Goal: Task Accomplishment & Management: Use online tool/utility

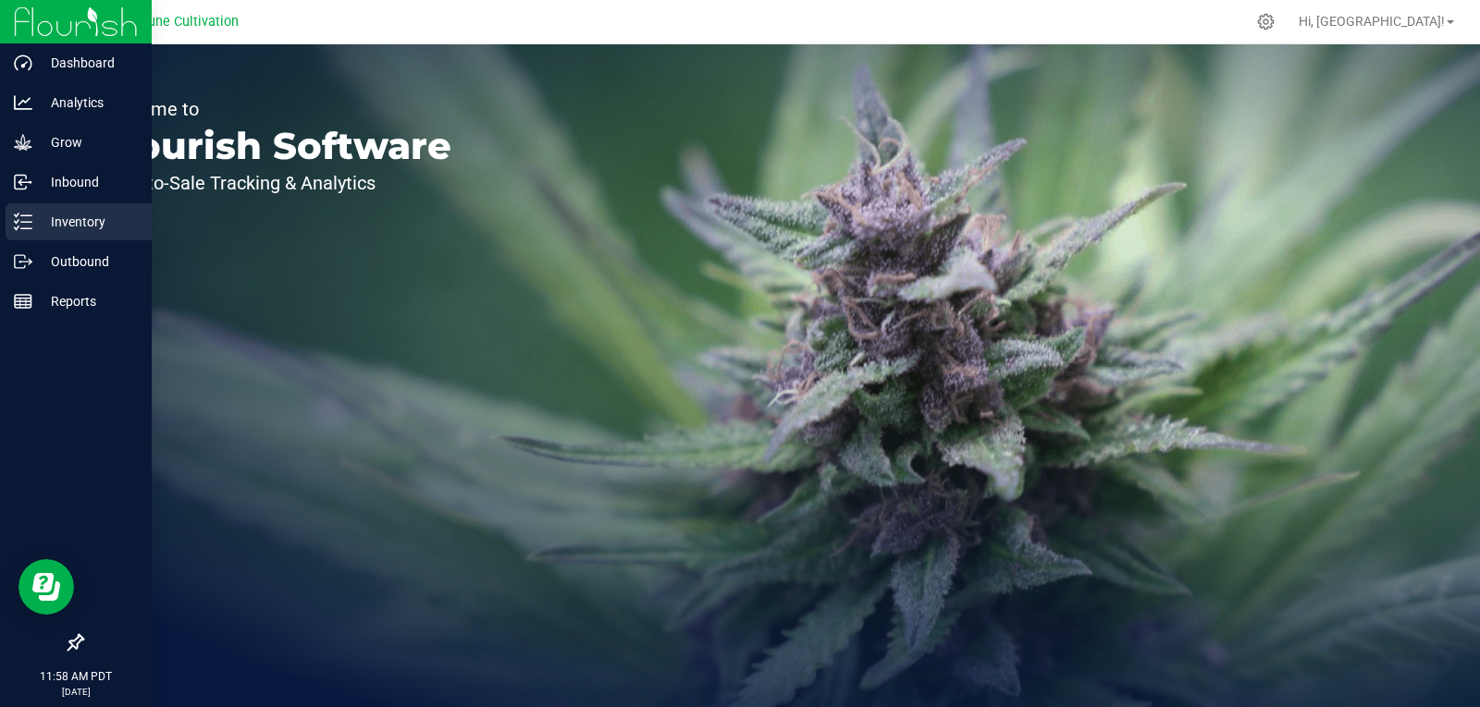
click at [40, 221] on p "Inventory" at bounding box center [87, 222] width 111 height 22
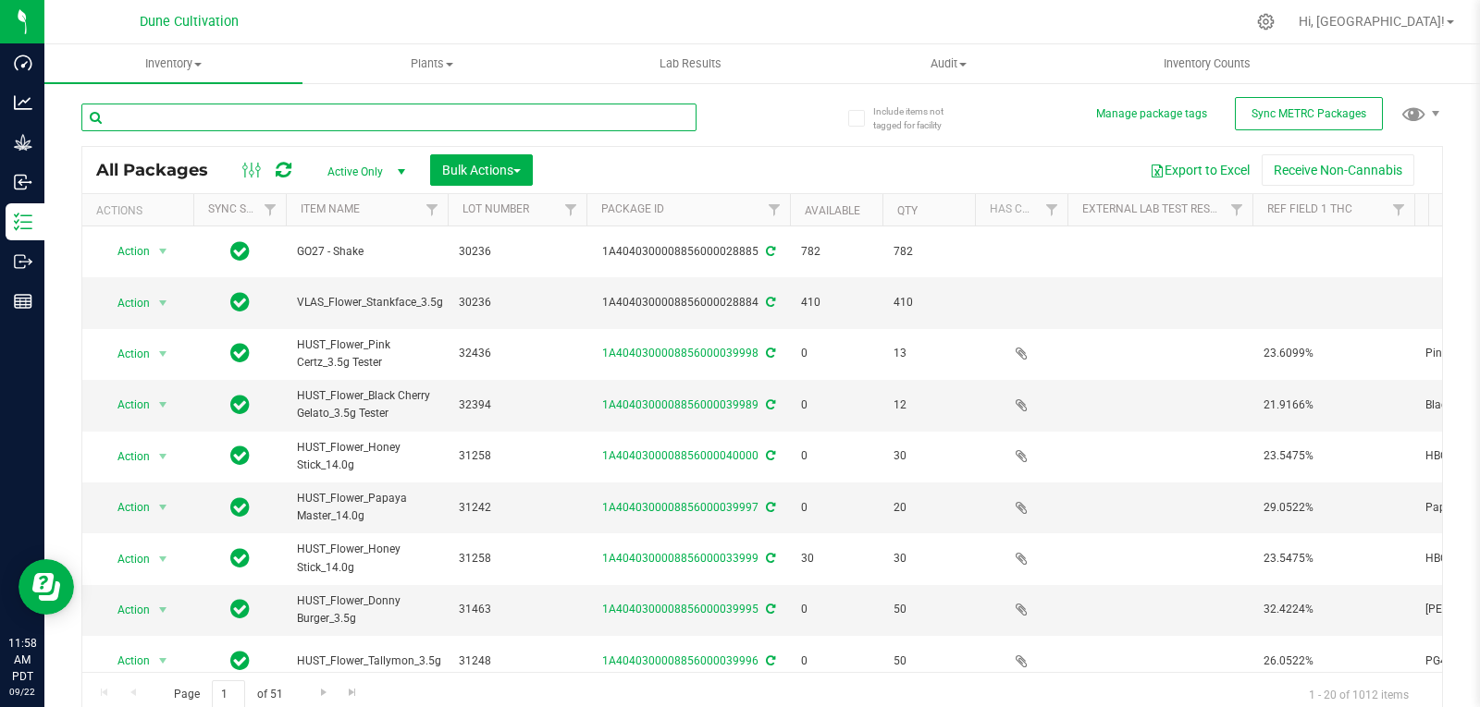
click at [203, 122] on input "text" at bounding box center [388, 118] width 615 height 28
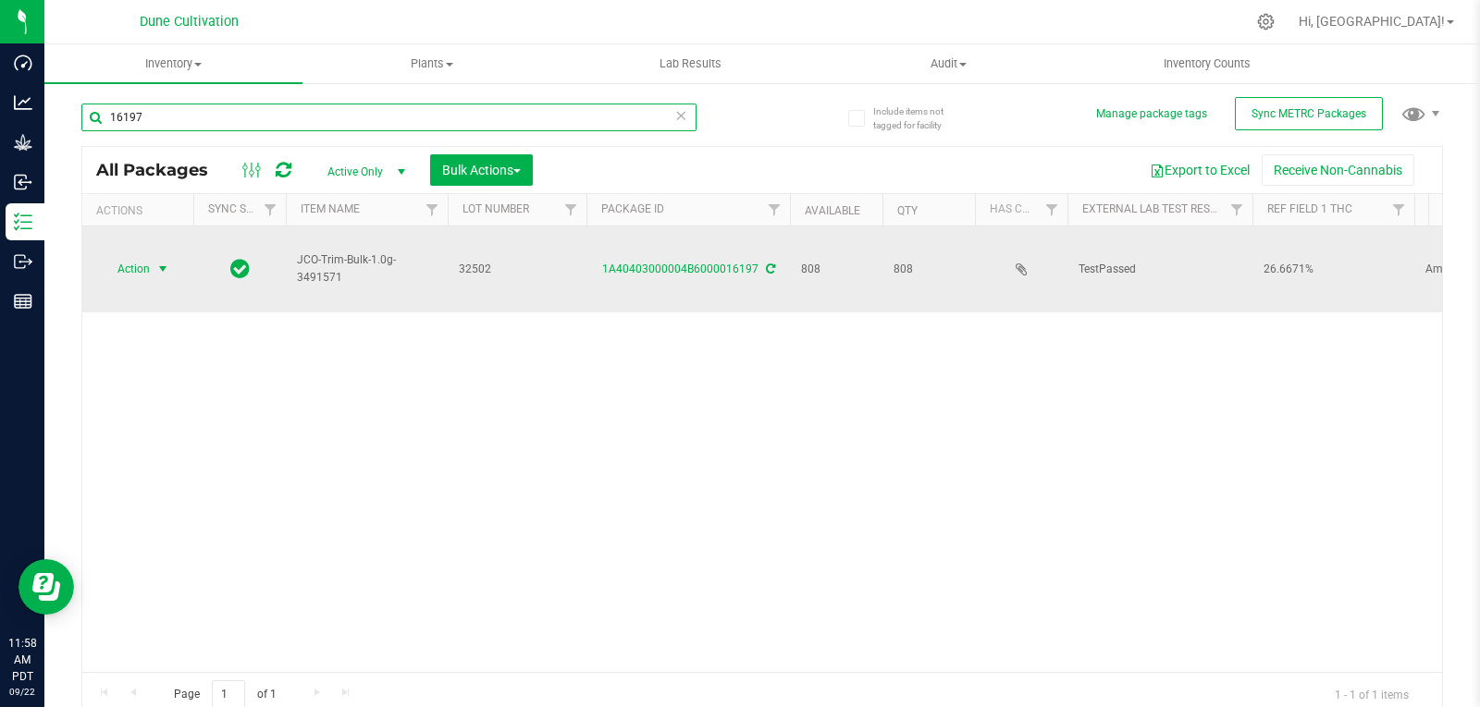
type input "16197"
click at [127, 256] on span "Action" at bounding box center [126, 269] width 50 height 26
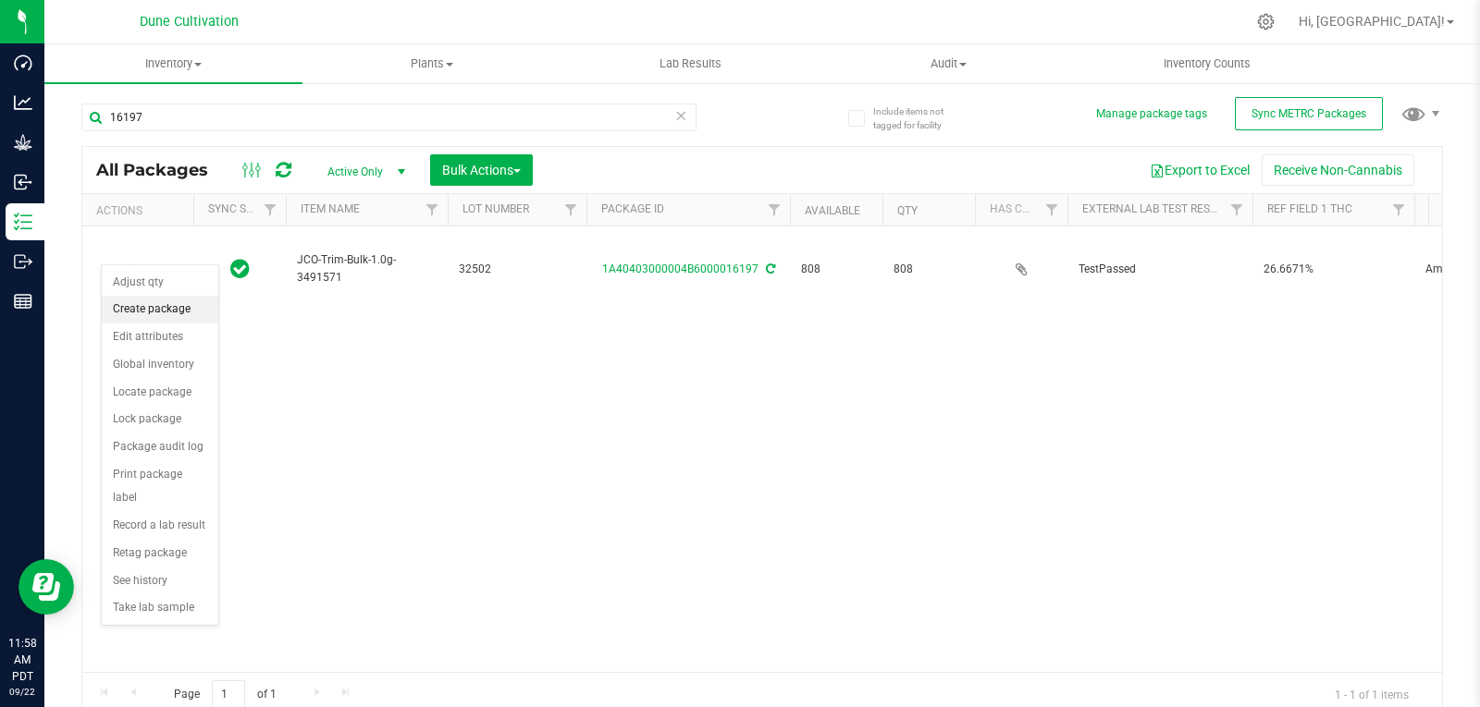
click at [160, 313] on li "Create package" at bounding box center [160, 310] width 117 height 28
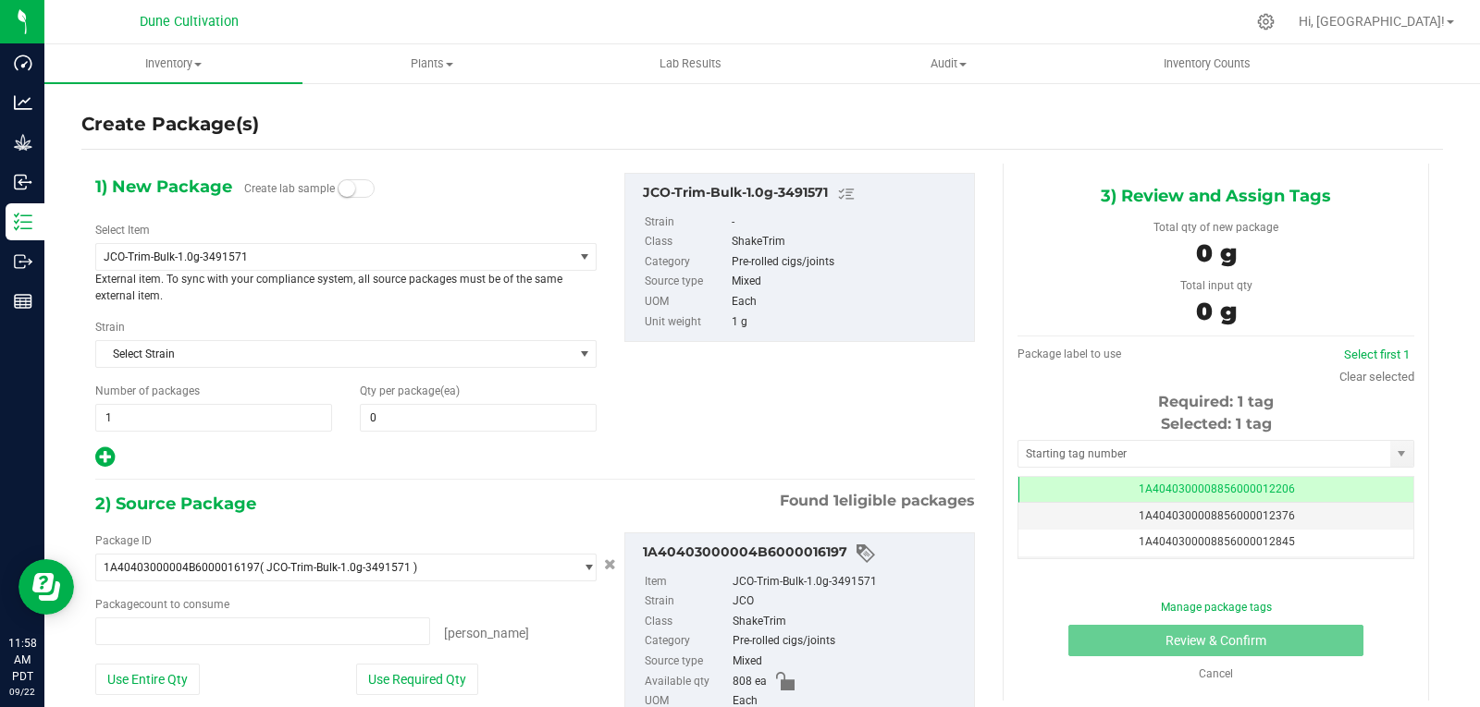
type input "0 ea"
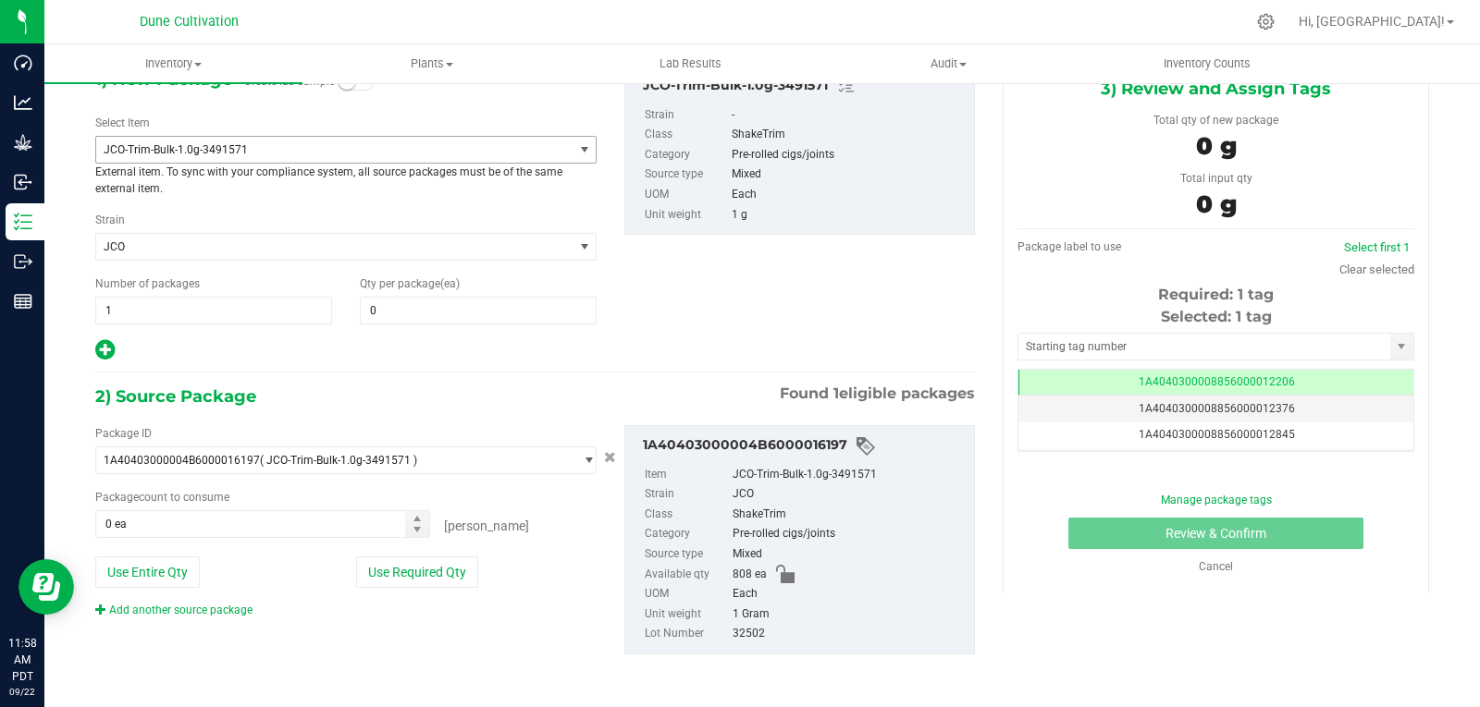
click at [208, 146] on span "JCO-Trim-Bulk-1.0g-3491571" at bounding box center [325, 149] width 443 height 13
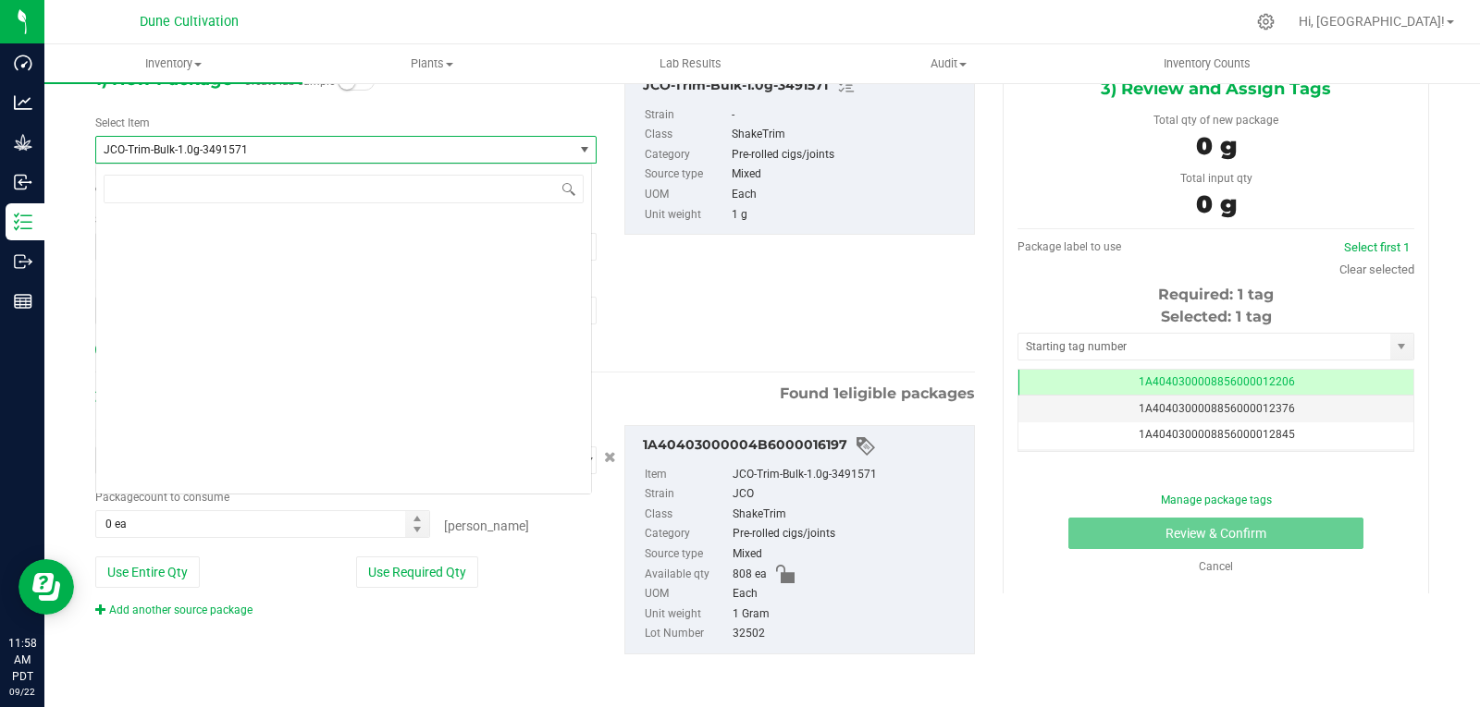
scroll to position [54457, 0]
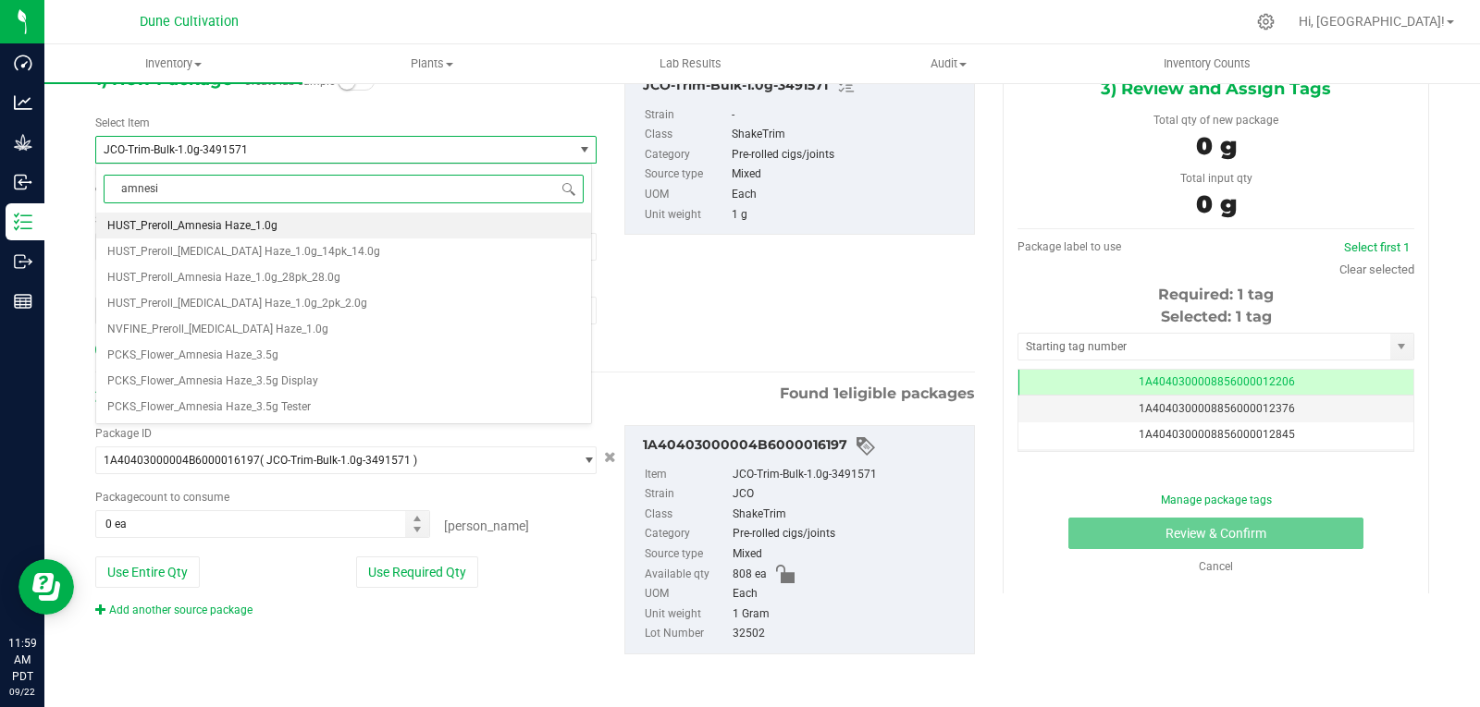
type input "amnesia"
click at [298, 273] on span "HUST_Preroll_Amnesia Haze_1.0g_28pk_28.0g" at bounding box center [223, 277] width 233 height 13
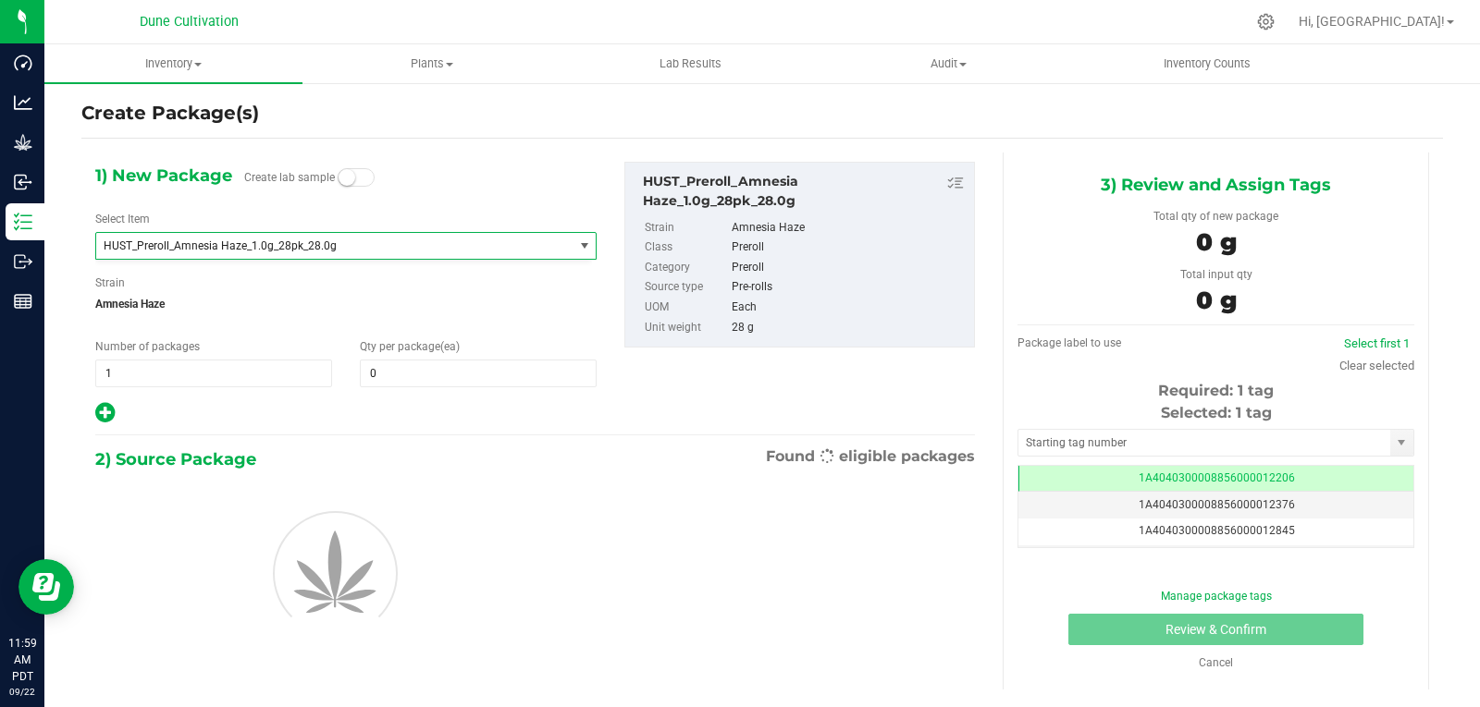
type input "0"
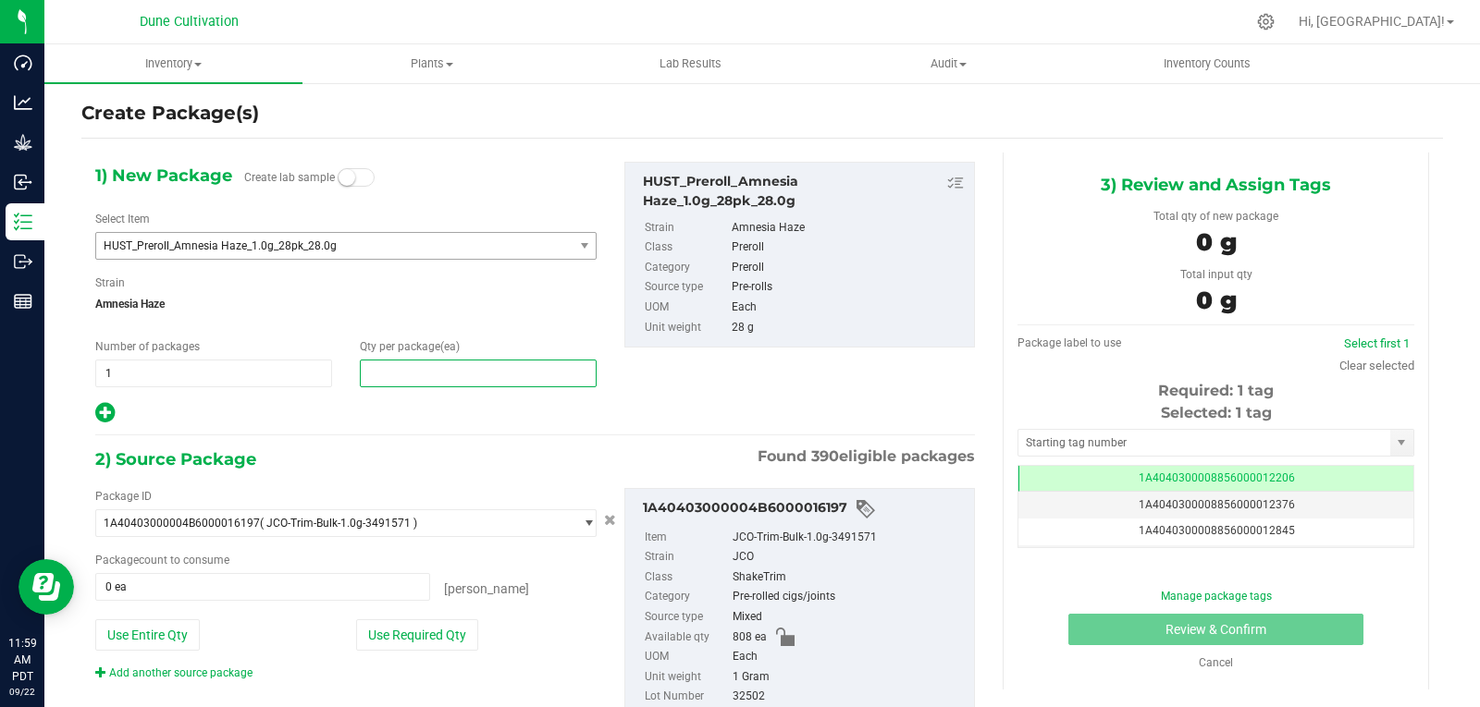
click at [407, 378] on span at bounding box center [478, 374] width 237 height 28
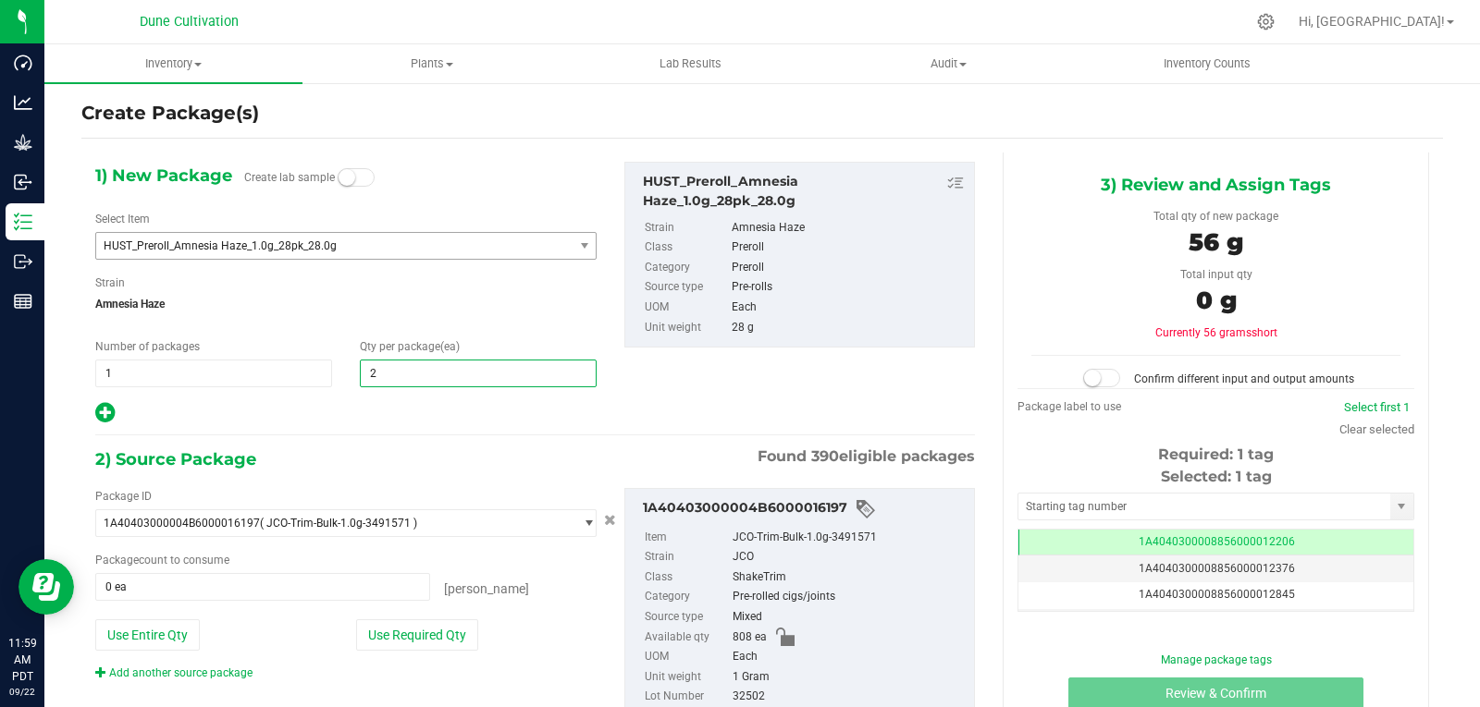
type input "25"
click at [409, 395] on div "1) New Package Create lab sample Select Item HUST_Preroll_[MEDICAL_DATA] Haze_1…" at bounding box center [345, 294] width 529 height 264
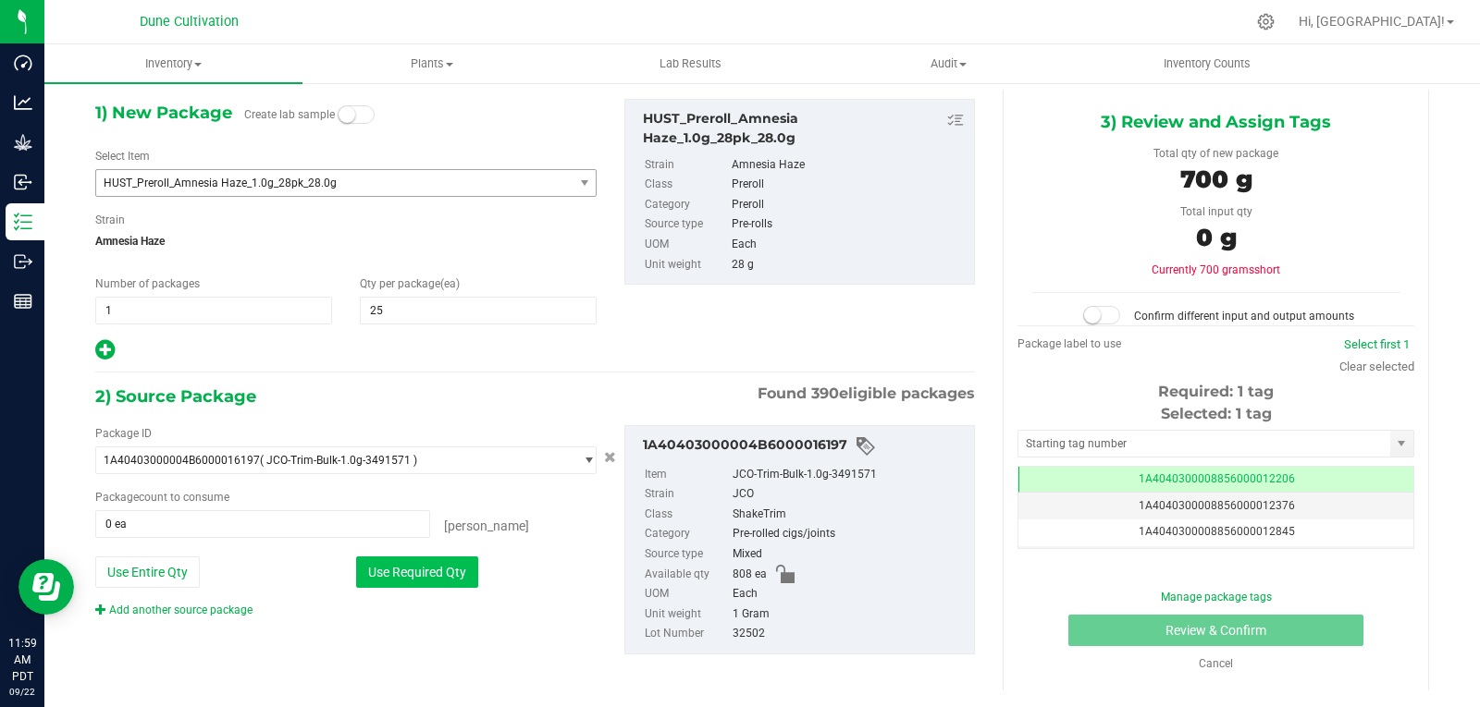
click at [463, 563] on button "Use Required Qty" at bounding box center [417, 572] width 122 height 31
type input "700 ea"
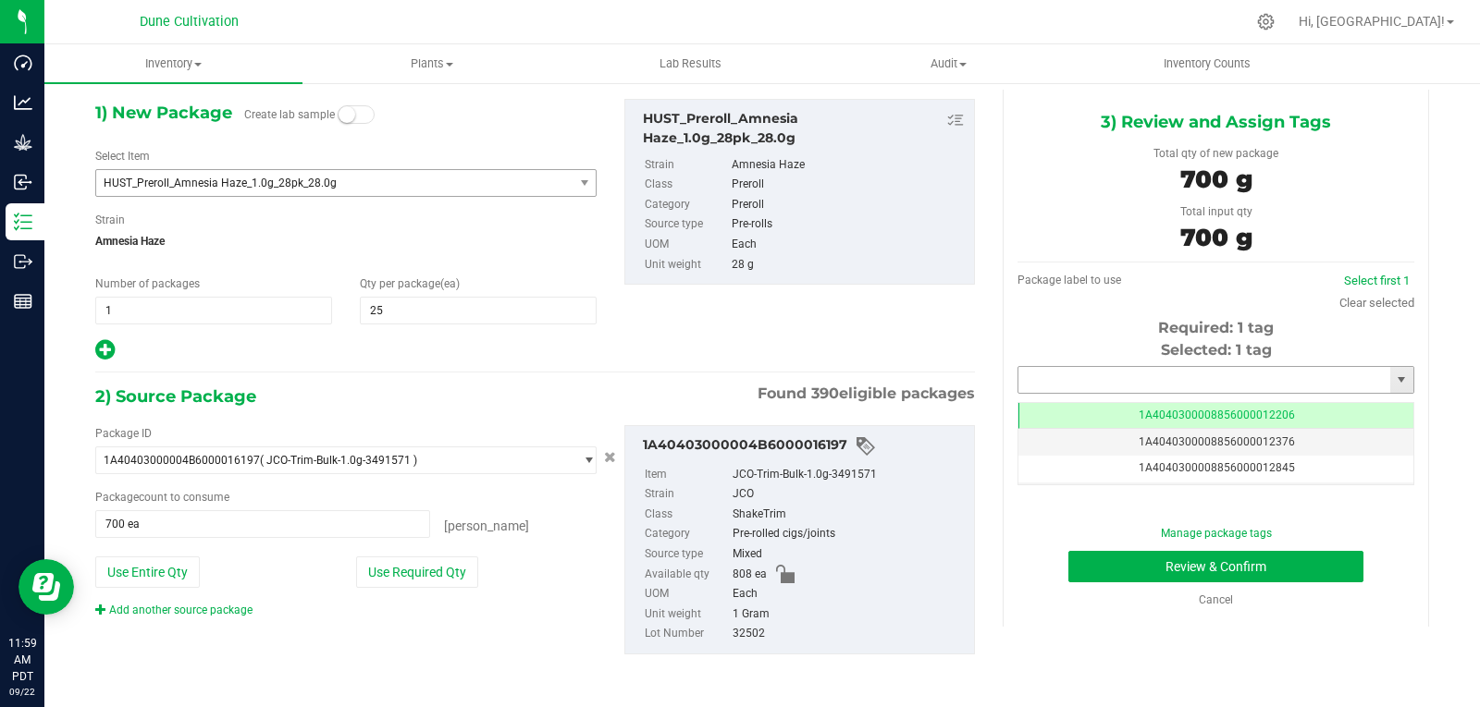
click at [1085, 386] on input "text" at bounding box center [1204, 380] width 372 height 26
click at [1081, 403] on li "1A4040300008856000029263" at bounding box center [1204, 412] width 390 height 28
type input "1A4040300008856000029263"
click at [1121, 564] on button "Review & Confirm" at bounding box center [1215, 566] width 295 height 31
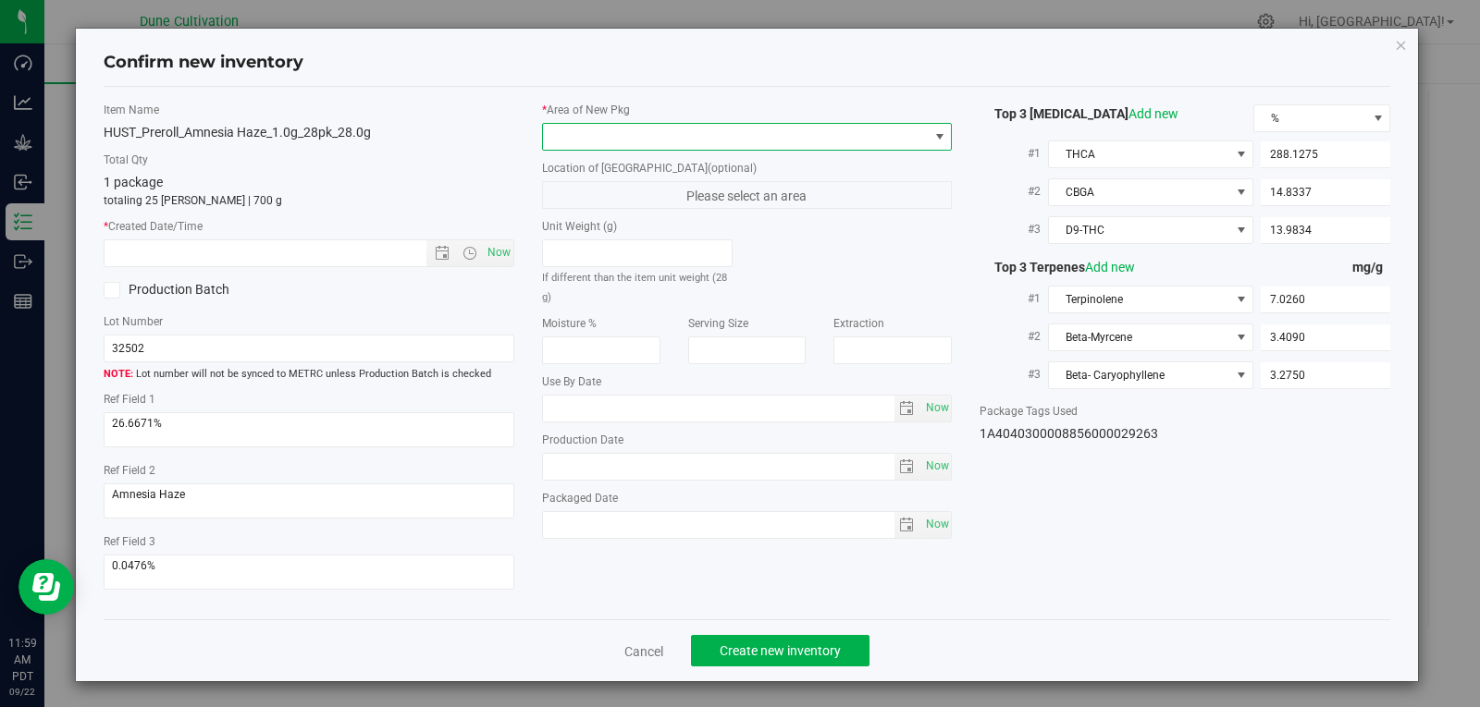
click at [786, 137] on span at bounding box center [736, 137] width 386 height 26
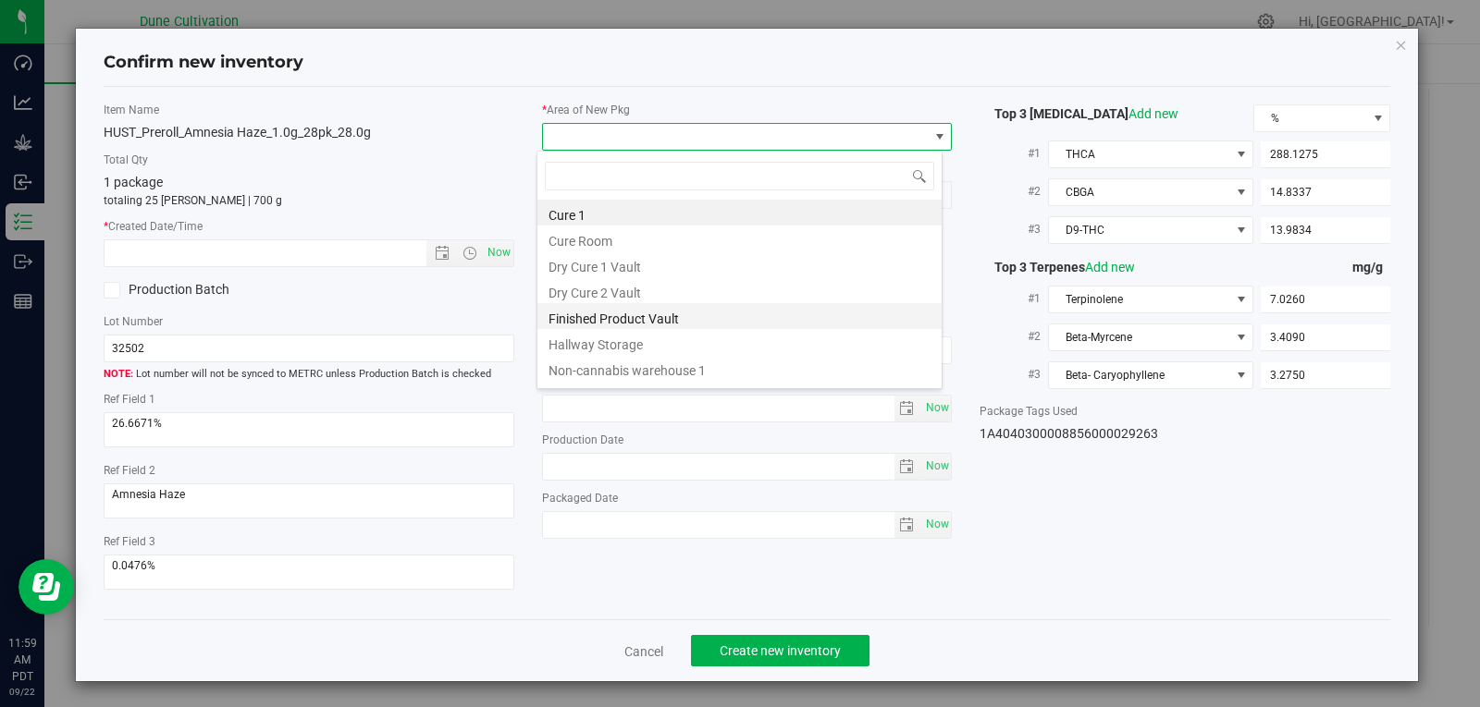
click at [670, 326] on li "Finished Product Vault" at bounding box center [739, 316] width 404 height 26
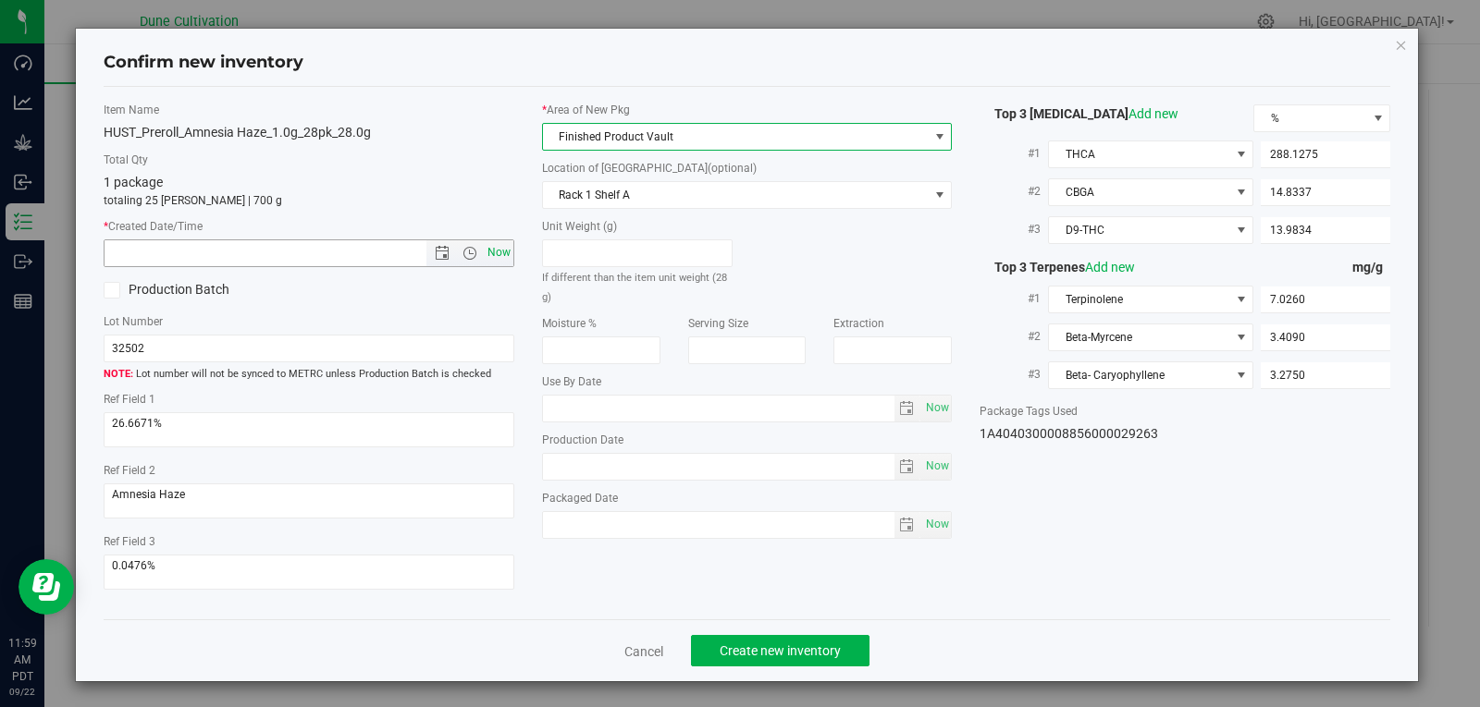
click at [485, 258] on span "Now" at bounding box center [498, 253] width 31 height 27
type input "[DATE] 11:59 AM"
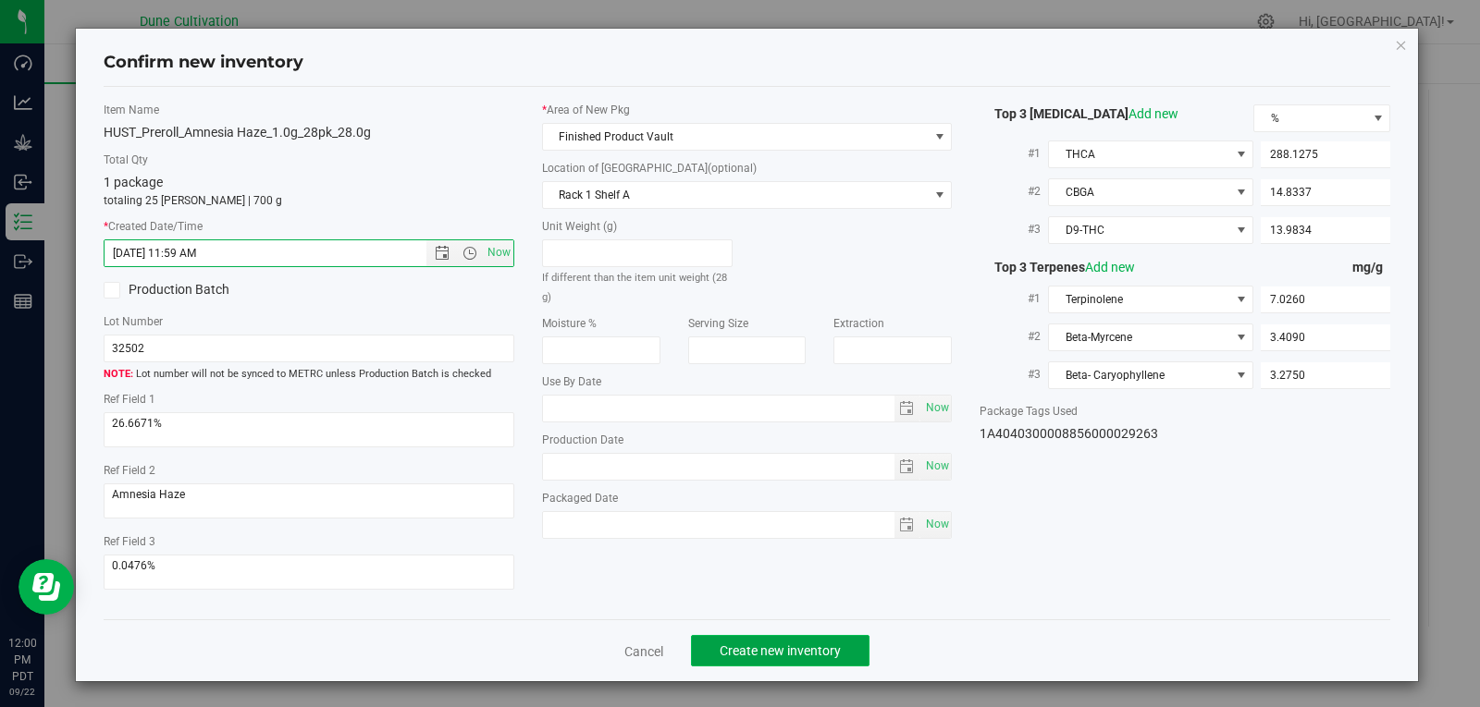
click at [842, 661] on button "Create new inventory" at bounding box center [780, 650] width 178 height 31
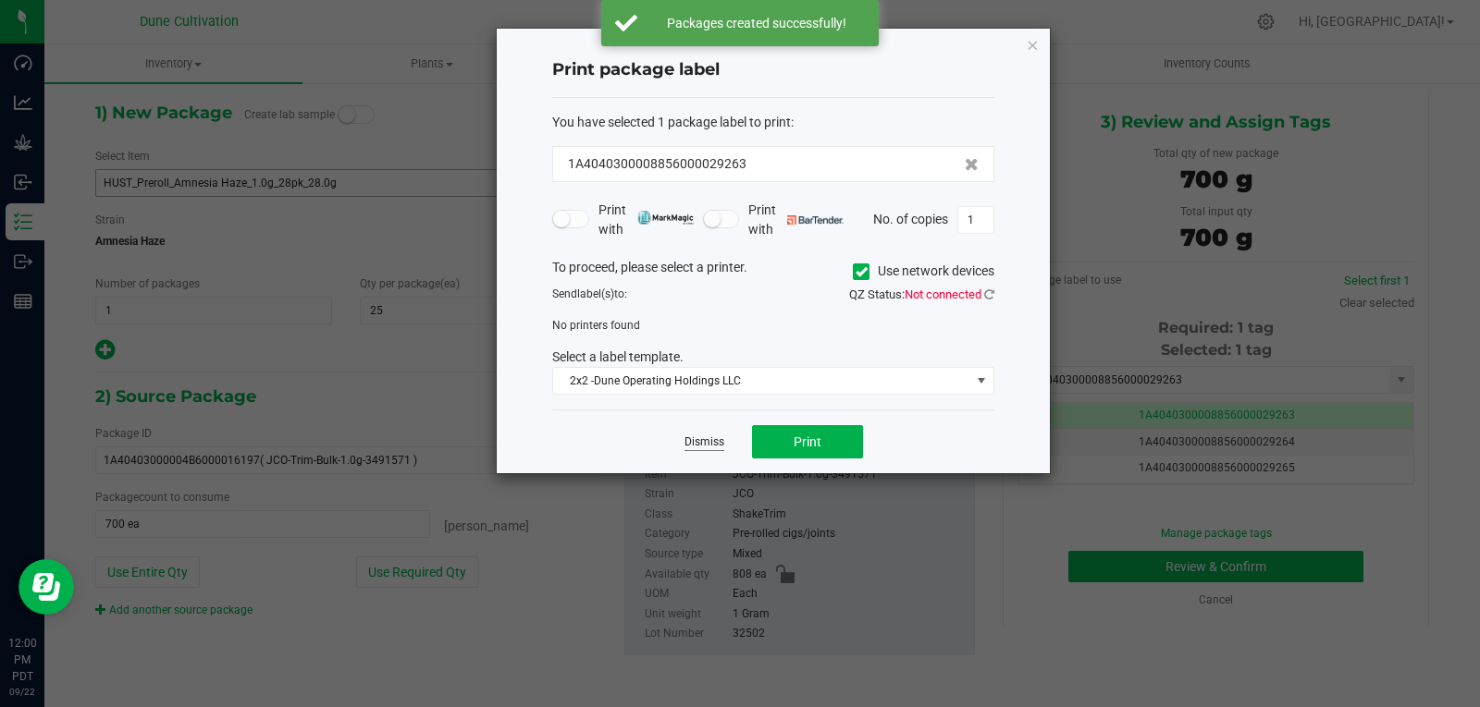
click at [715, 438] on link "Dismiss" at bounding box center [704, 443] width 40 height 16
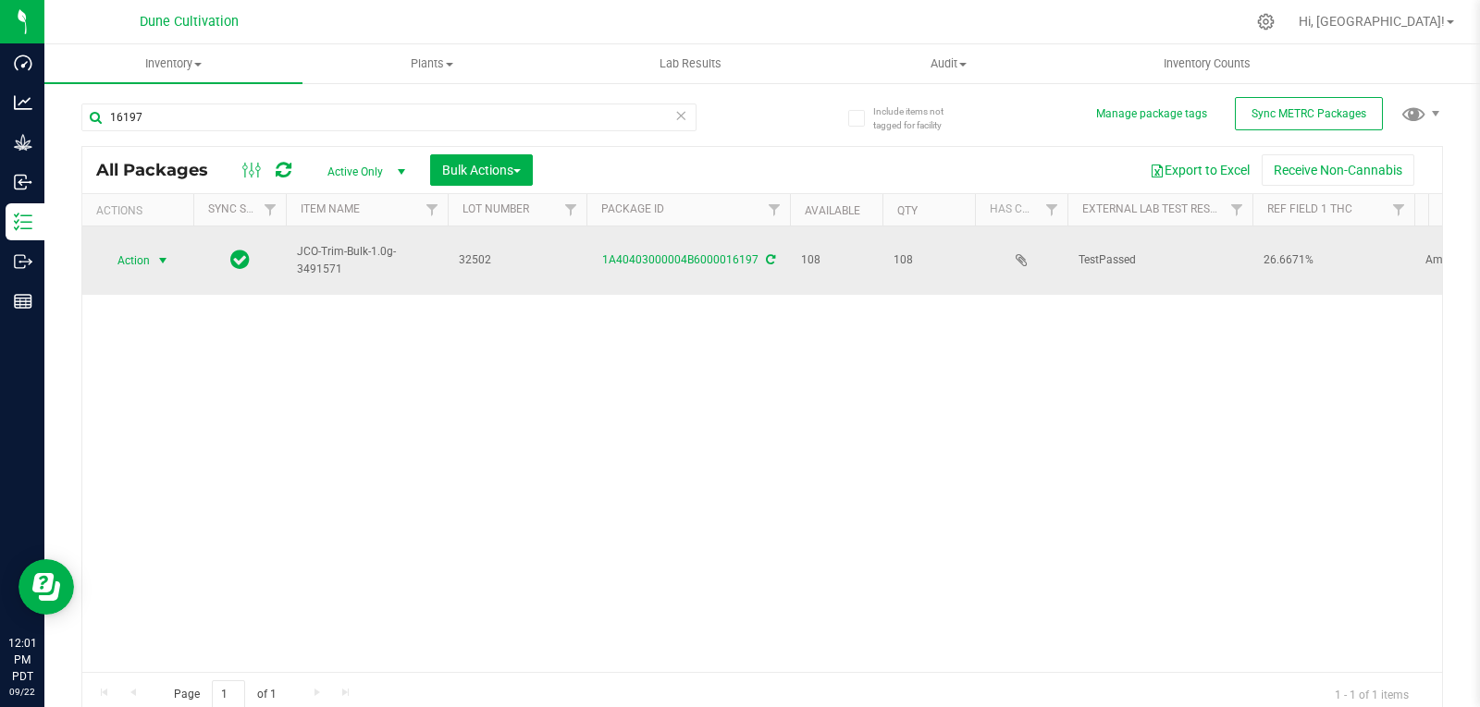
click at [144, 262] on span "Action" at bounding box center [126, 261] width 50 height 26
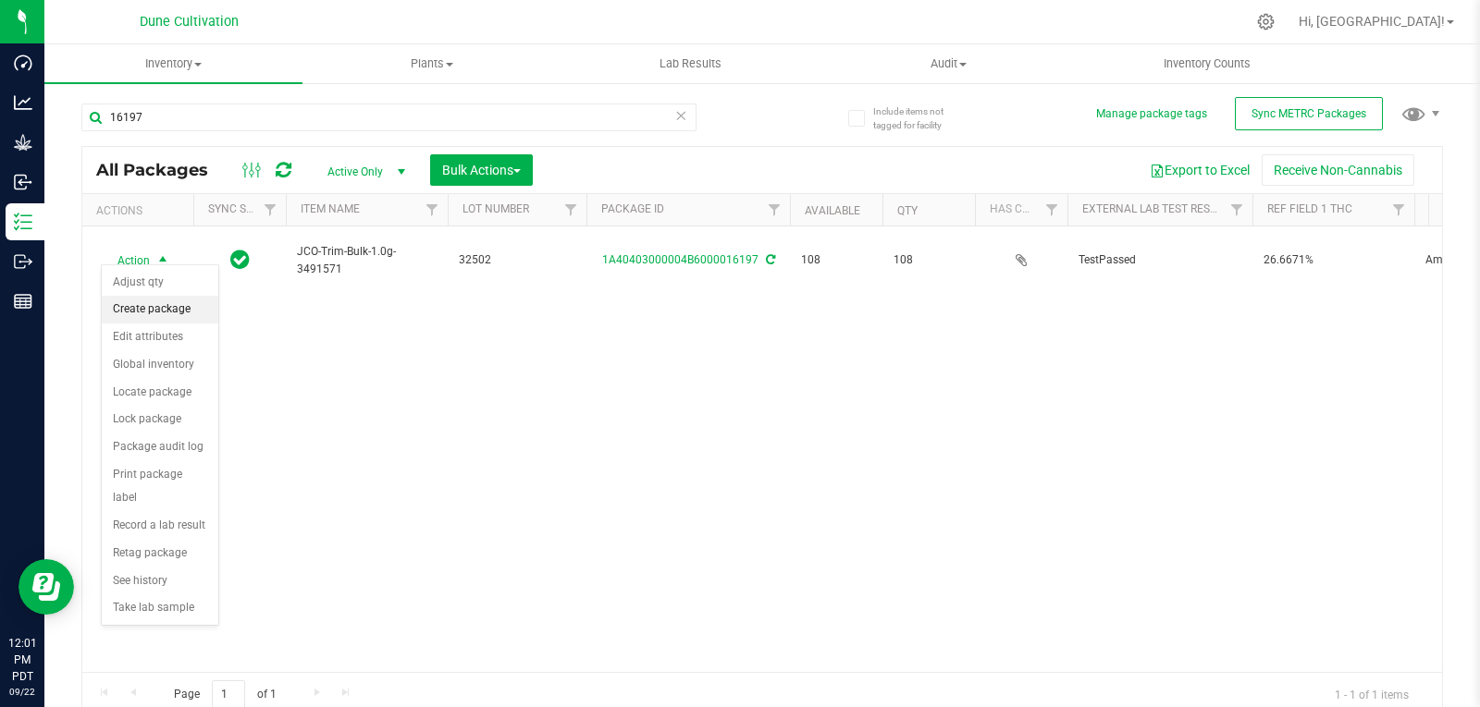
click at [173, 314] on li "Create package" at bounding box center [160, 310] width 117 height 28
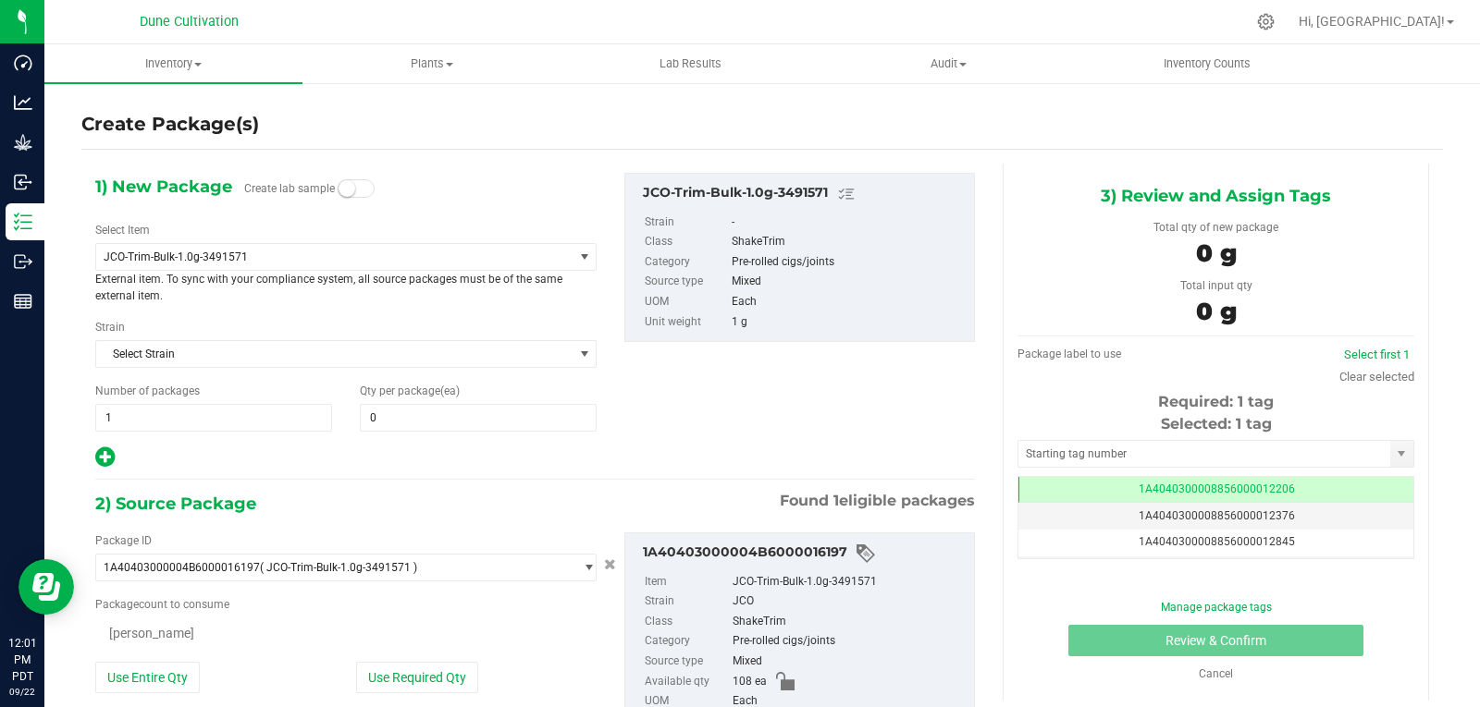
type input "0"
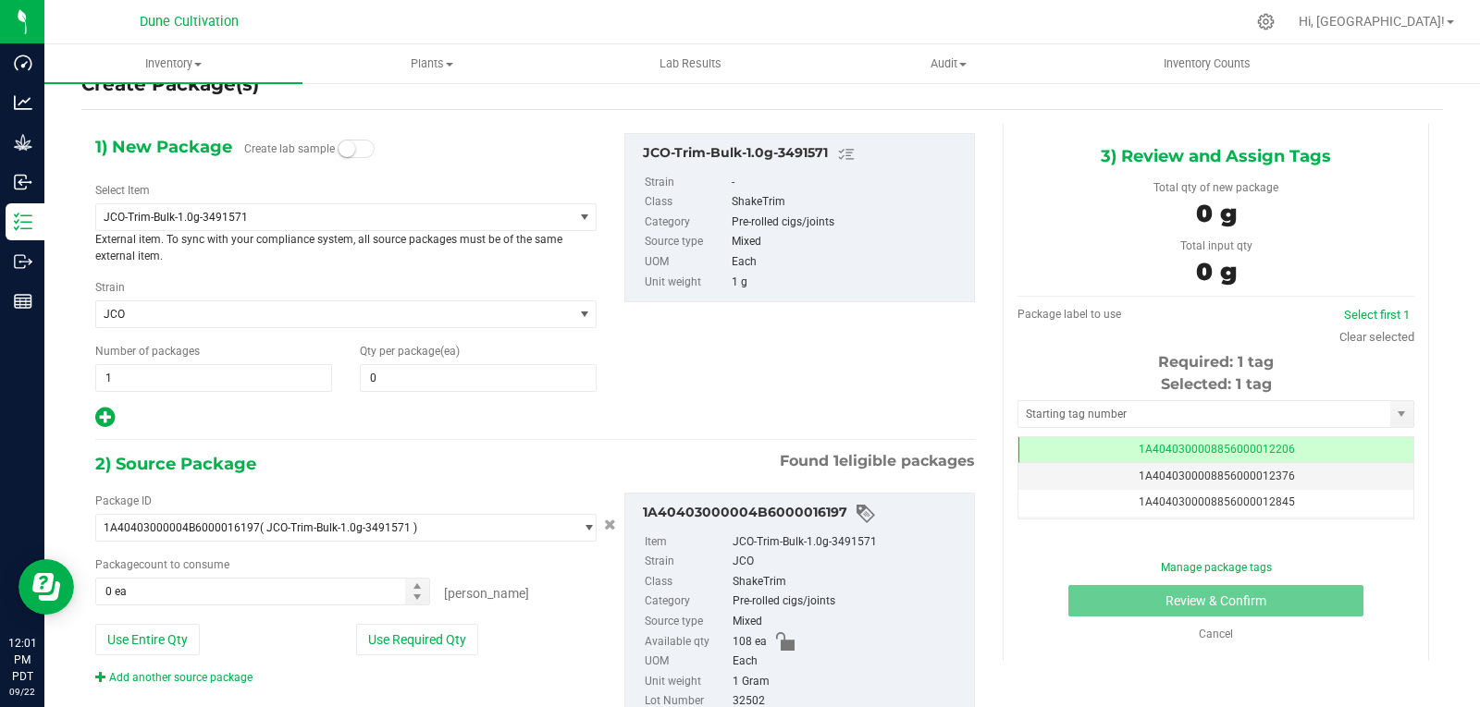
scroll to position [107, 0]
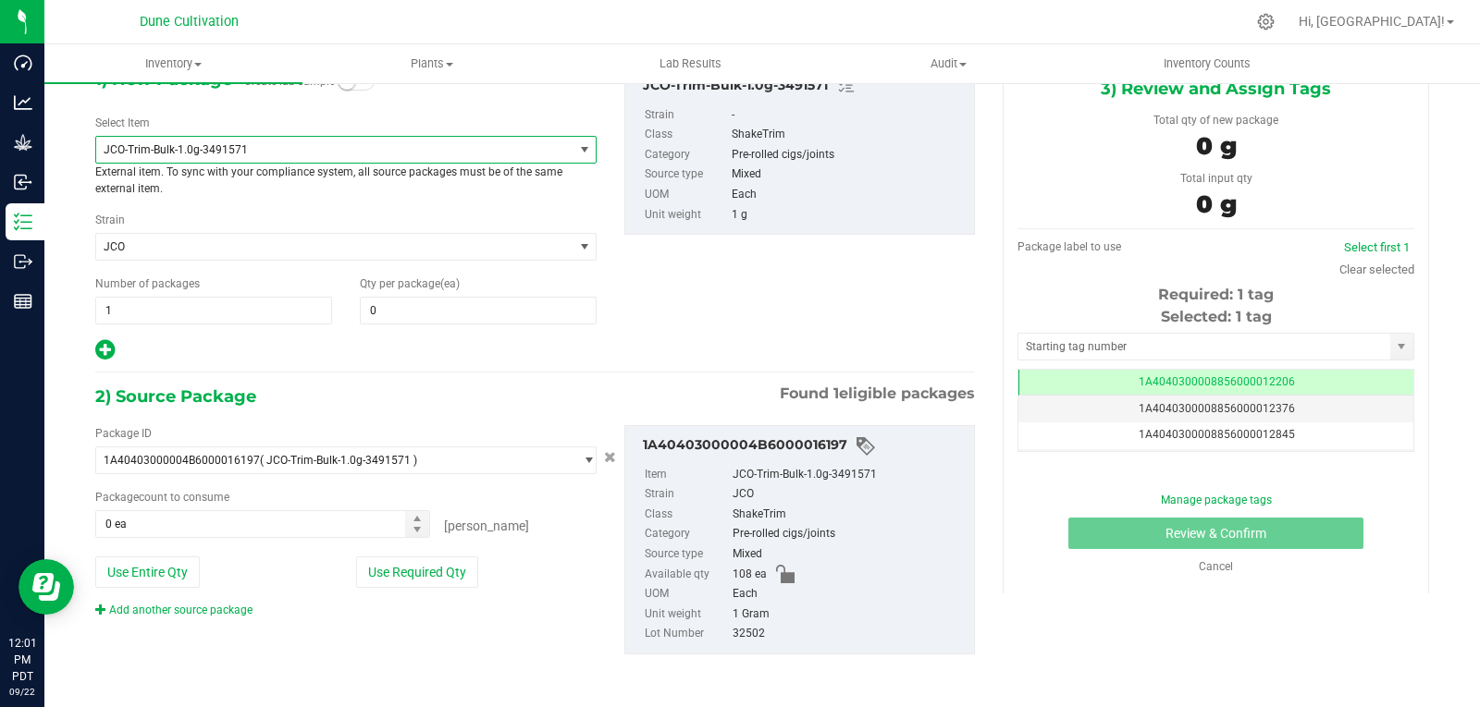
click at [314, 163] on span "JCO-Trim-Bulk-1.0g-3491571" at bounding box center [345, 150] width 501 height 28
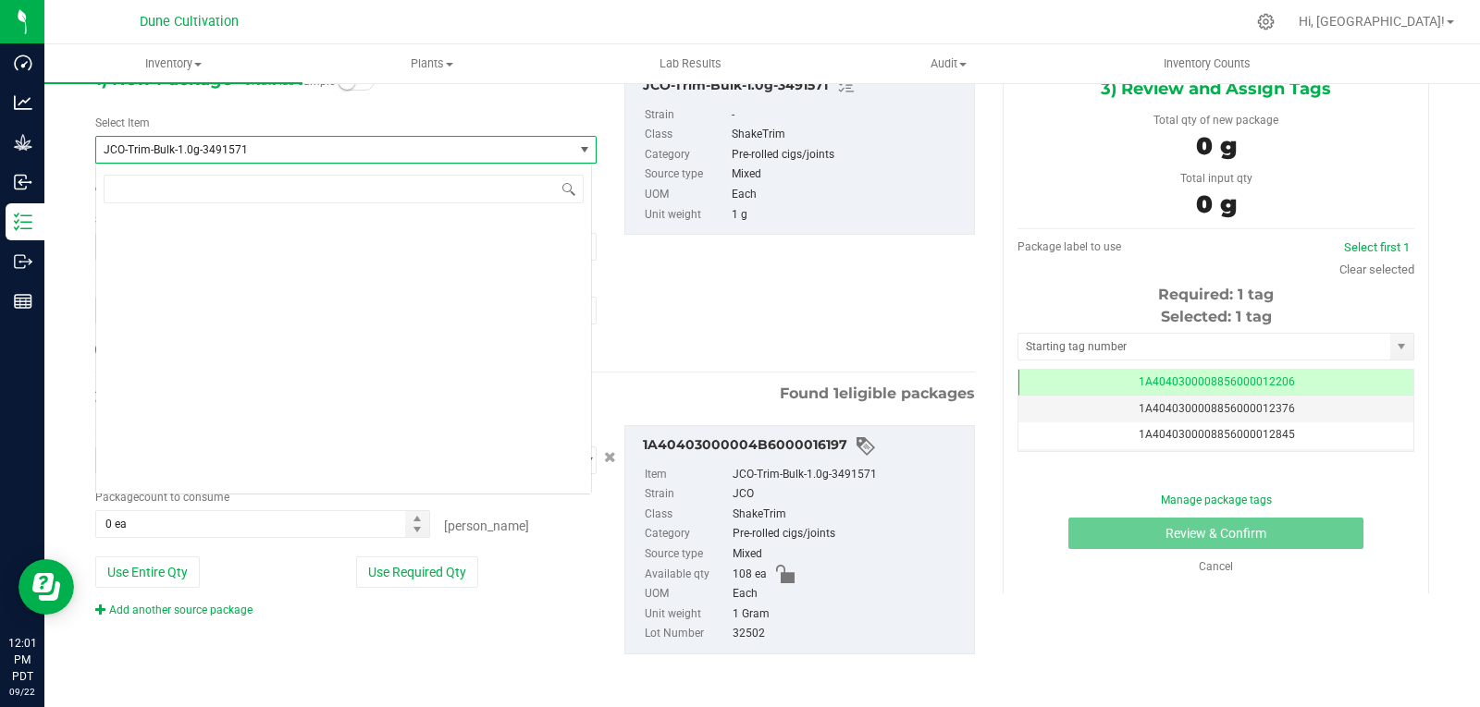
scroll to position [54457, 0]
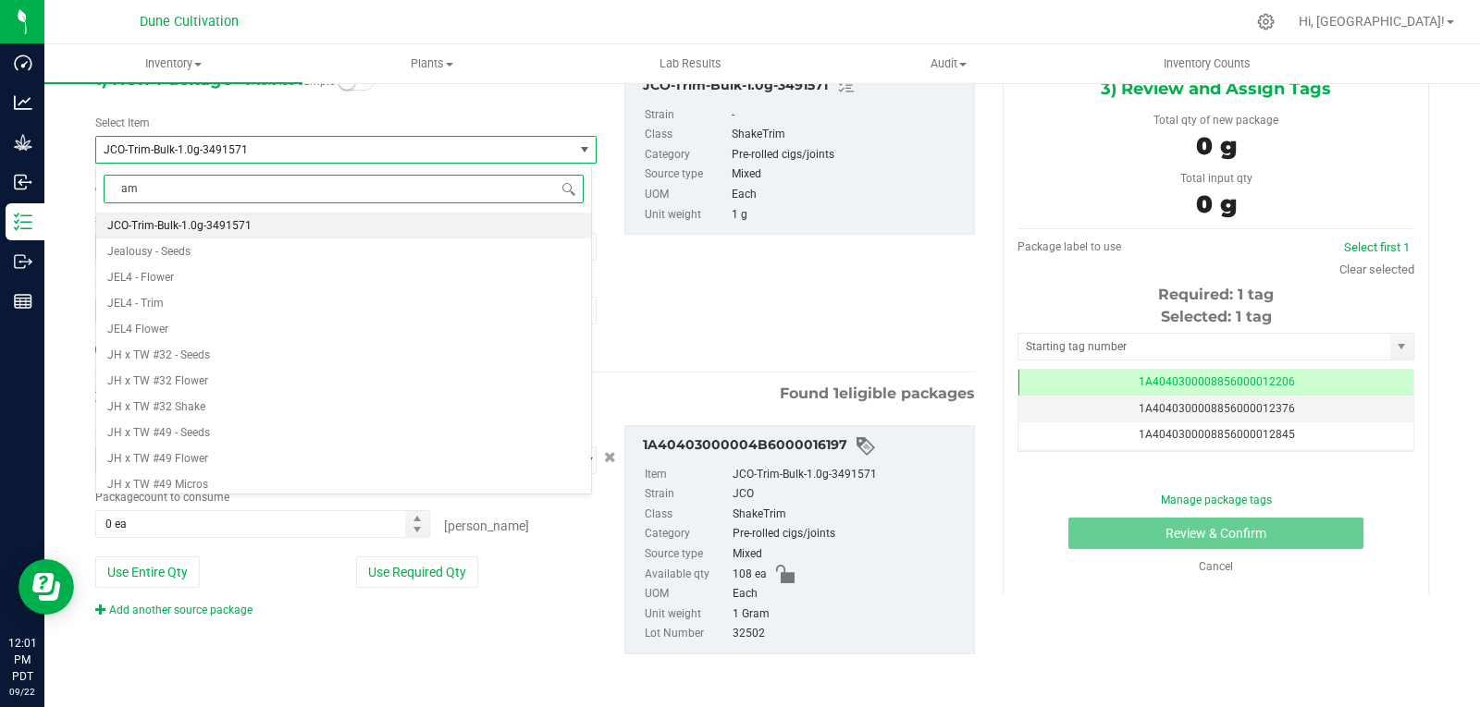
type input "amn"
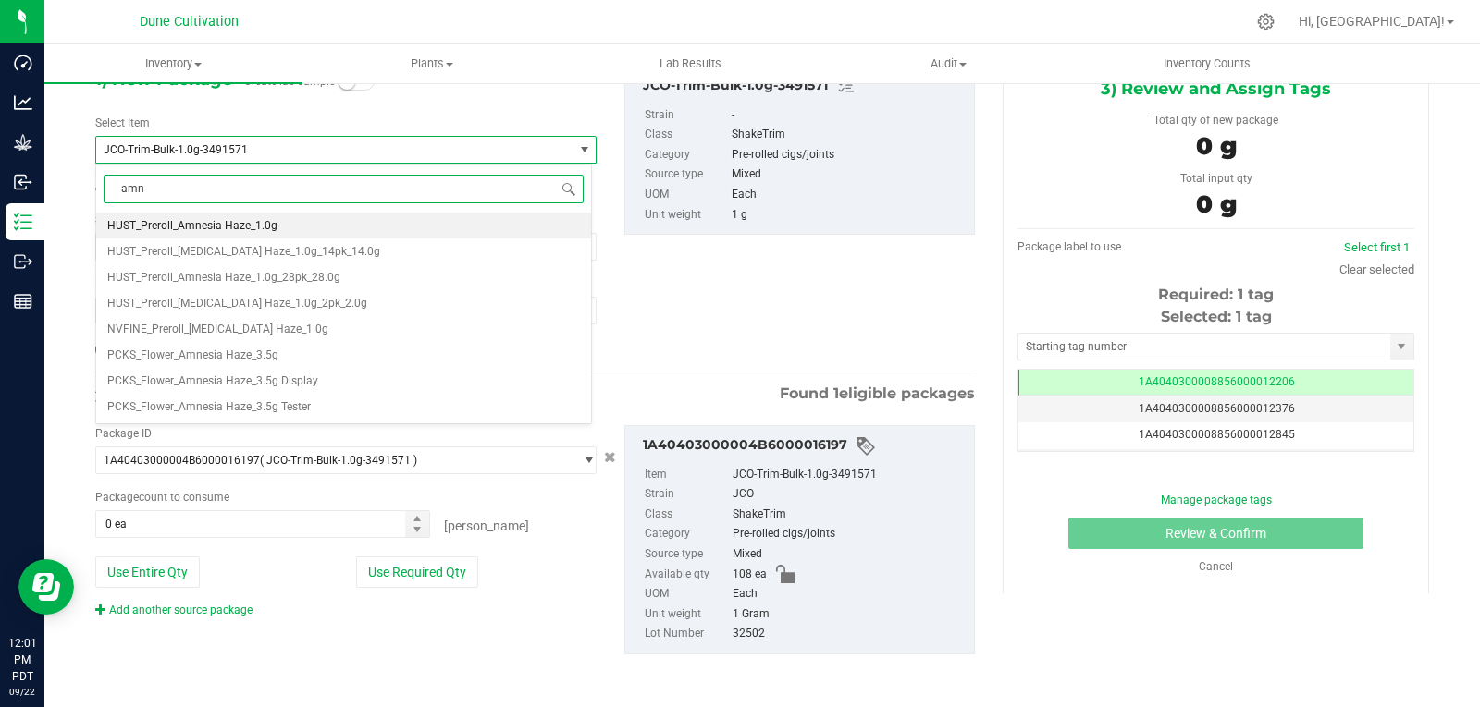
click at [301, 230] on li "HUST_Preroll_Amnesia Haze_1.0g" at bounding box center [343, 226] width 495 height 26
type input "0"
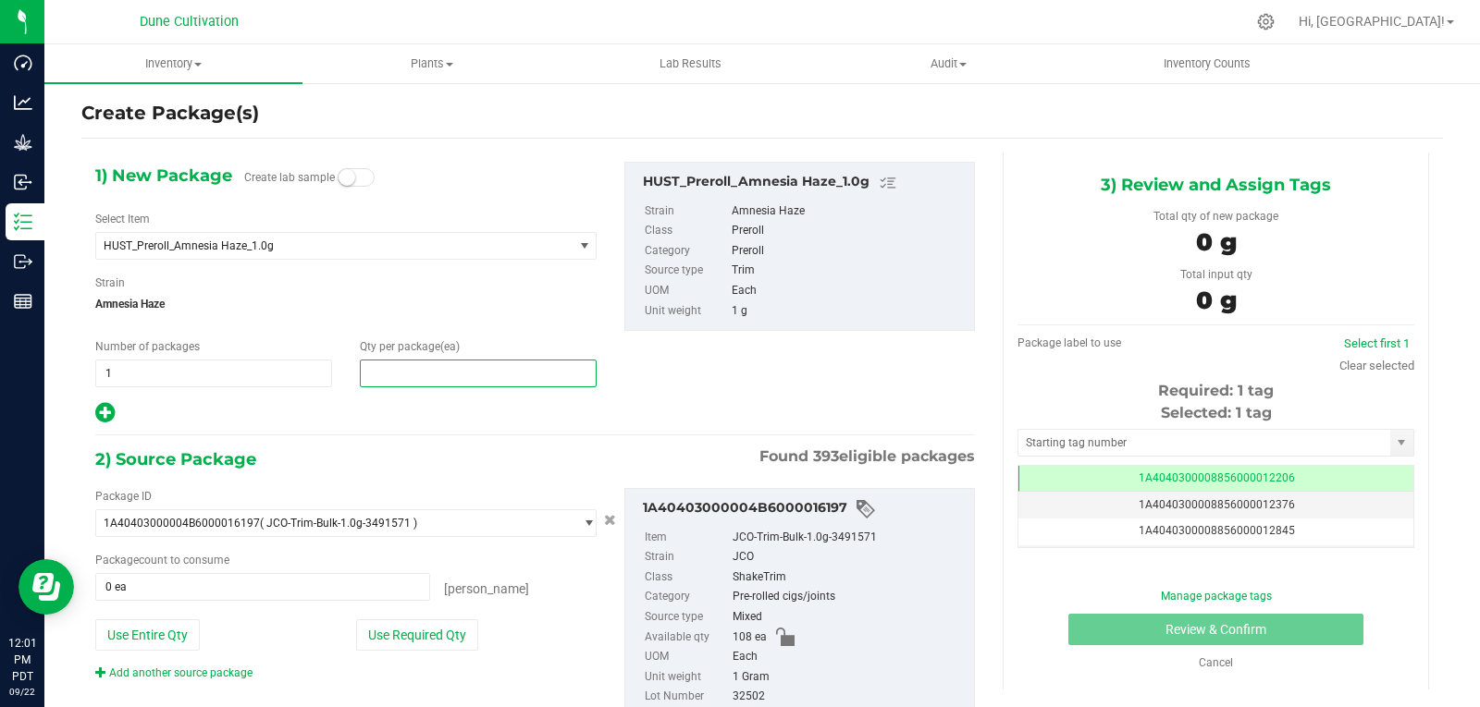
click at [420, 374] on span at bounding box center [478, 374] width 237 height 28
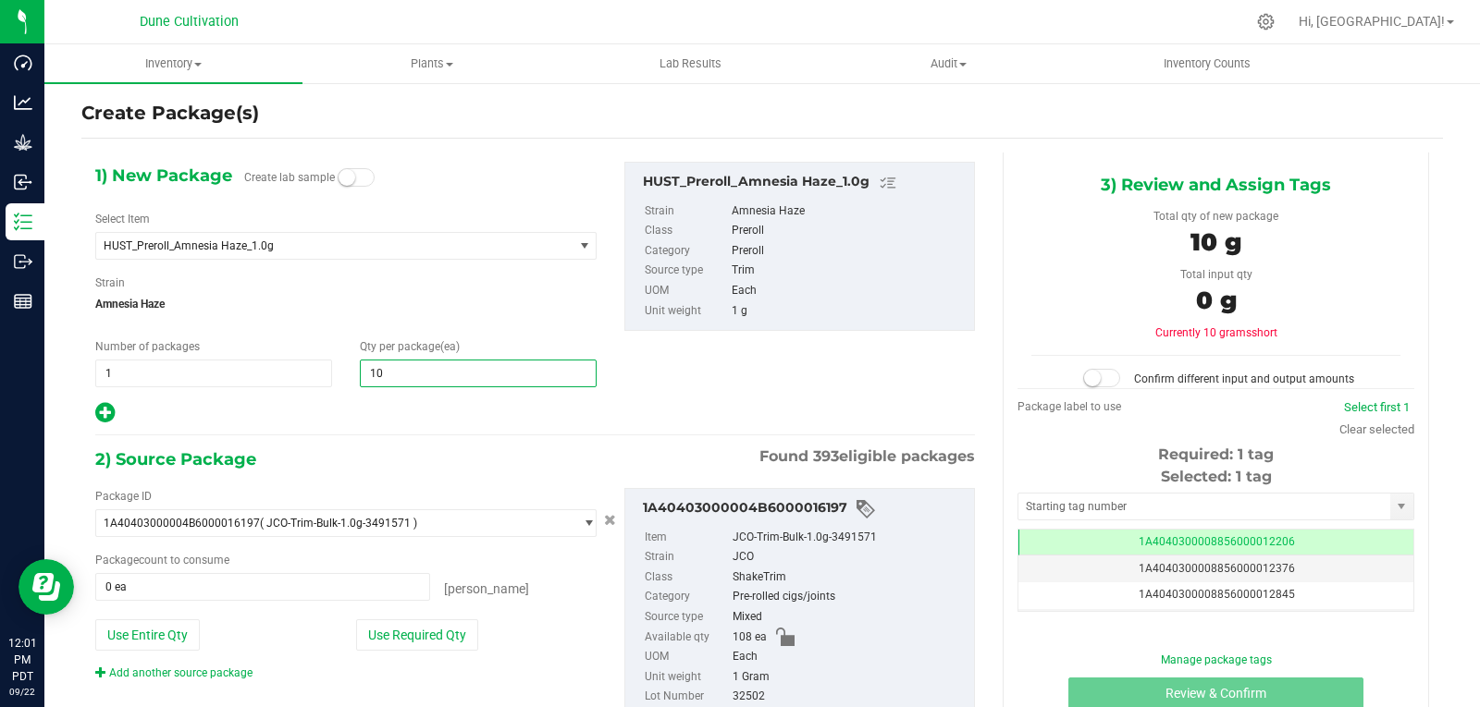
type input "108"
click at [442, 447] on div "2) Source Package Found 393 eligible packages" at bounding box center [534, 460] width 879 height 28
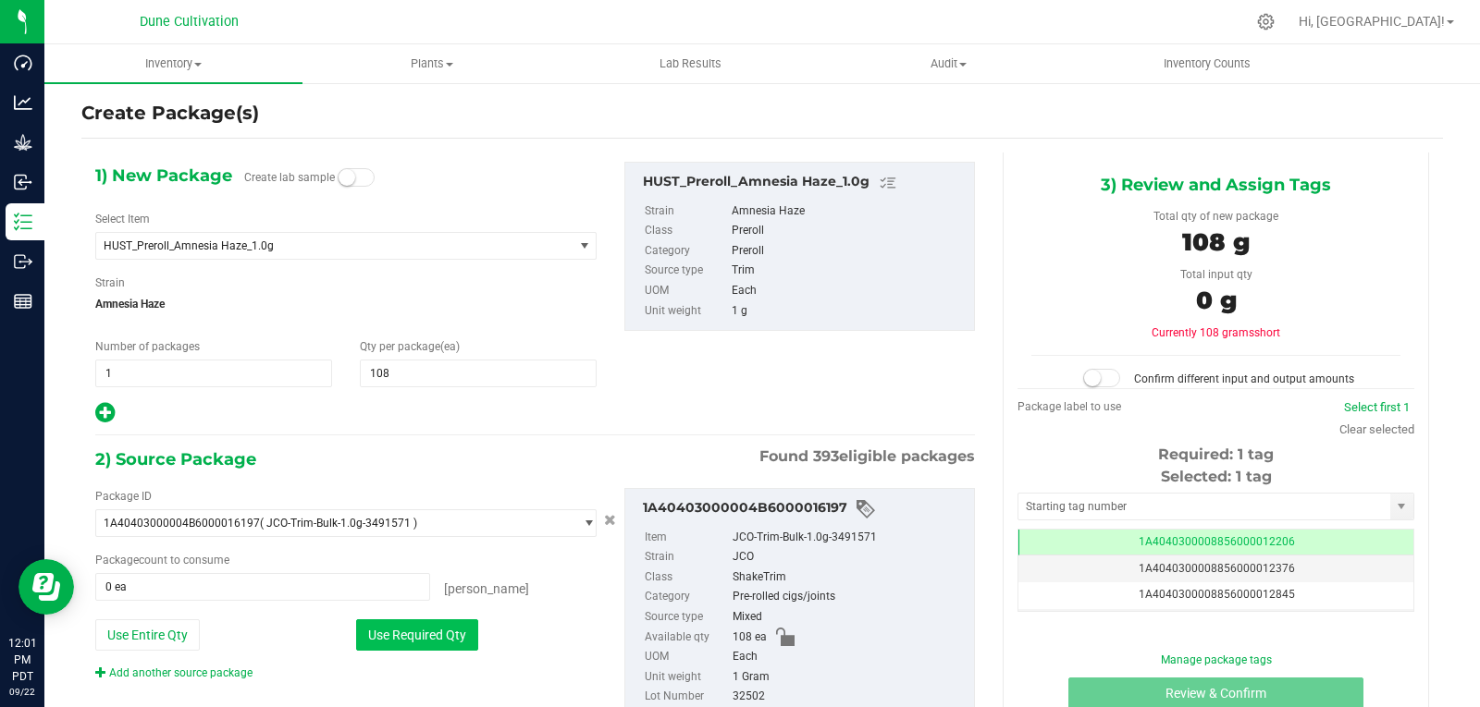
click at [442, 639] on button "Use Required Qty" at bounding box center [417, 635] width 122 height 31
type input "108 ea"
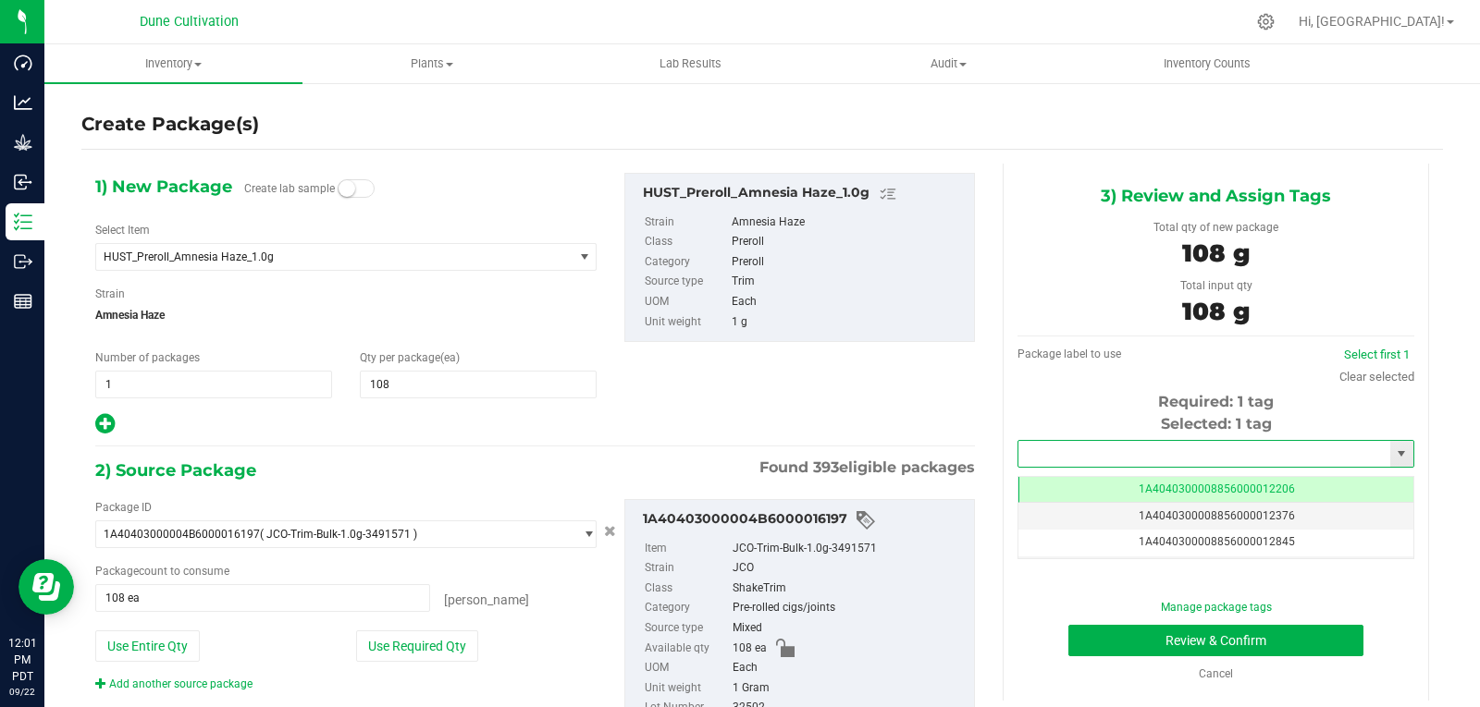
click at [1173, 460] on input "text" at bounding box center [1204, 454] width 372 height 26
click at [1151, 485] on li "1A4040300008856000029264" at bounding box center [1204, 486] width 390 height 28
type input "1A4040300008856000029264"
click at [1082, 653] on button "Review & Confirm" at bounding box center [1215, 640] width 295 height 31
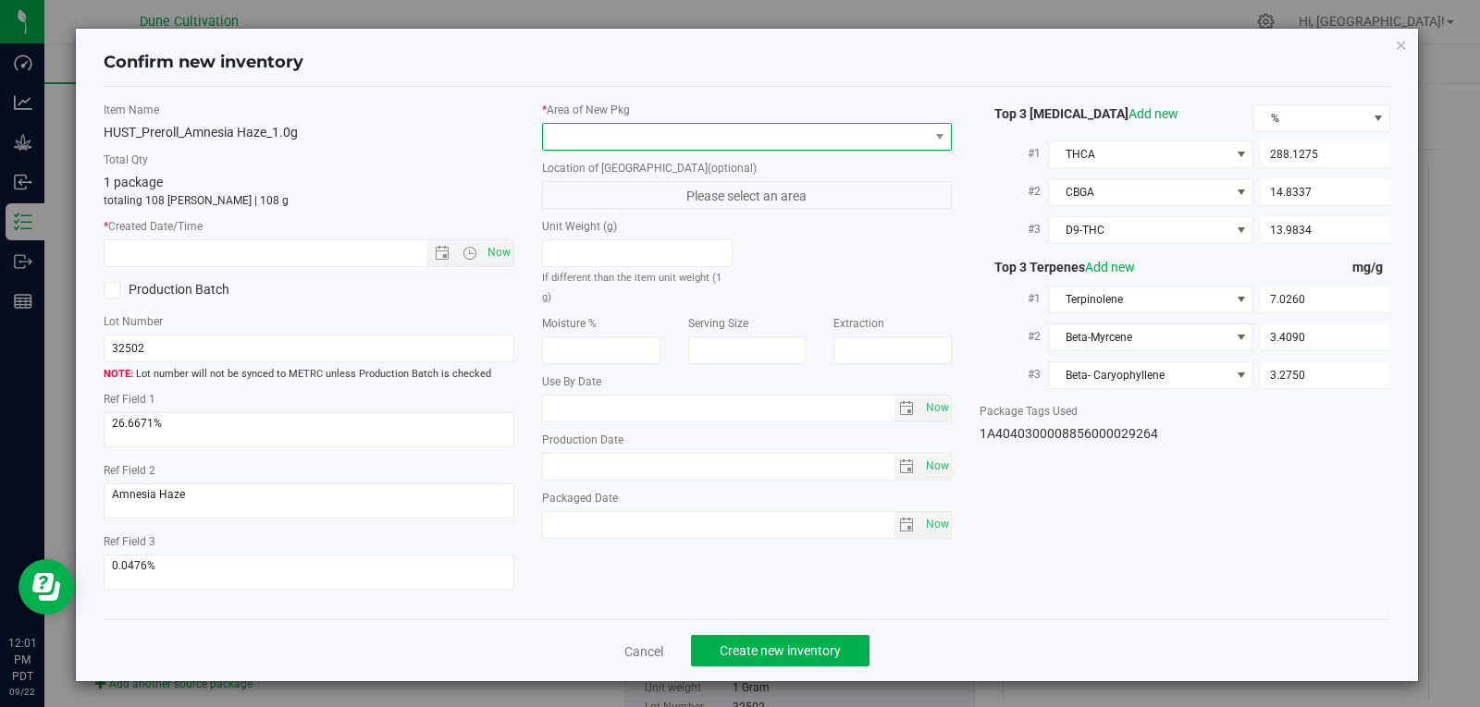
click at [811, 138] on span at bounding box center [736, 137] width 386 height 26
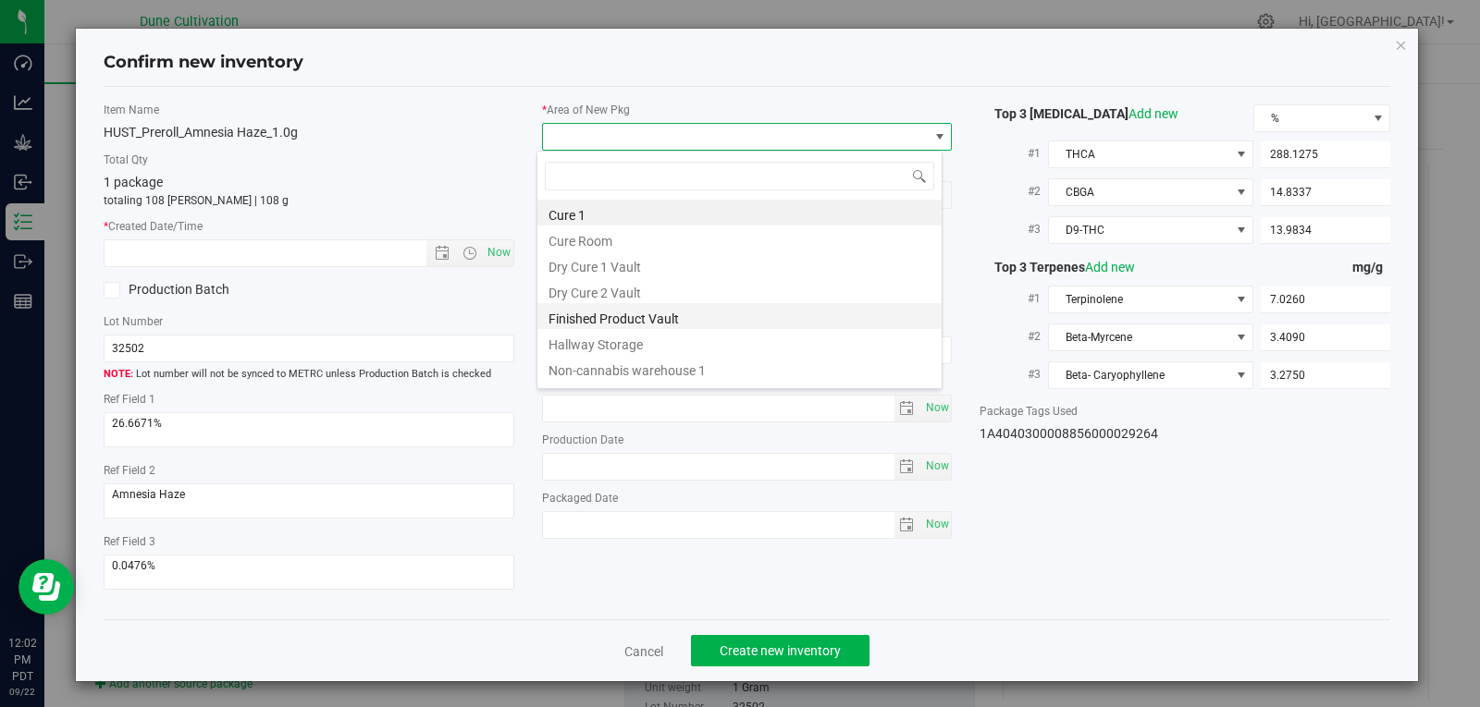
click at [728, 324] on li "Finished Product Vault" at bounding box center [739, 316] width 404 height 26
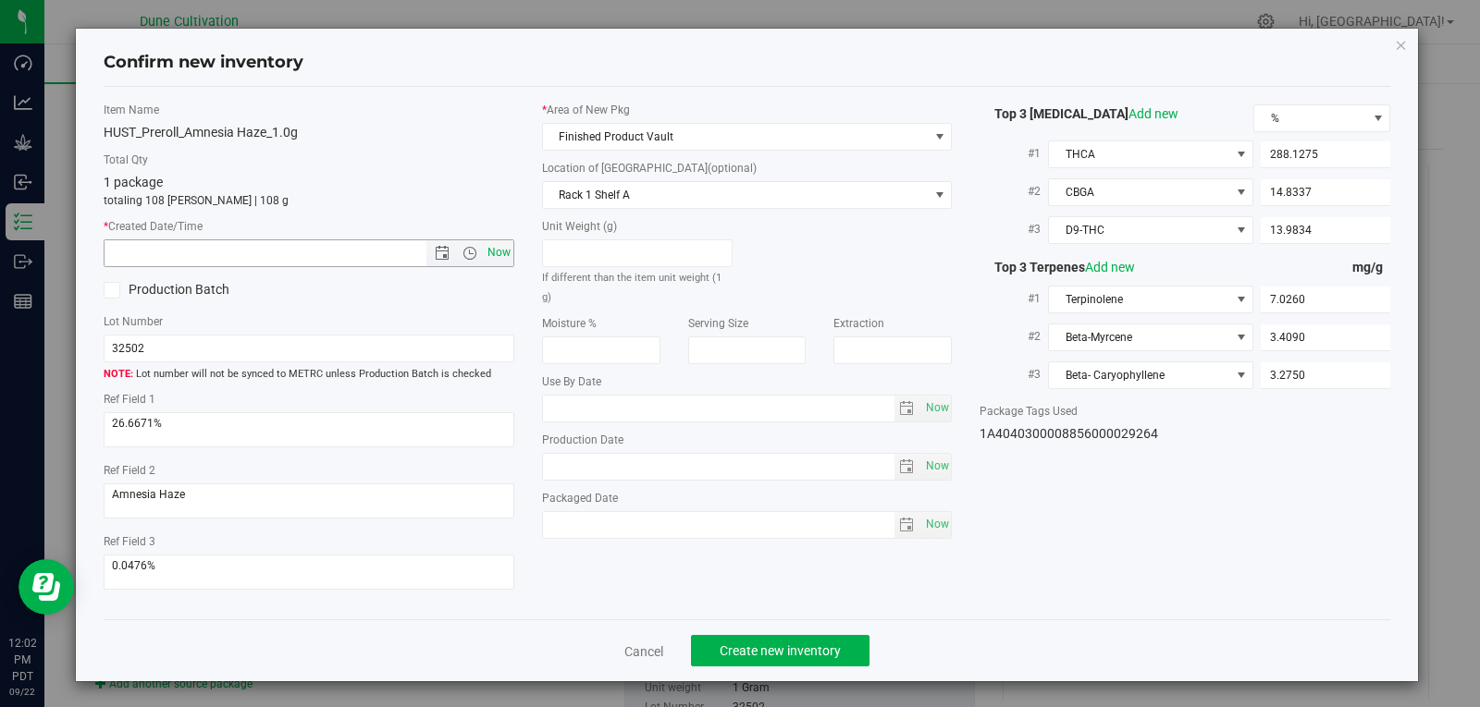
click at [495, 255] on span "Now" at bounding box center [498, 253] width 31 height 27
type input "[DATE] 12:02 PM"
click at [724, 660] on button "Create new inventory" at bounding box center [780, 650] width 178 height 31
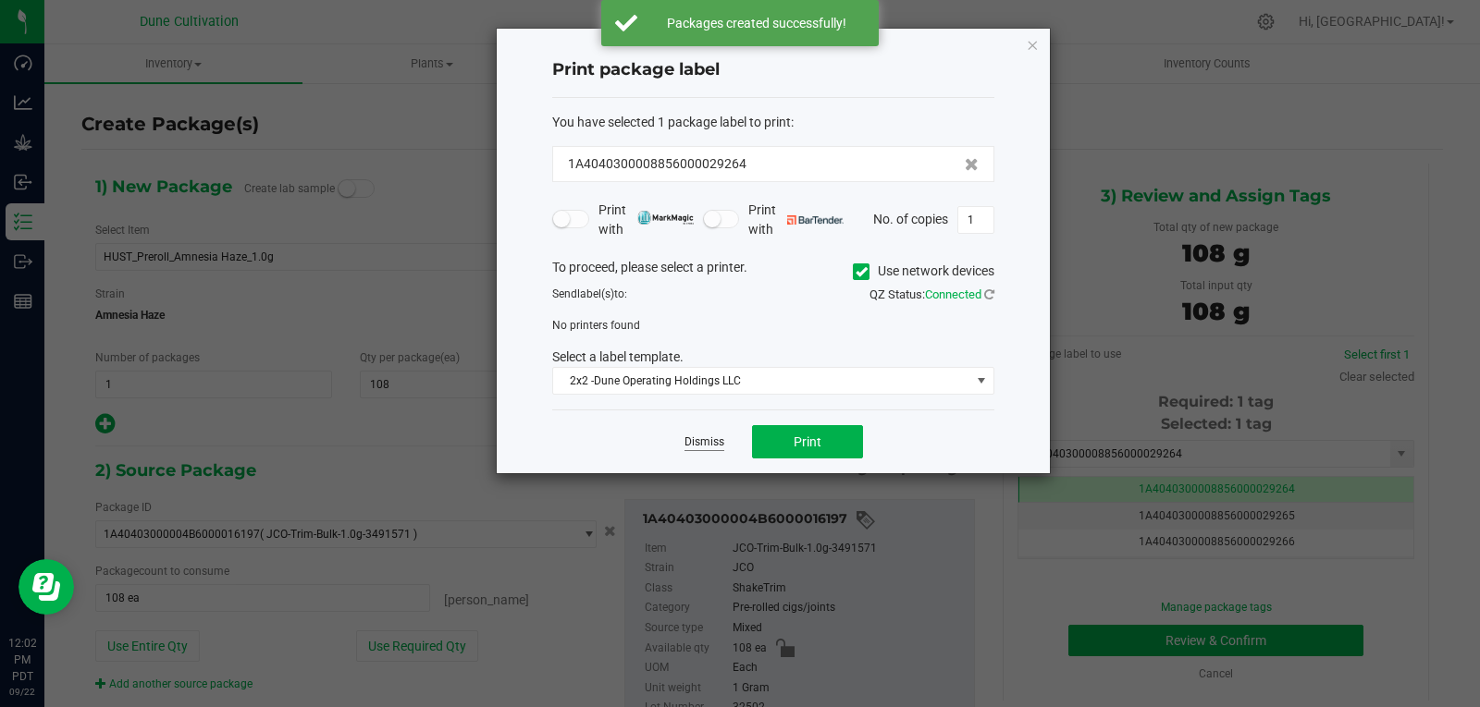
click at [687, 443] on link "Dismiss" at bounding box center [704, 443] width 40 height 16
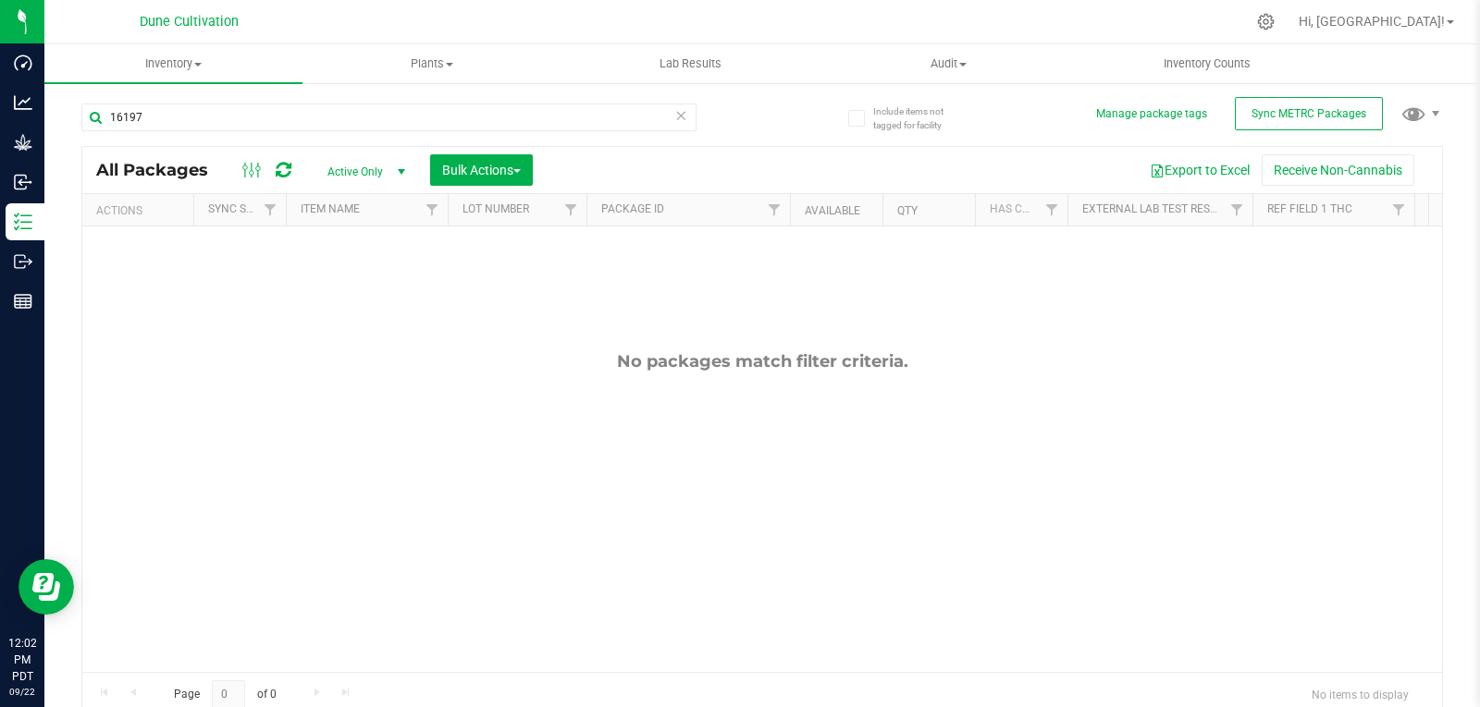
click at [626, 447] on div "No packages match filter criteria." at bounding box center [761, 512] width 1359 height 571
click at [280, 124] on input "16197" at bounding box center [388, 118] width 615 height 28
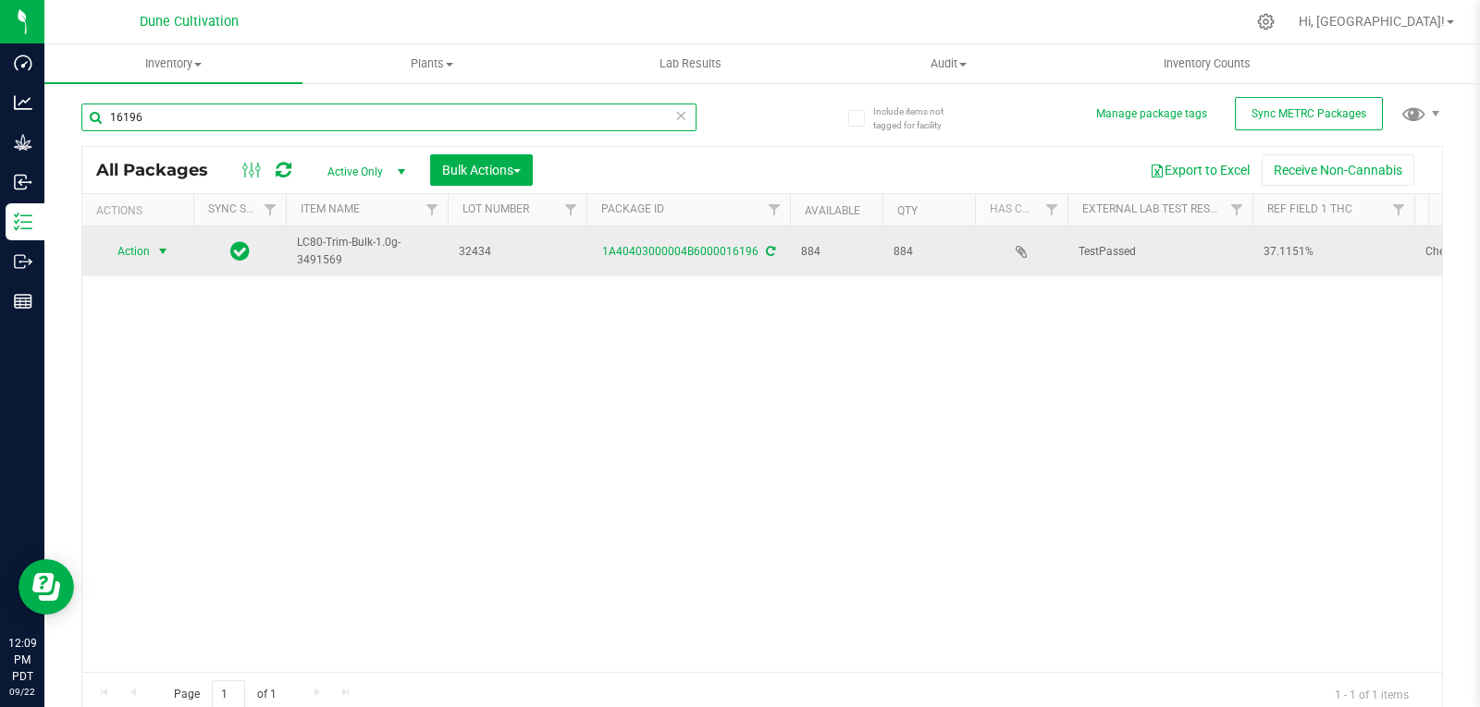
type input "16196"
click at [137, 260] on span "Action" at bounding box center [126, 252] width 50 height 26
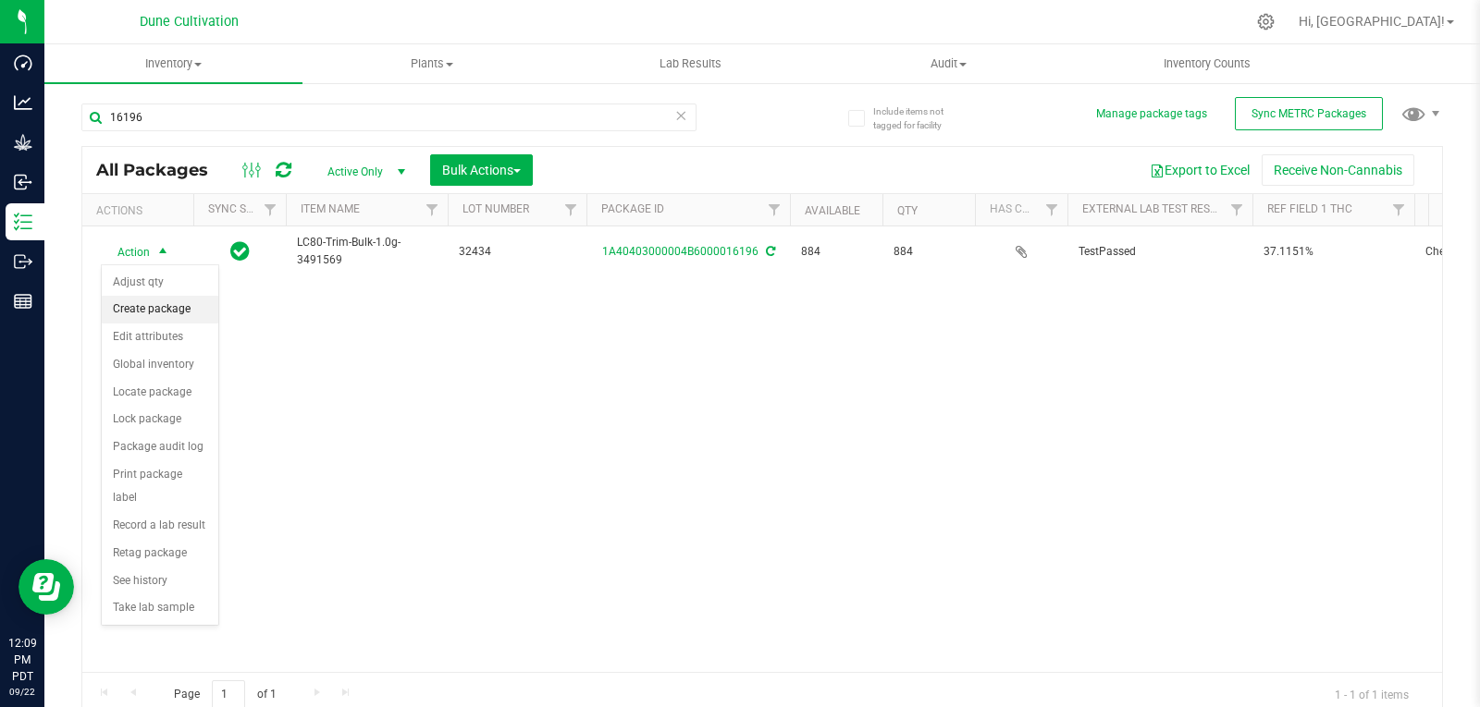
click at [138, 308] on li "Create package" at bounding box center [160, 310] width 117 height 28
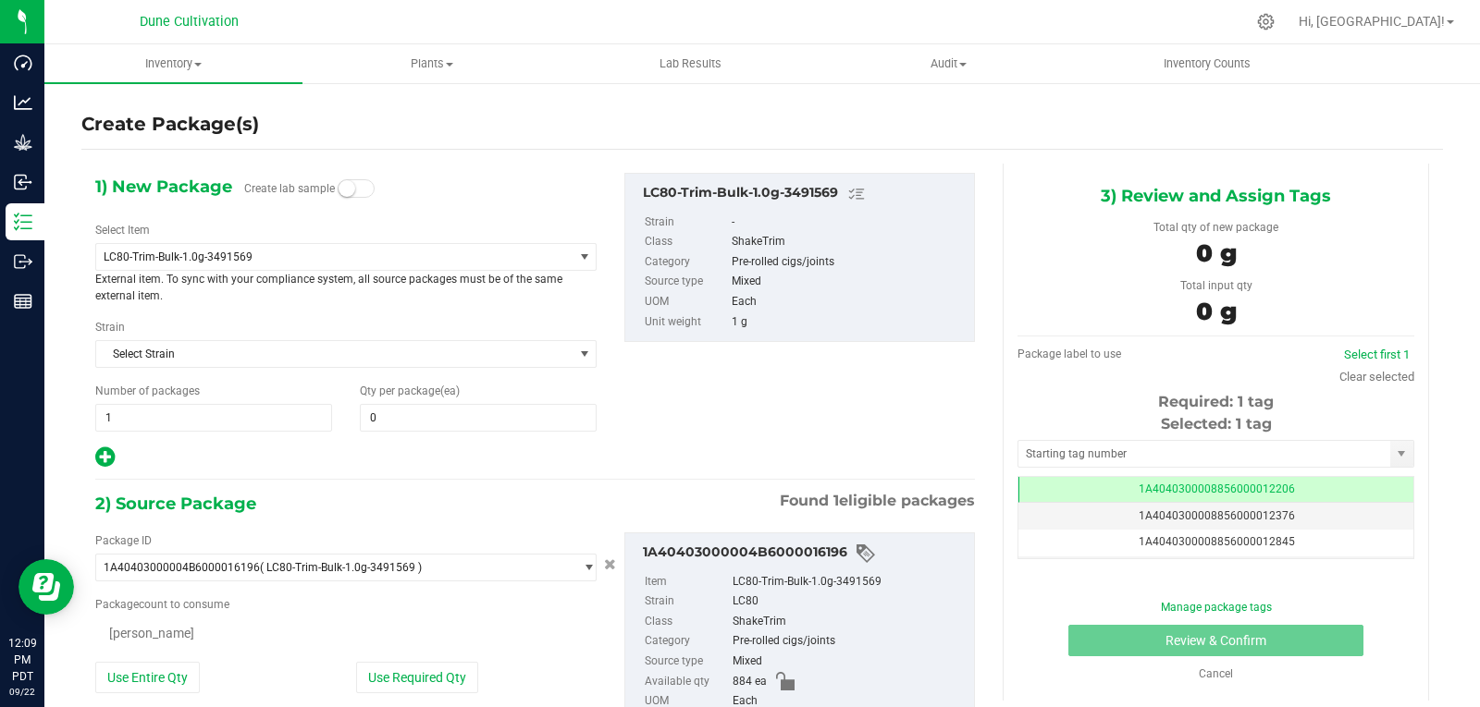
scroll to position [0, -1]
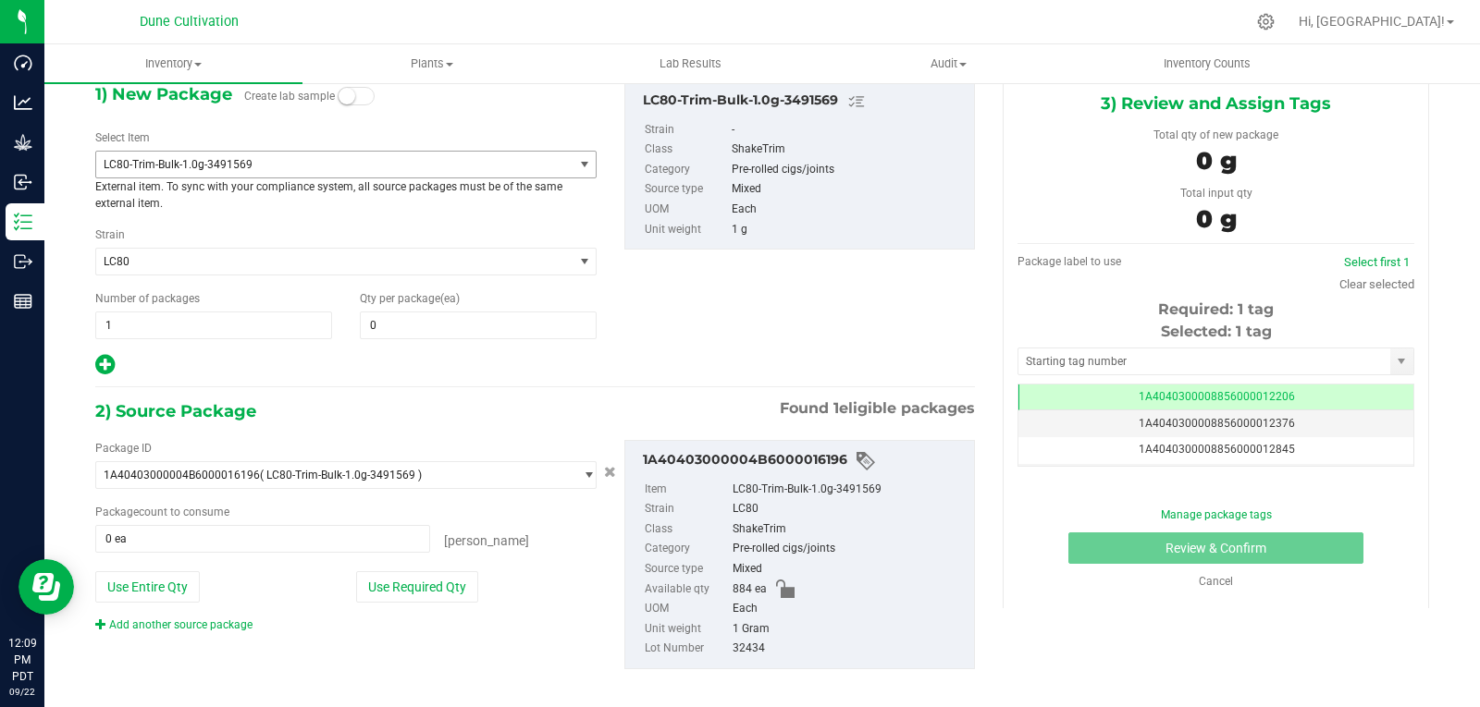
click at [178, 166] on span "LC80-Trim-Bulk-1.0g-3491569" at bounding box center [325, 164] width 443 height 13
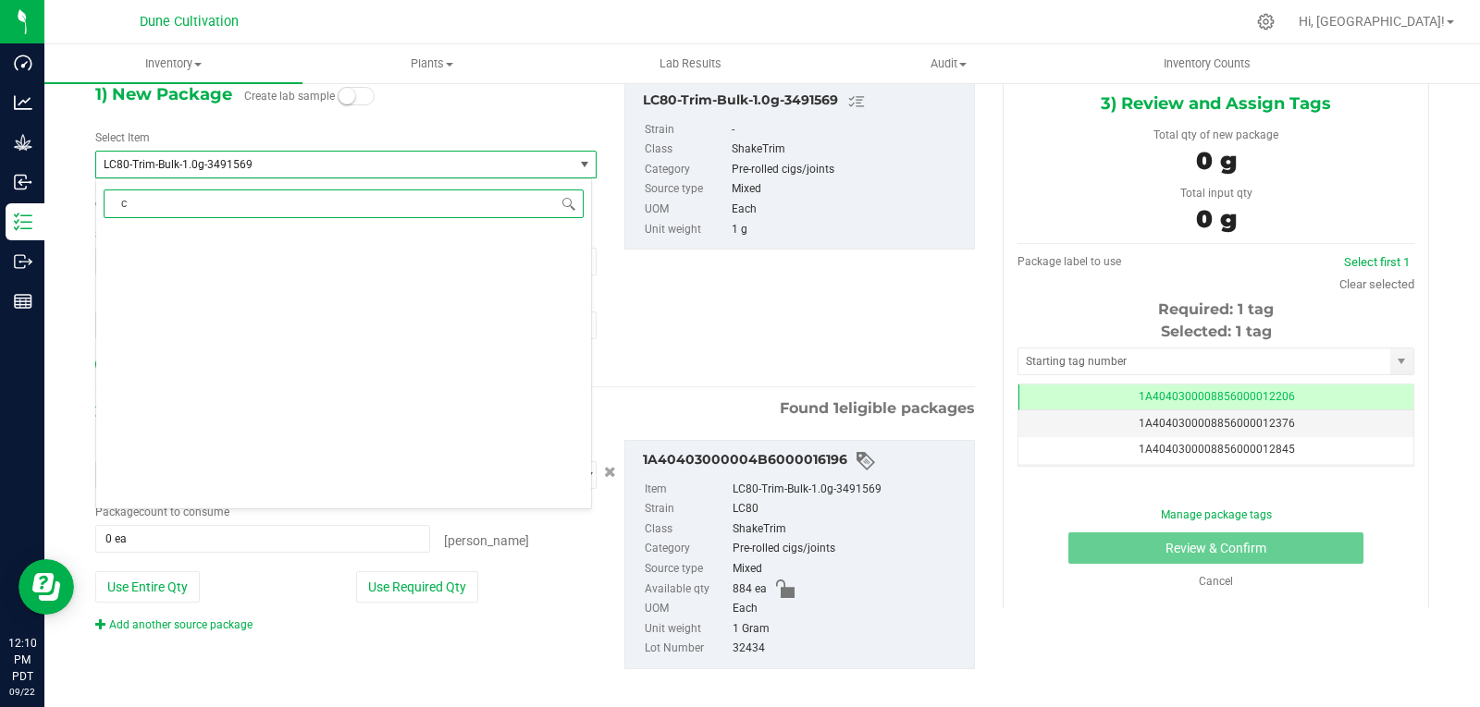
scroll to position [0, 0]
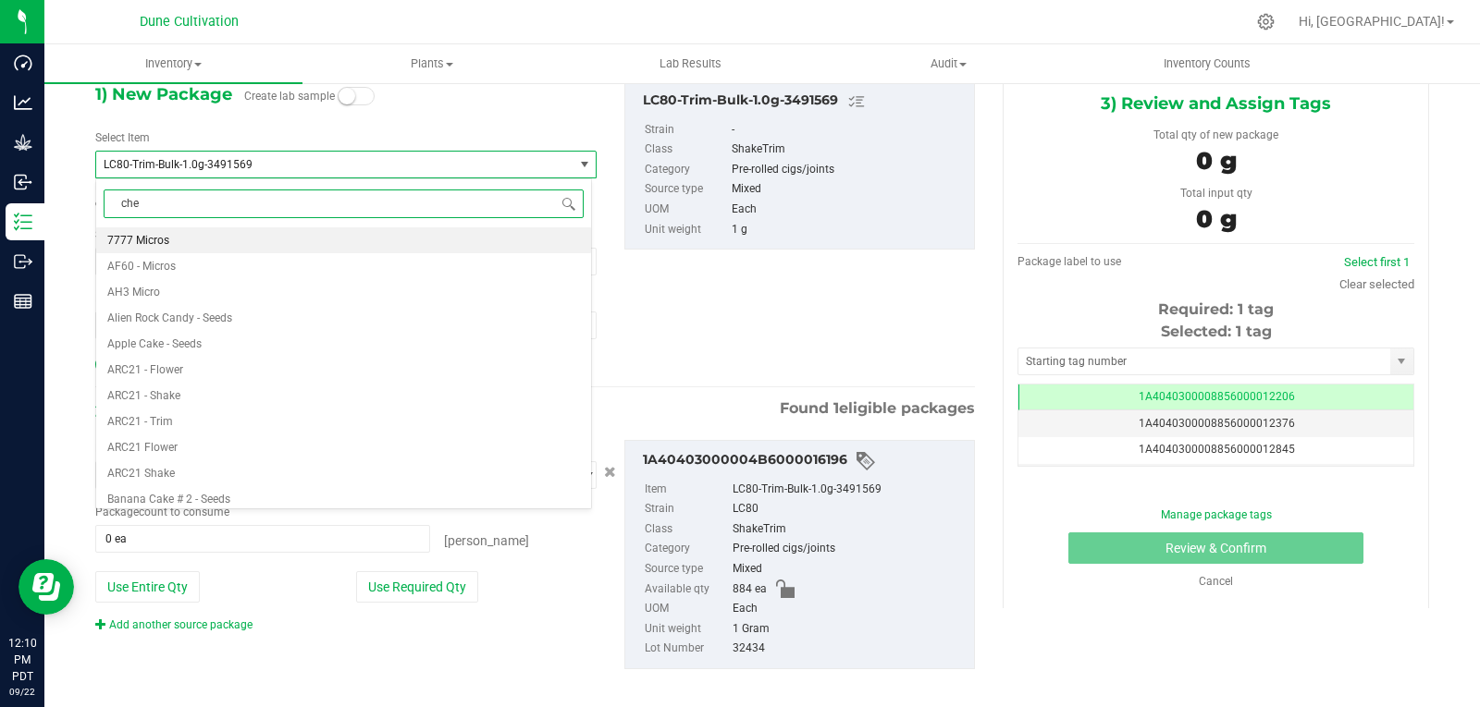
type input "chem"
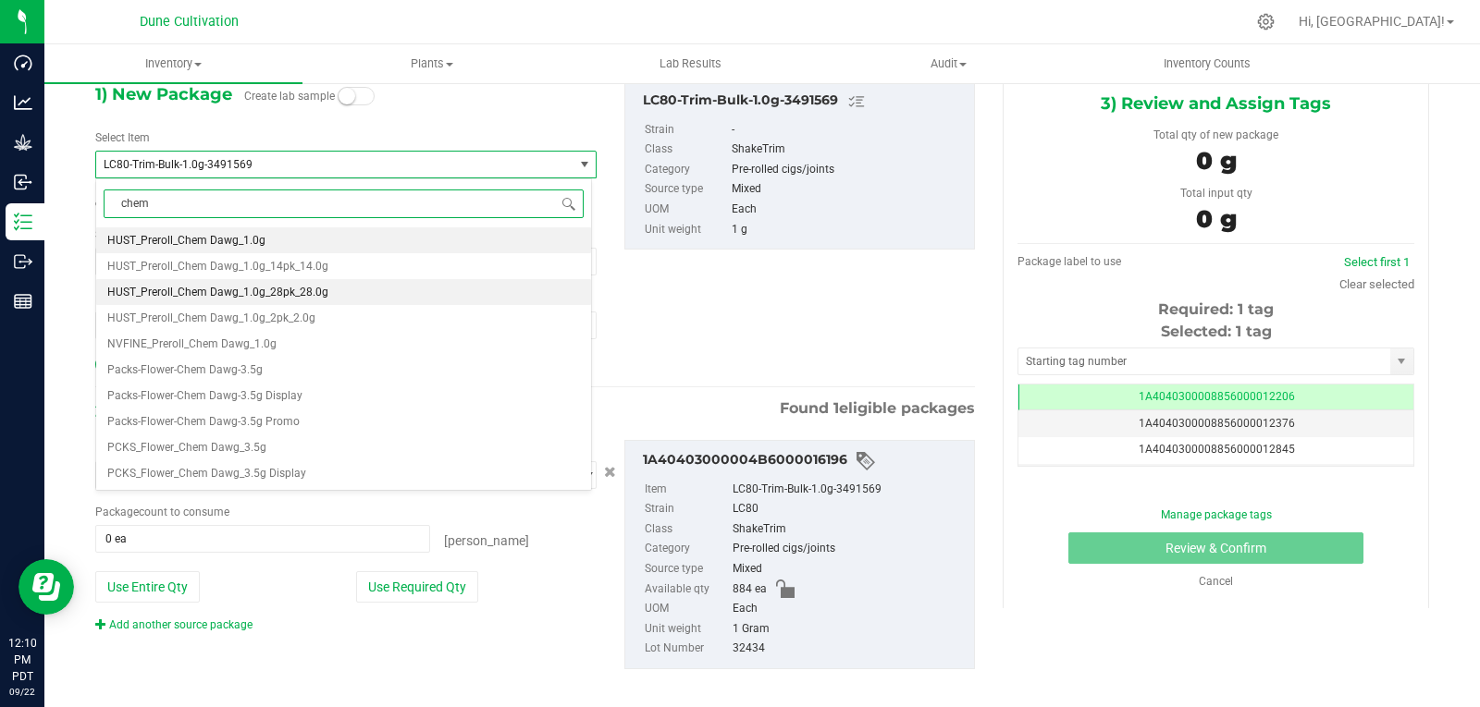
click at [272, 295] on span "HUST_Preroll_Chem Dawg_1.0g_28pk_28.0g" at bounding box center [217, 292] width 221 height 13
type input "0"
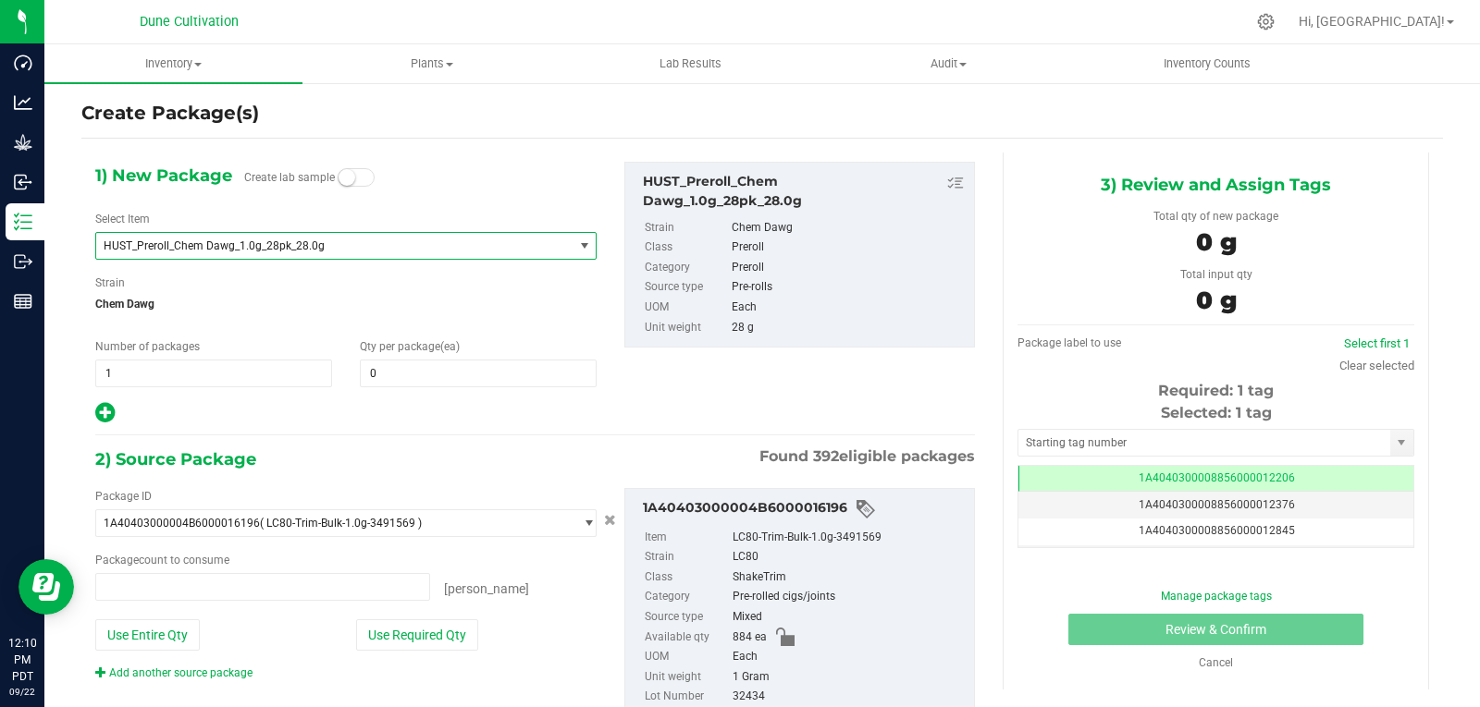
type input "0 ea"
click at [453, 377] on span at bounding box center [478, 374] width 237 height 28
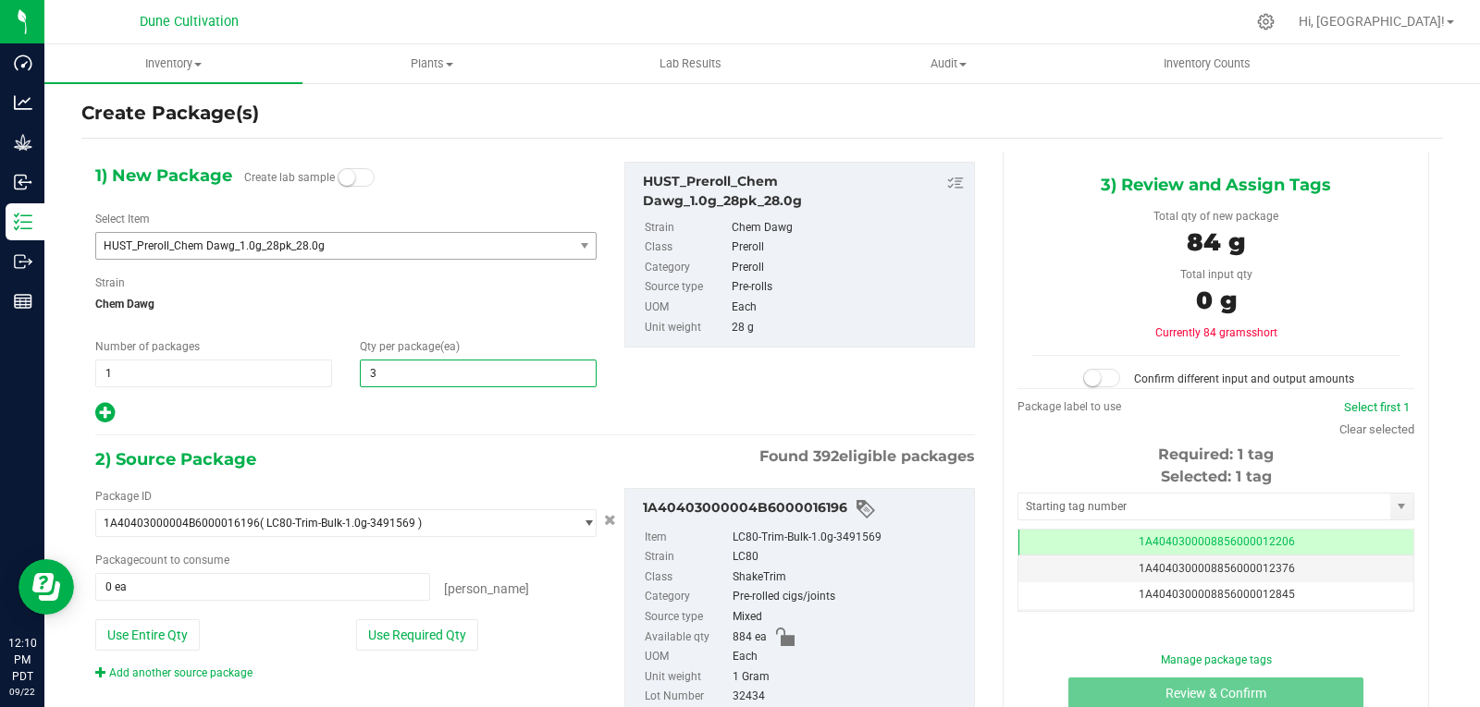
type input "30"
click at [397, 465] on div "2) Source Package Found 392 eligible packages" at bounding box center [534, 460] width 879 height 28
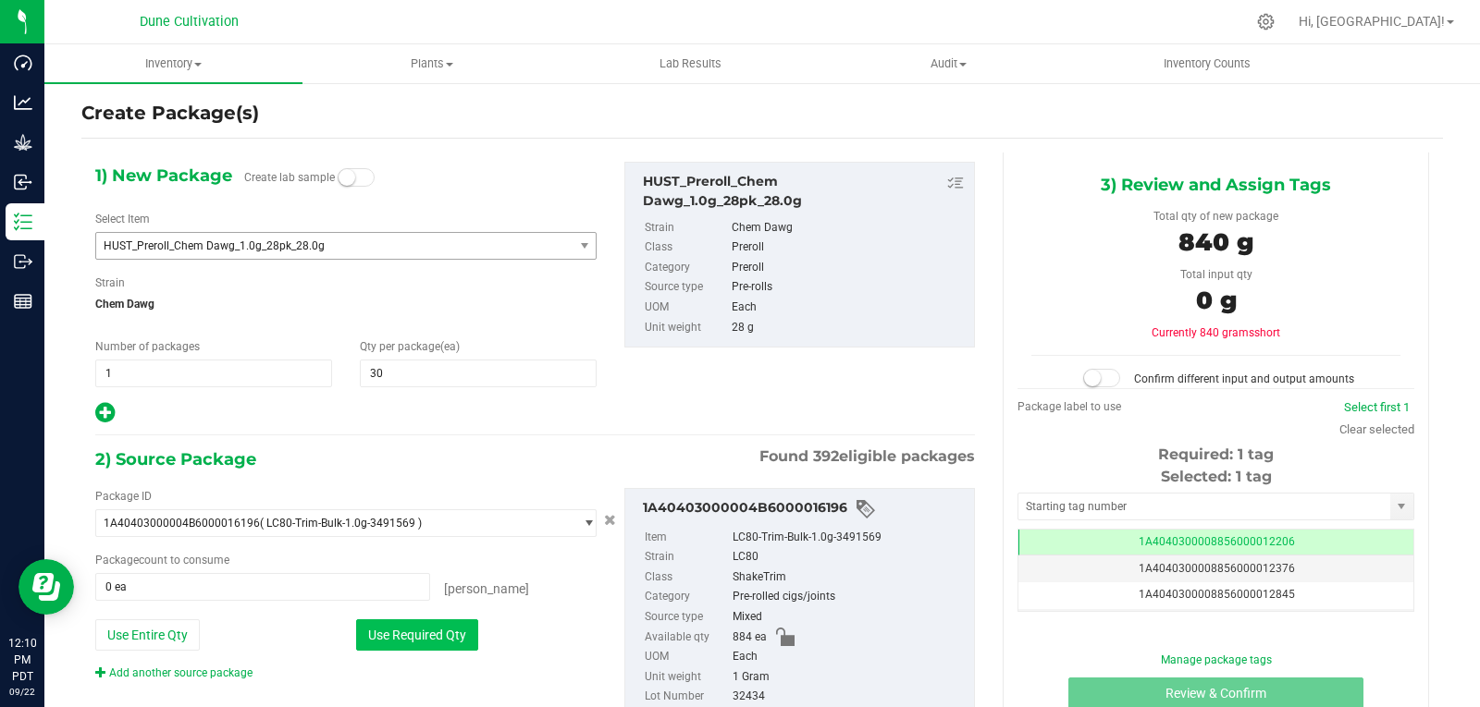
click at [444, 631] on button "Use Required Qty" at bounding box center [417, 635] width 122 height 31
type input "840 ea"
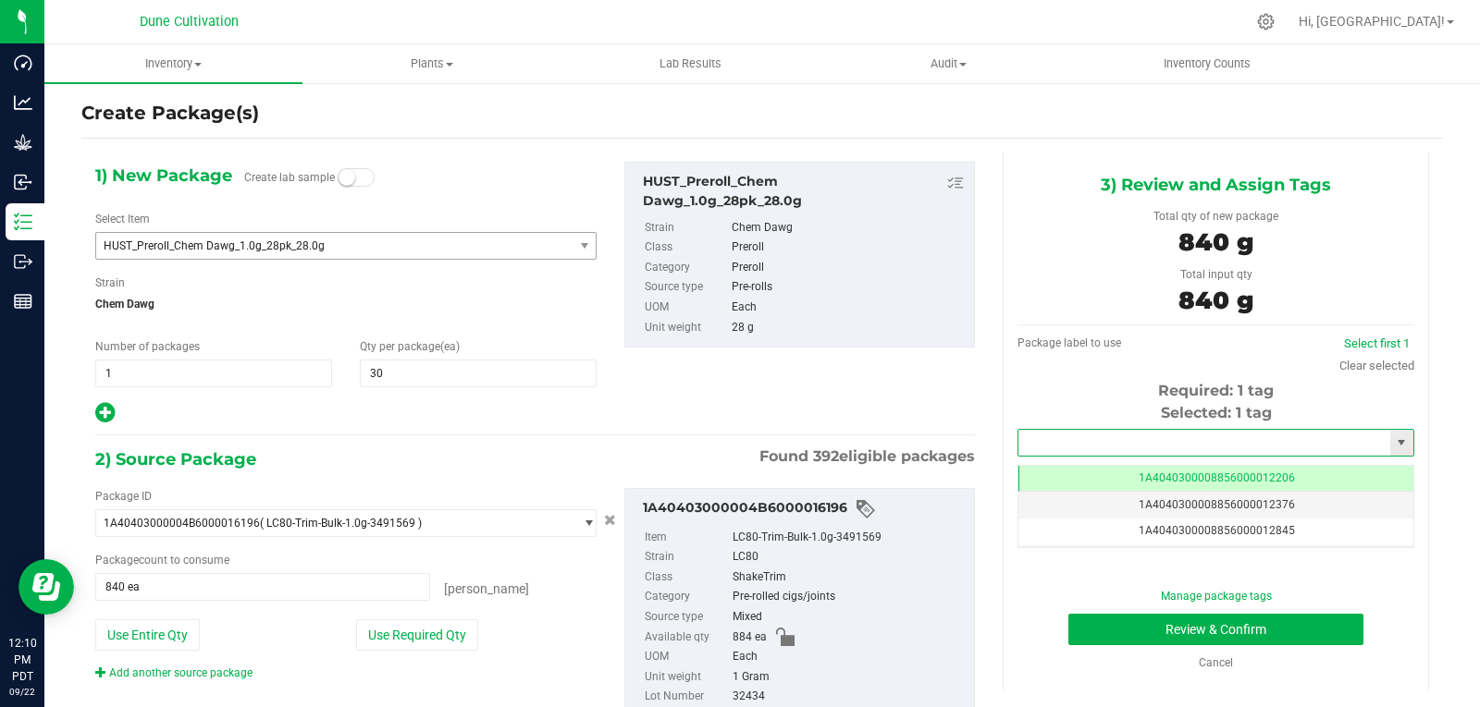
click at [1046, 449] on input "text" at bounding box center [1204, 443] width 372 height 26
click at [1045, 467] on li "1A4040300008856000029265" at bounding box center [1204, 475] width 390 height 28
type input "1A4040300008856000029265"
click at [1142, 646] on div "Manage package tags Review & Confirm Cancel" at bounding box center [1215, 629] width 369 height 83
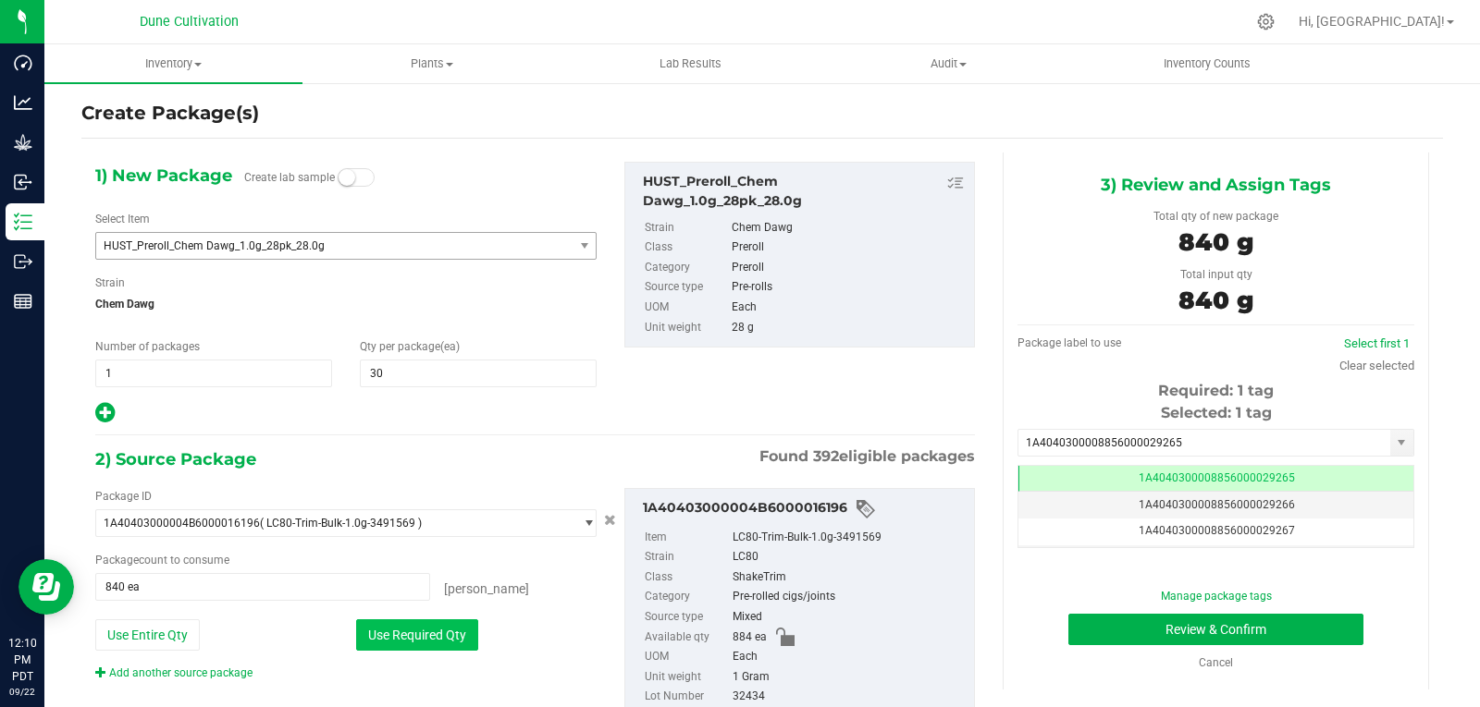
click at [367, 636] on button "Use Required Qty" at bounding box center [417, 635] width 122 height 31
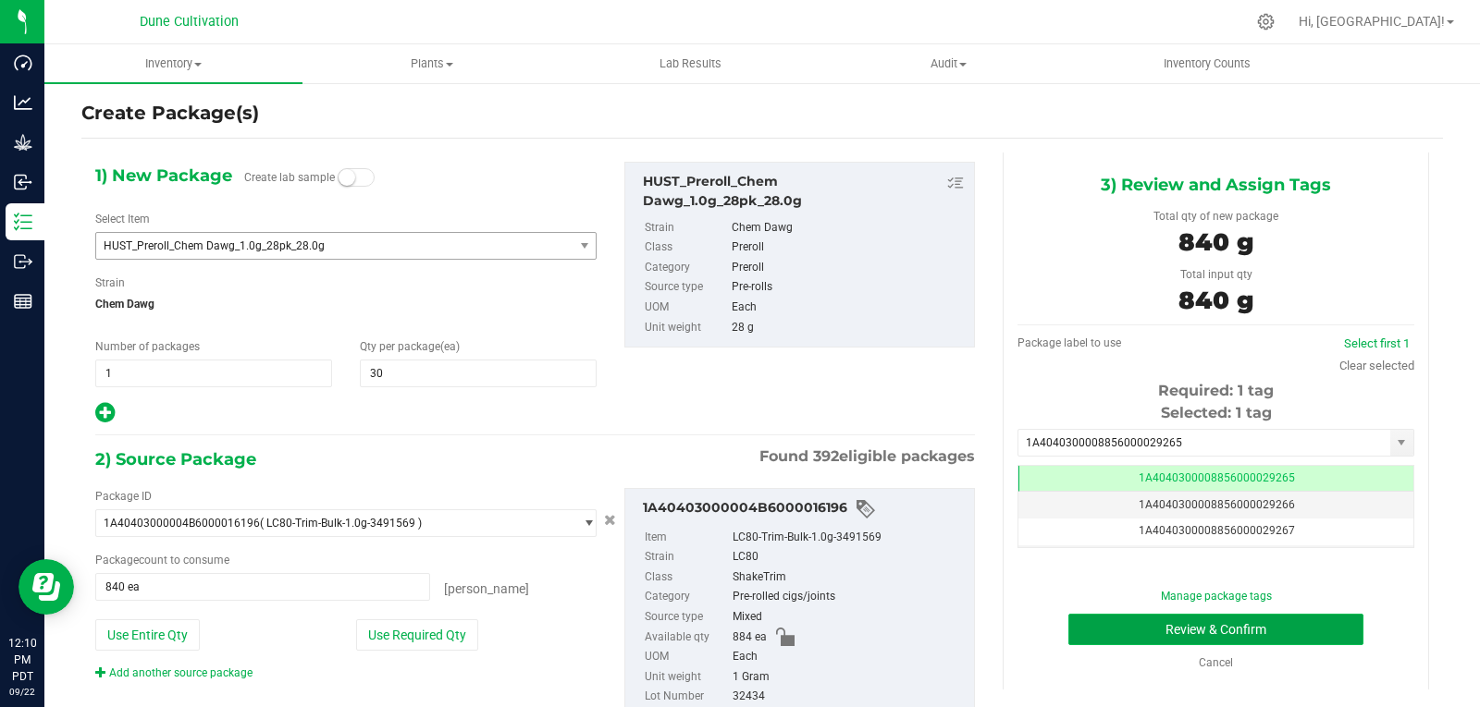
click at [1104, 635] on button "Review & Confirm" at bounding box center [1215, 629] width 295 height 31
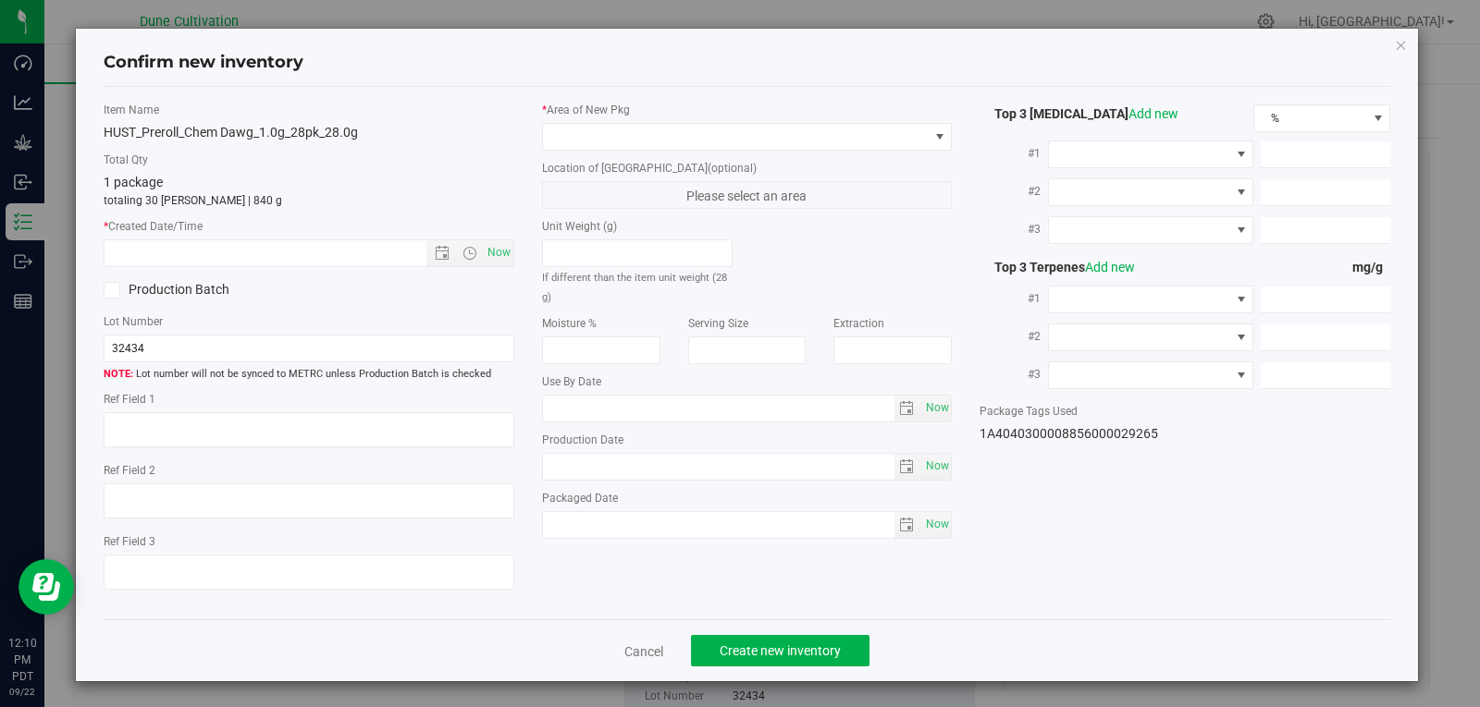
type textarea "37.1151%"
type textarea "Chem Dawg"
type textarea "0.0650295%"
type input "397.9170"
type input "21.7662"
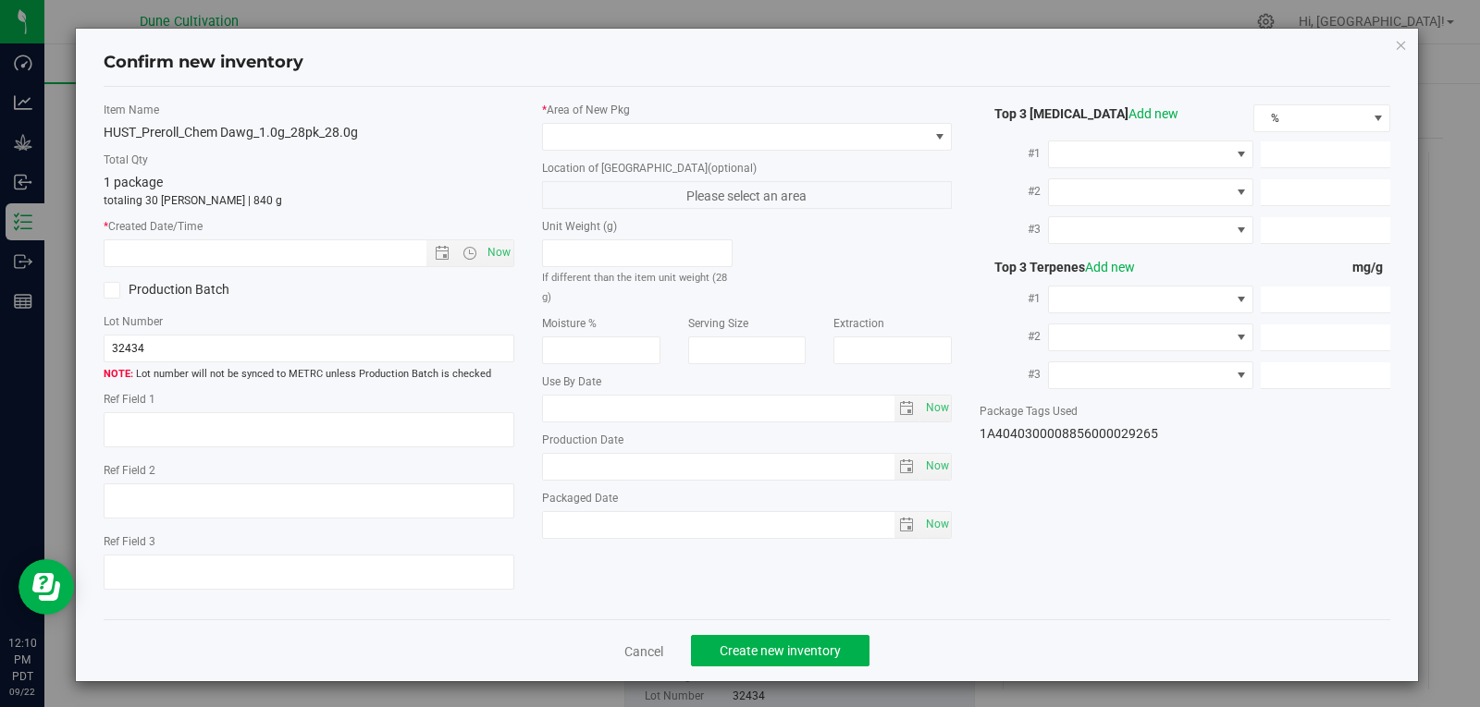
type input "7.2697"
type input "9.5820"
type input "5.4930"
type input "4.7920"
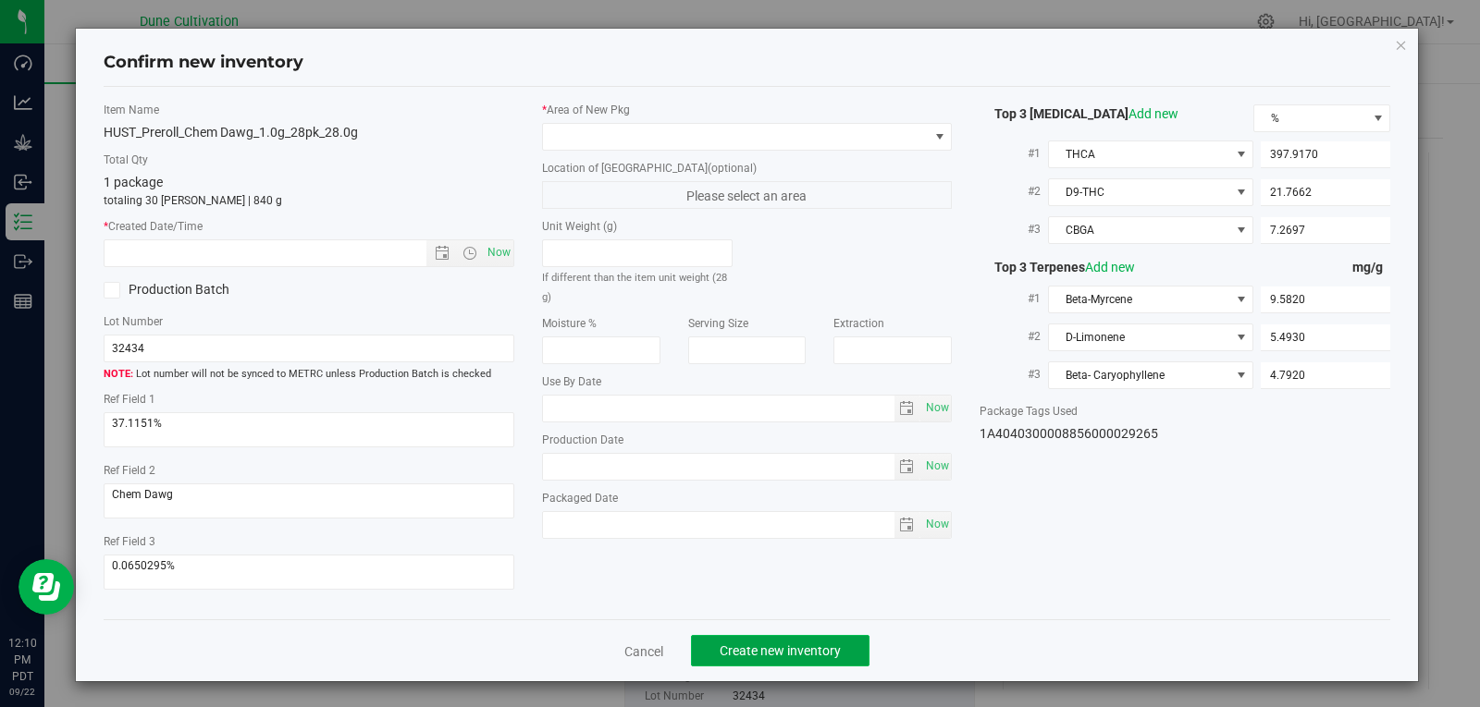
click at [792, 660] on button "Create new inventory" at bounding box center [780, 650] width 178 height 31
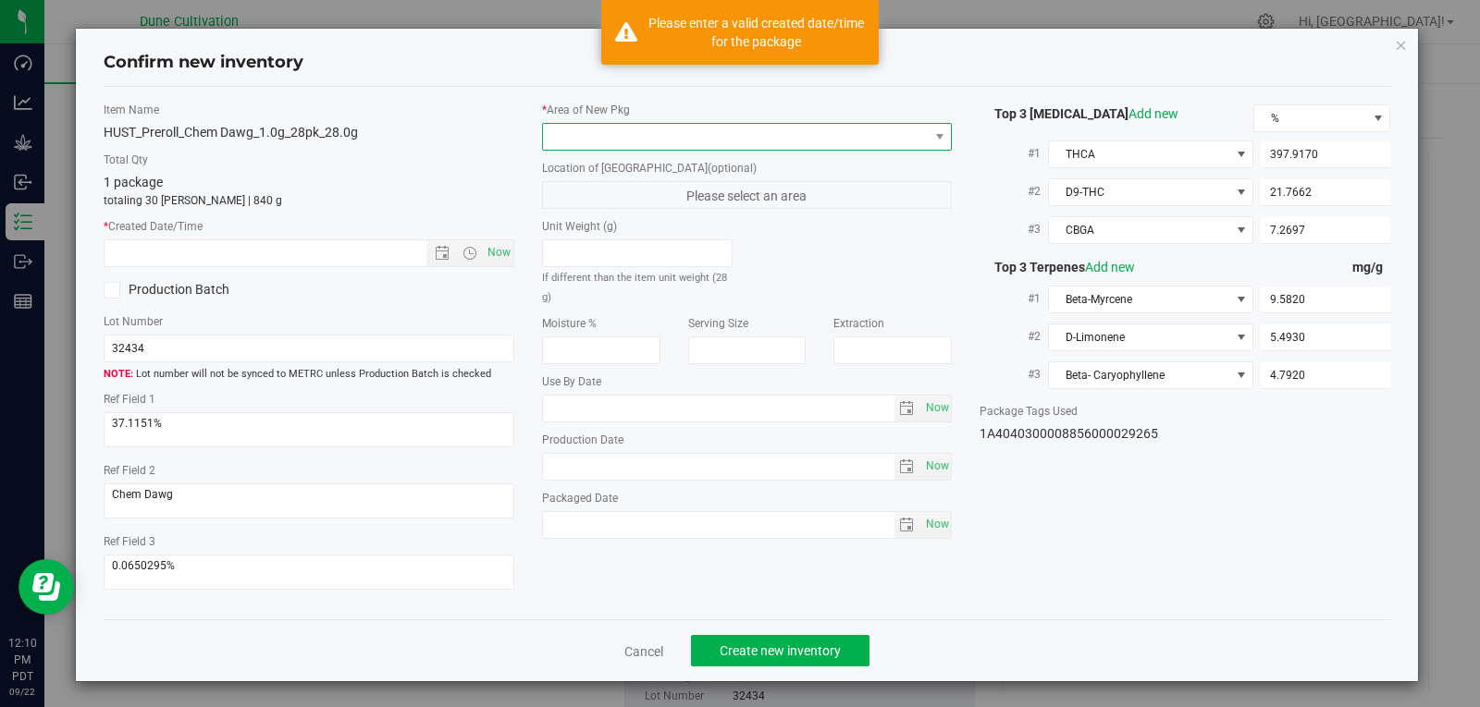
click at [673, 136] on span at bounding box center [736, 137] width 386 height 26
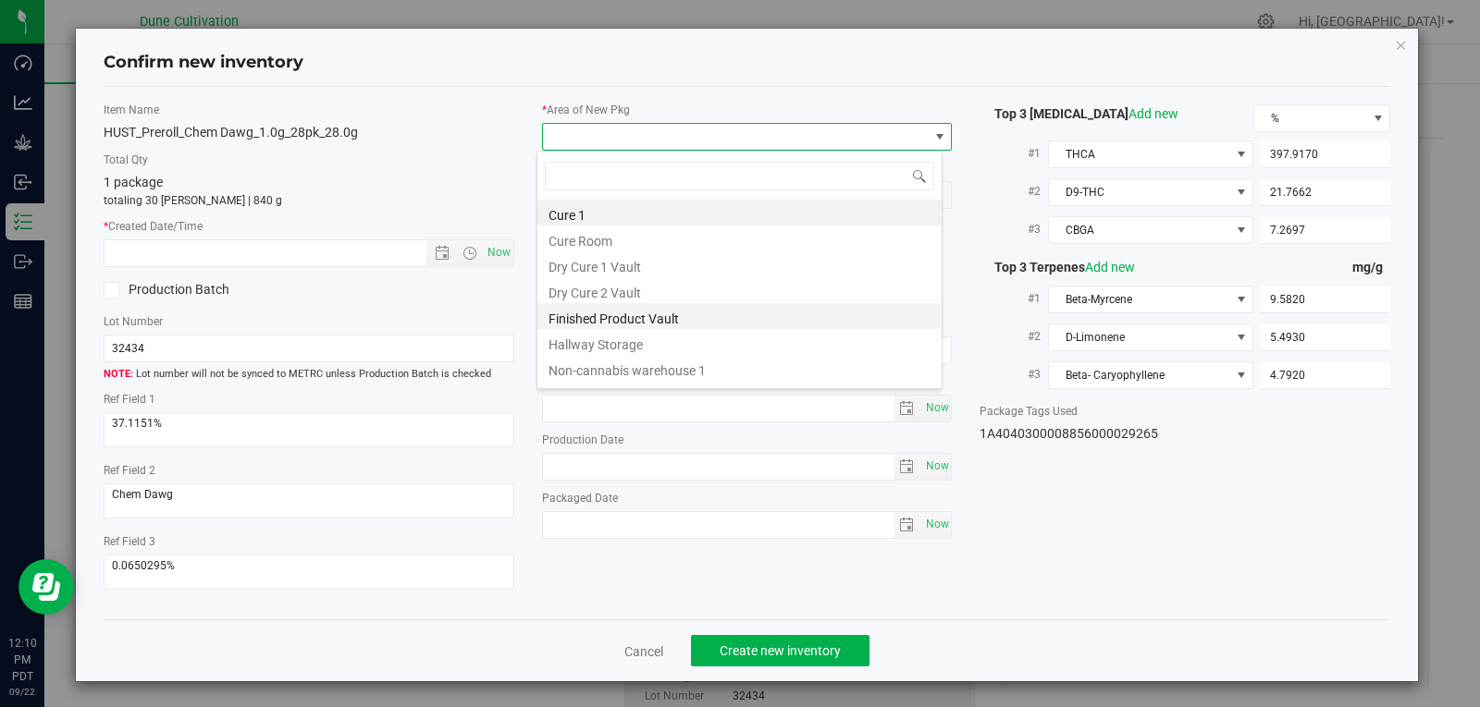
click at [682, 316] on li "Finished Product Vault" at bounding box center [739, 316] width 404 height 26
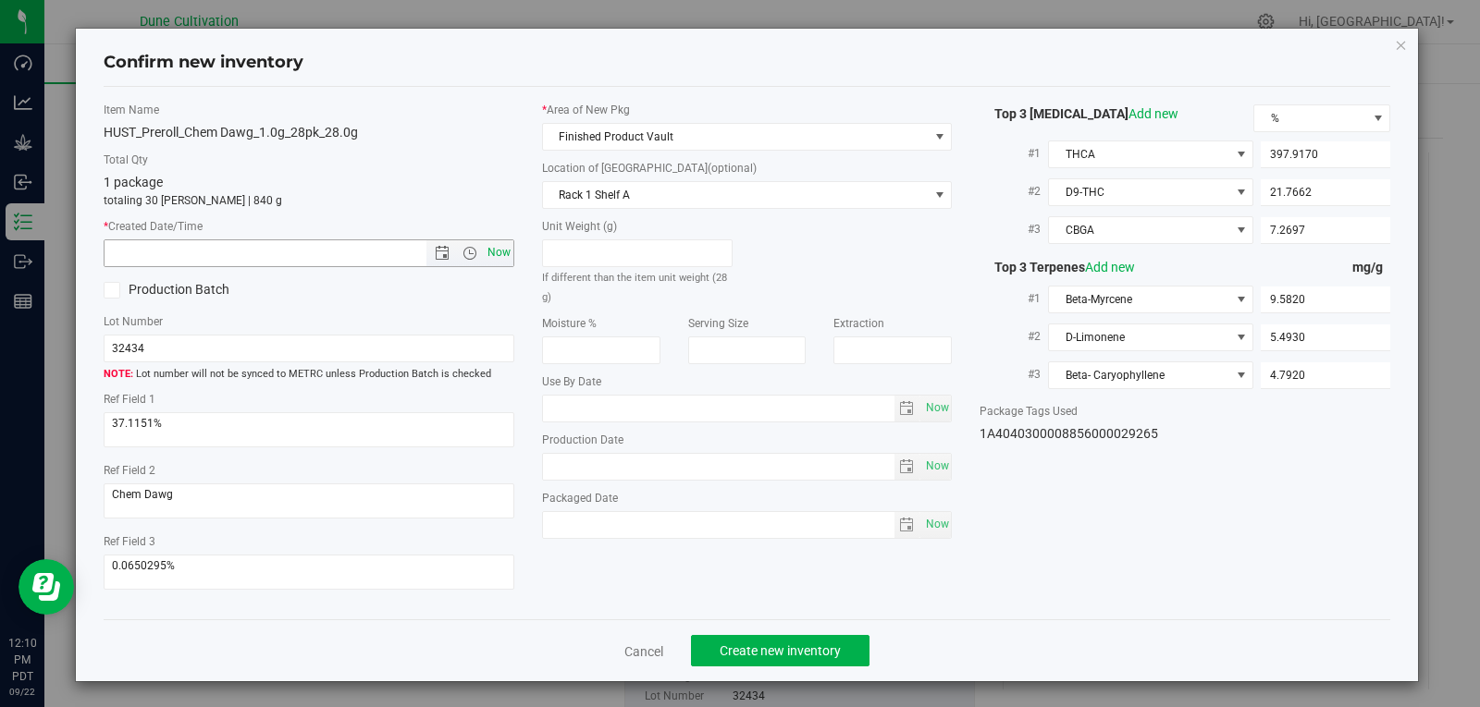
click at [500, 261] on span "Now" at bounding box center [498, 253] width 31 height 27
type input "[DATE] 12:10 PM"
click at [797, 652] on span "Create new inventory" at bounding box center [780, 651] width 121 height 15
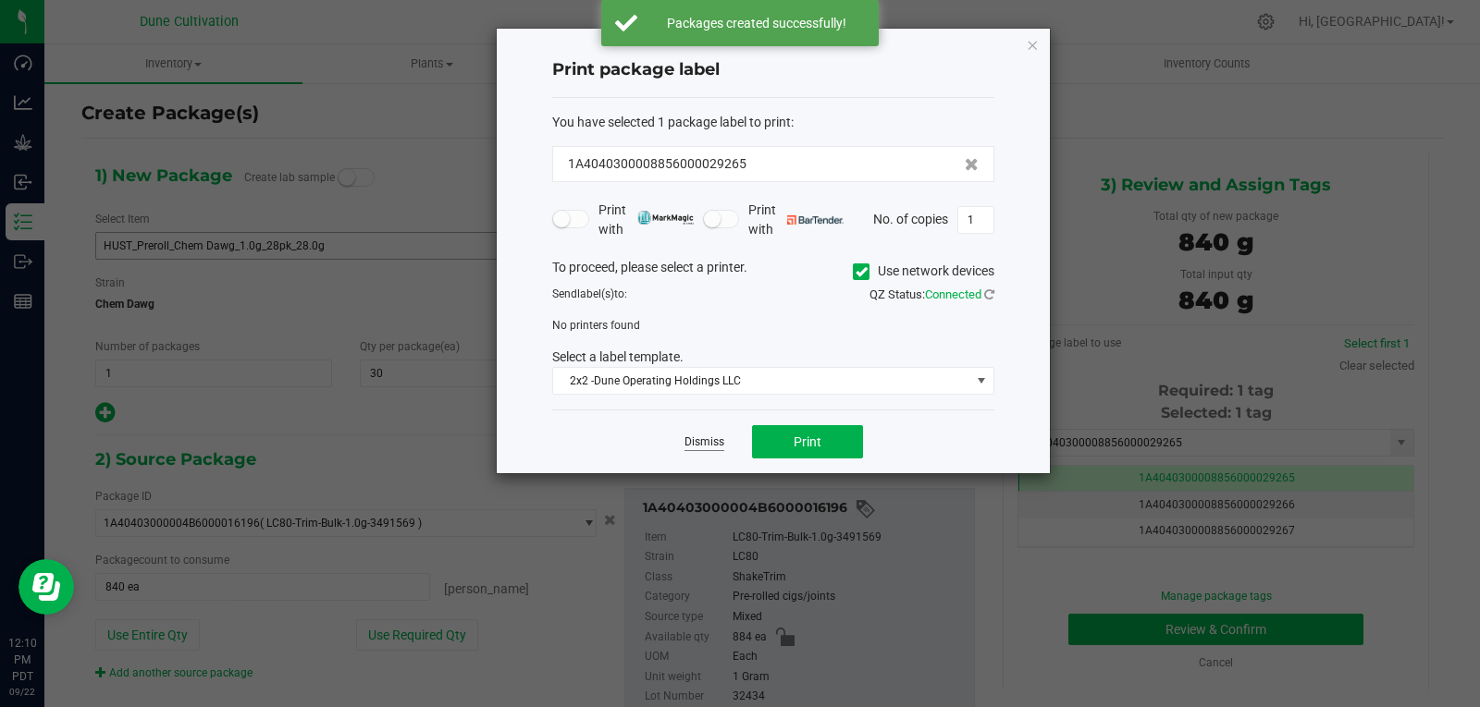
click at [696, 442] on link "Dismiss" at bounding box center [704, 443] width 40 height 16
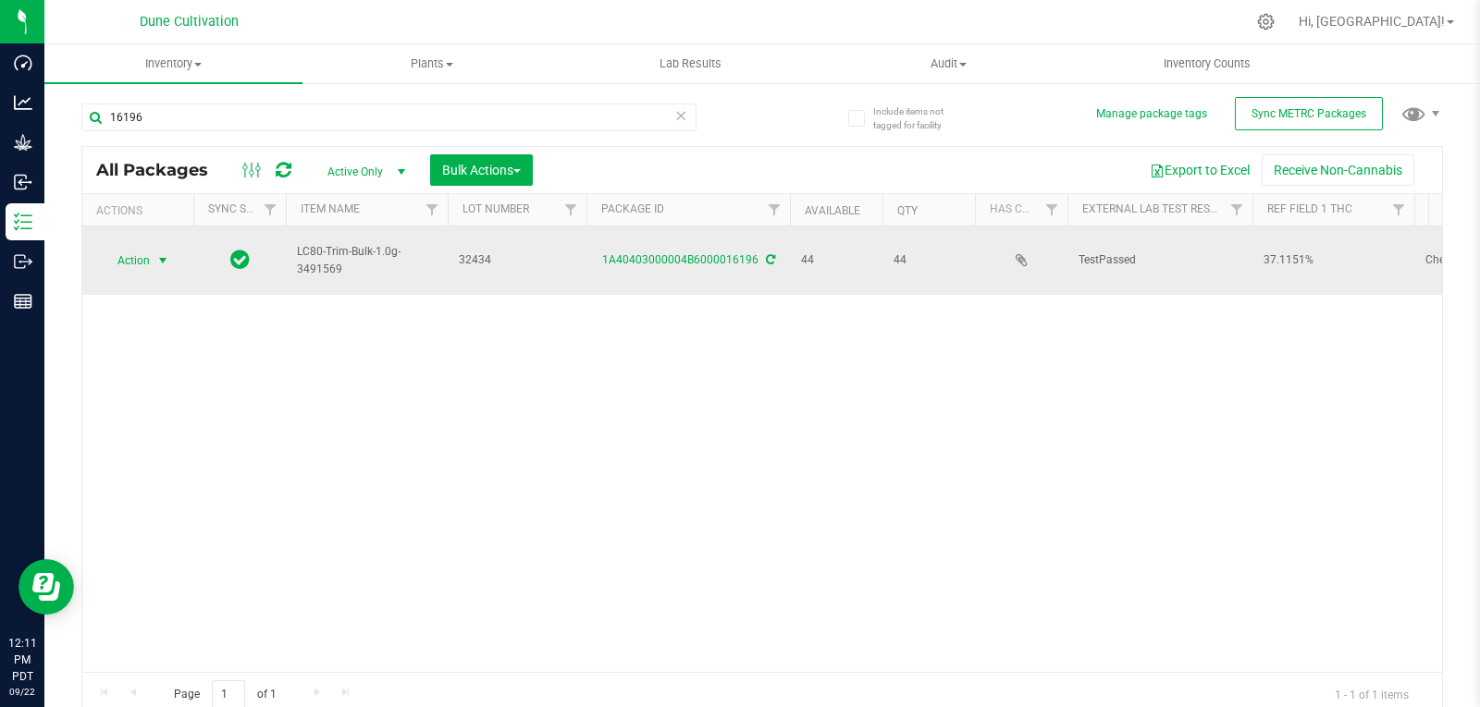
click at [103, 262] on span "Action" at bounding box center [126, 261] width 50 height 26
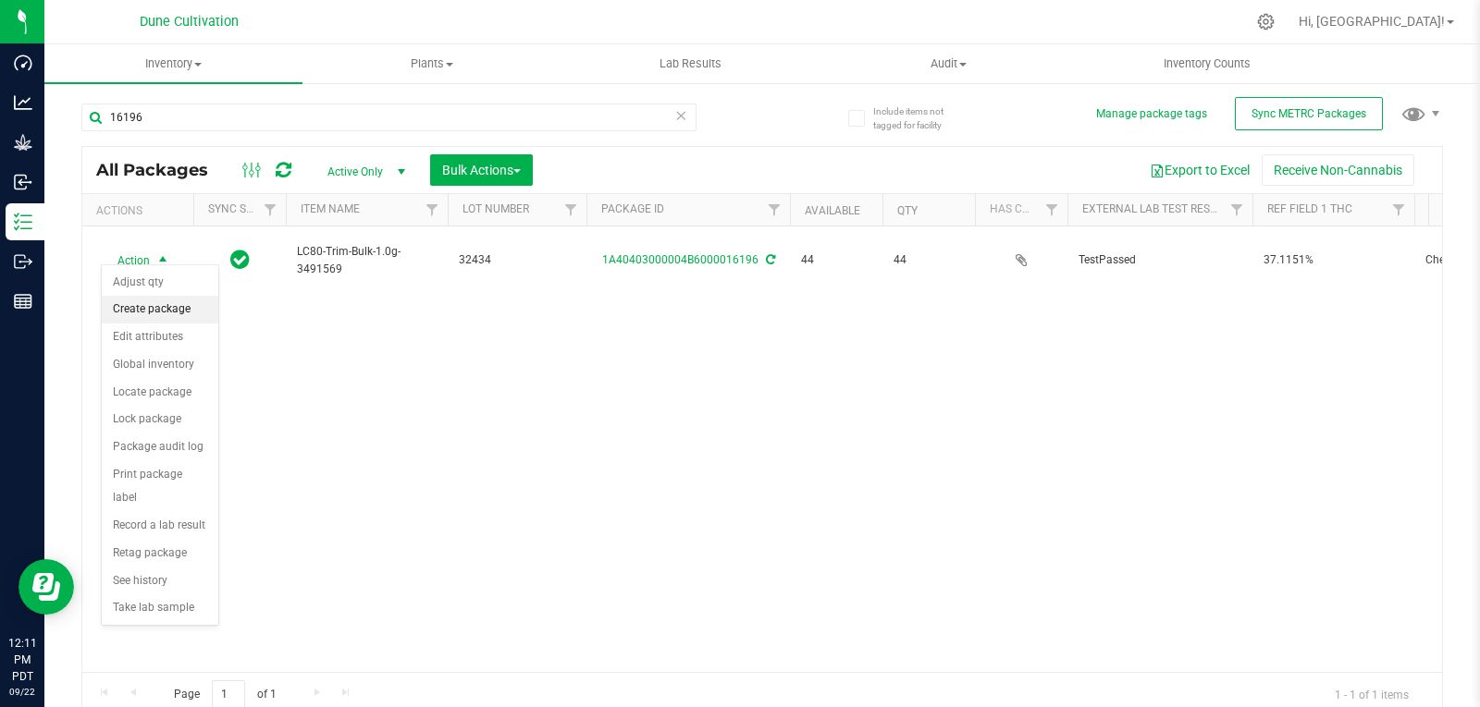
click at [142, 314] on li "Create package" at bounding box center [160, 310] width 117 height 28
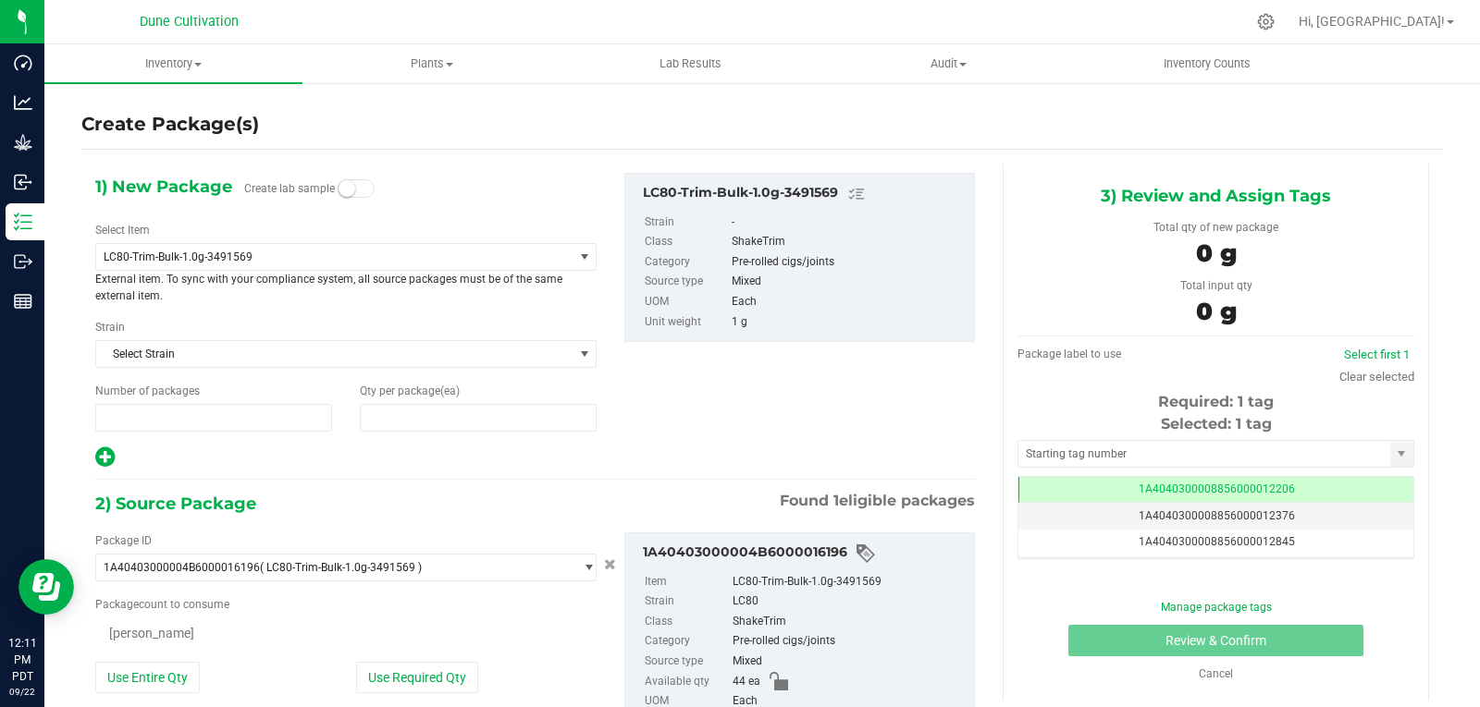
type input "1"
type input "0"
click at [251, 259] on span "LC80-Trim-Bulk-1.0g-3491569" at bounding box center [325, 257] width 443 height 13
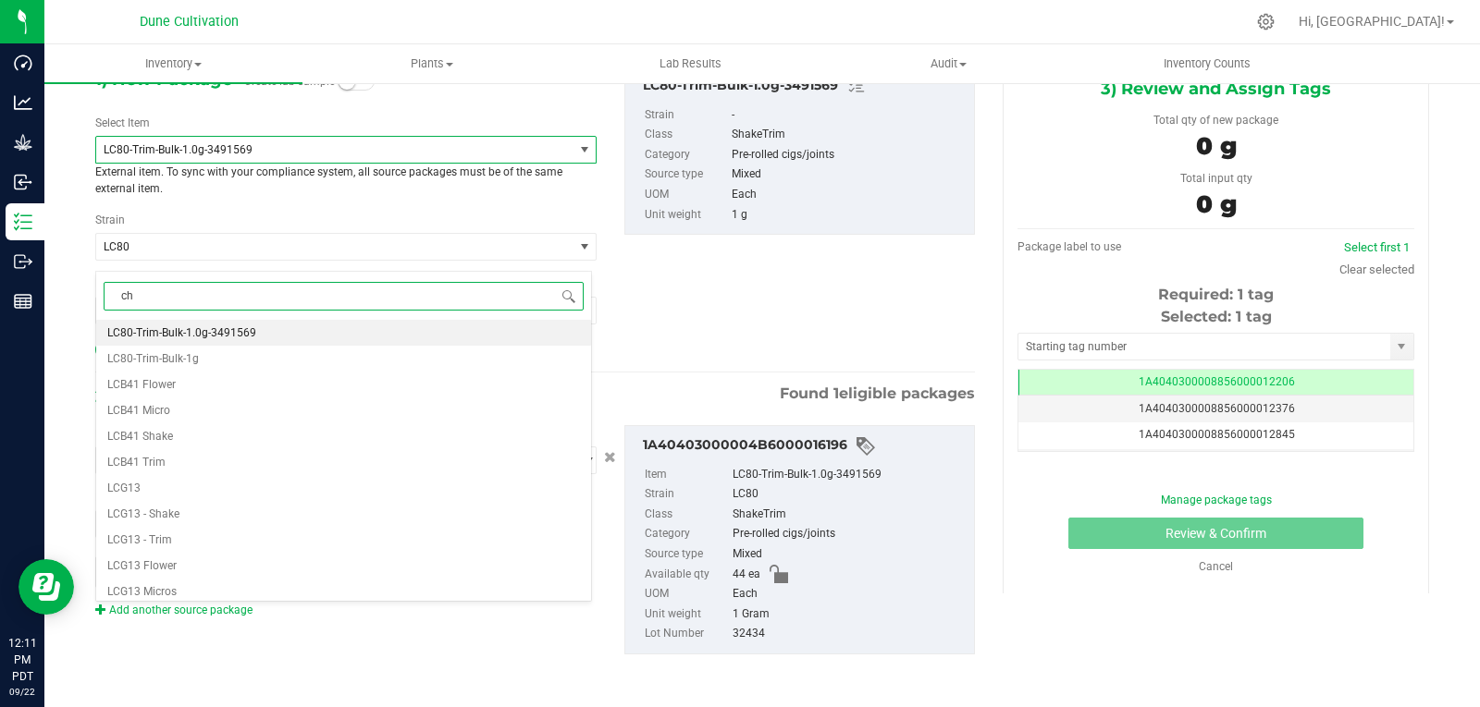
type input "che"
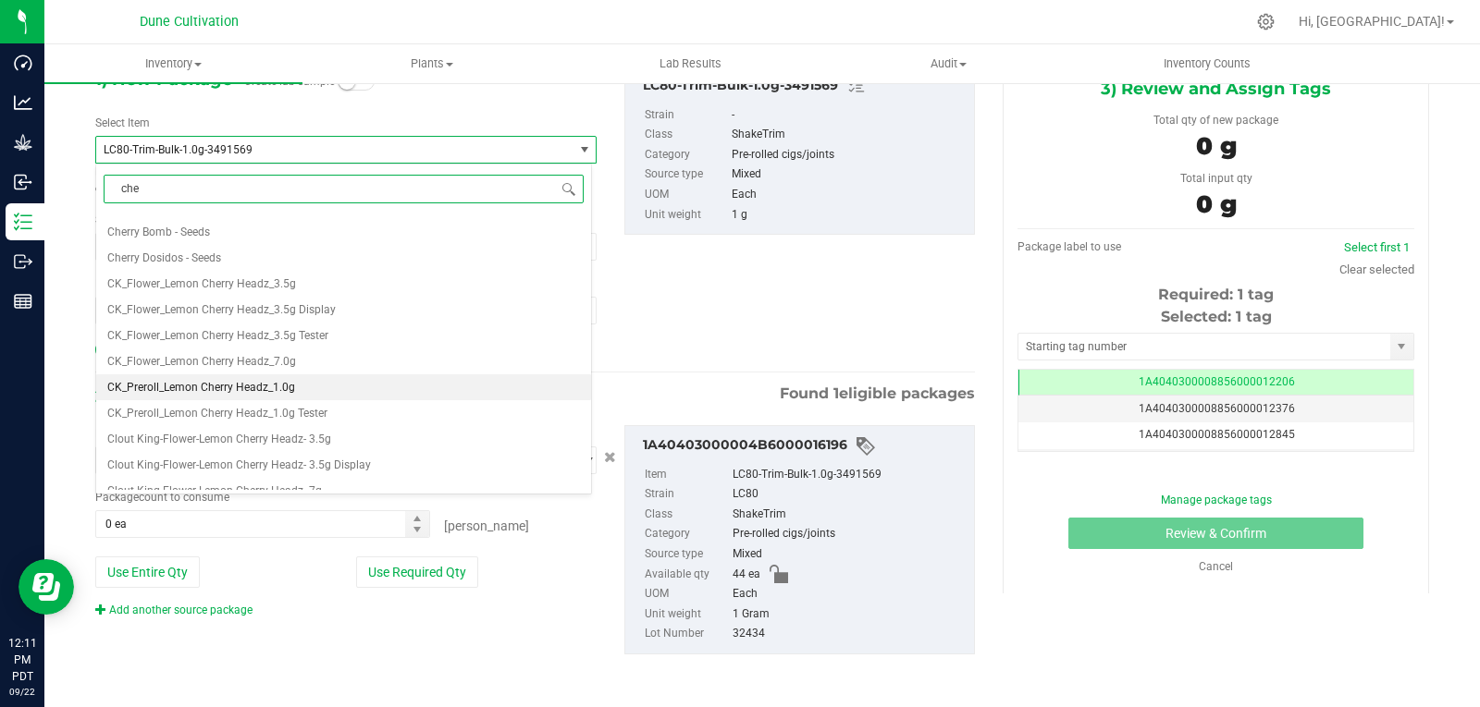
click at [308, 385] on li "CK_Preroll_Lemon Cherry Headz_1.0g" at bounding box center [343, 388] width 495 height 26
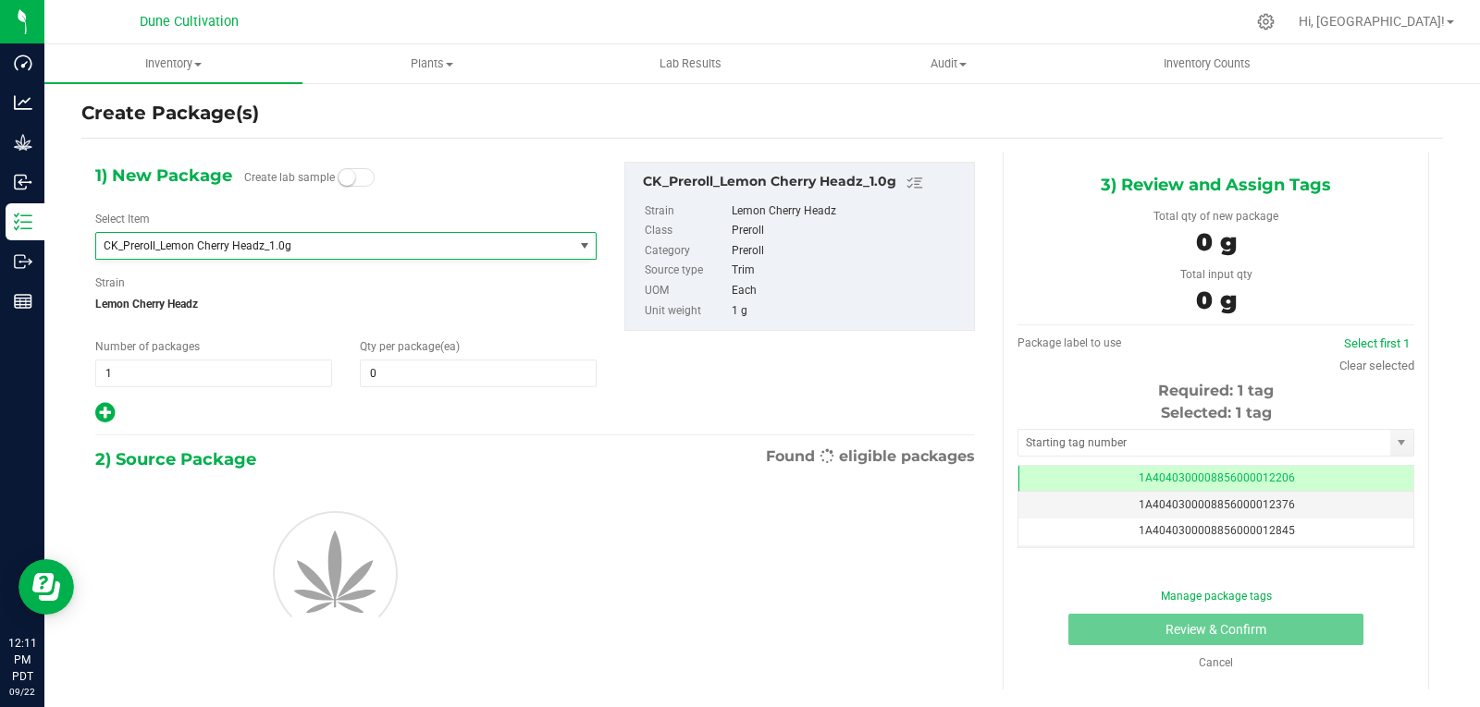
type input "0"
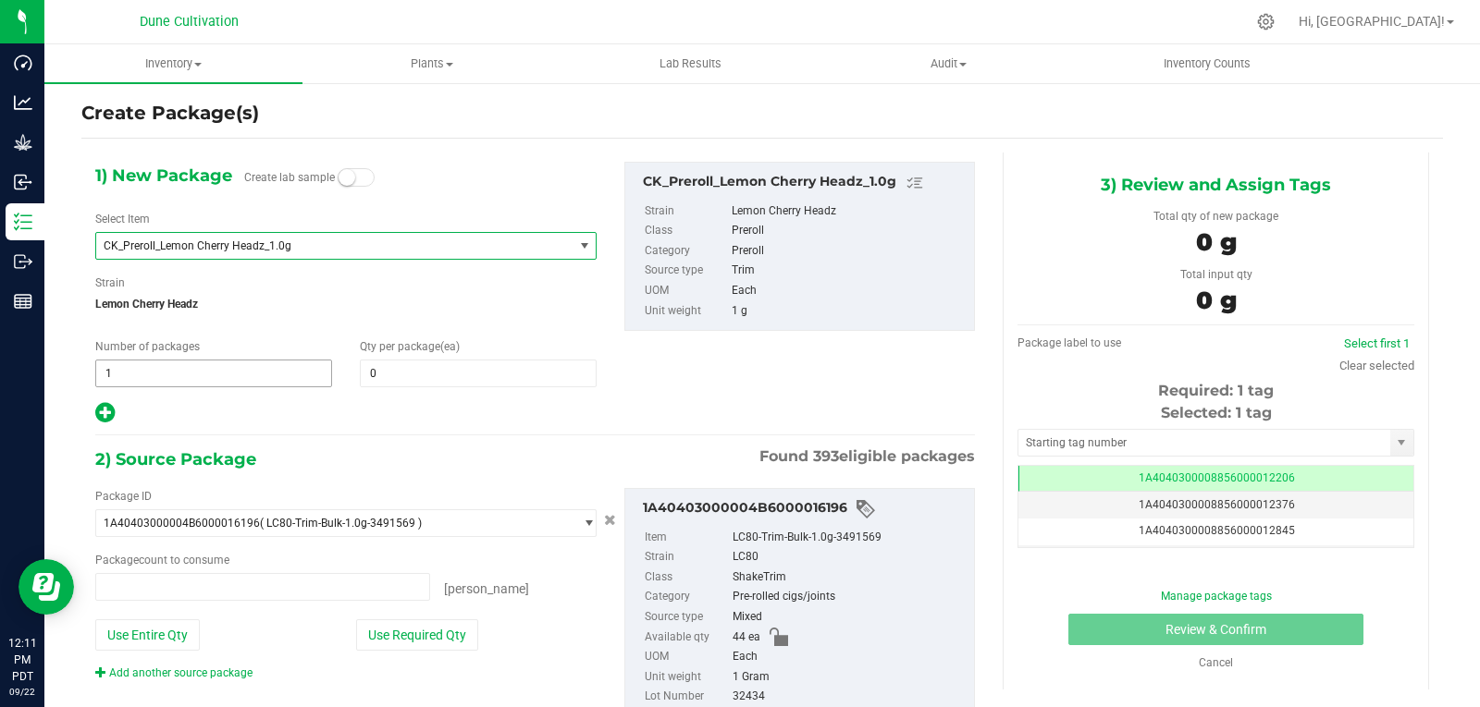
type input "0 ea"
click at [313, 240] on span "CK_Preroll_Lemon Cherry Headz_1.0g" at bounding box center [325, 246] width 443 height 13
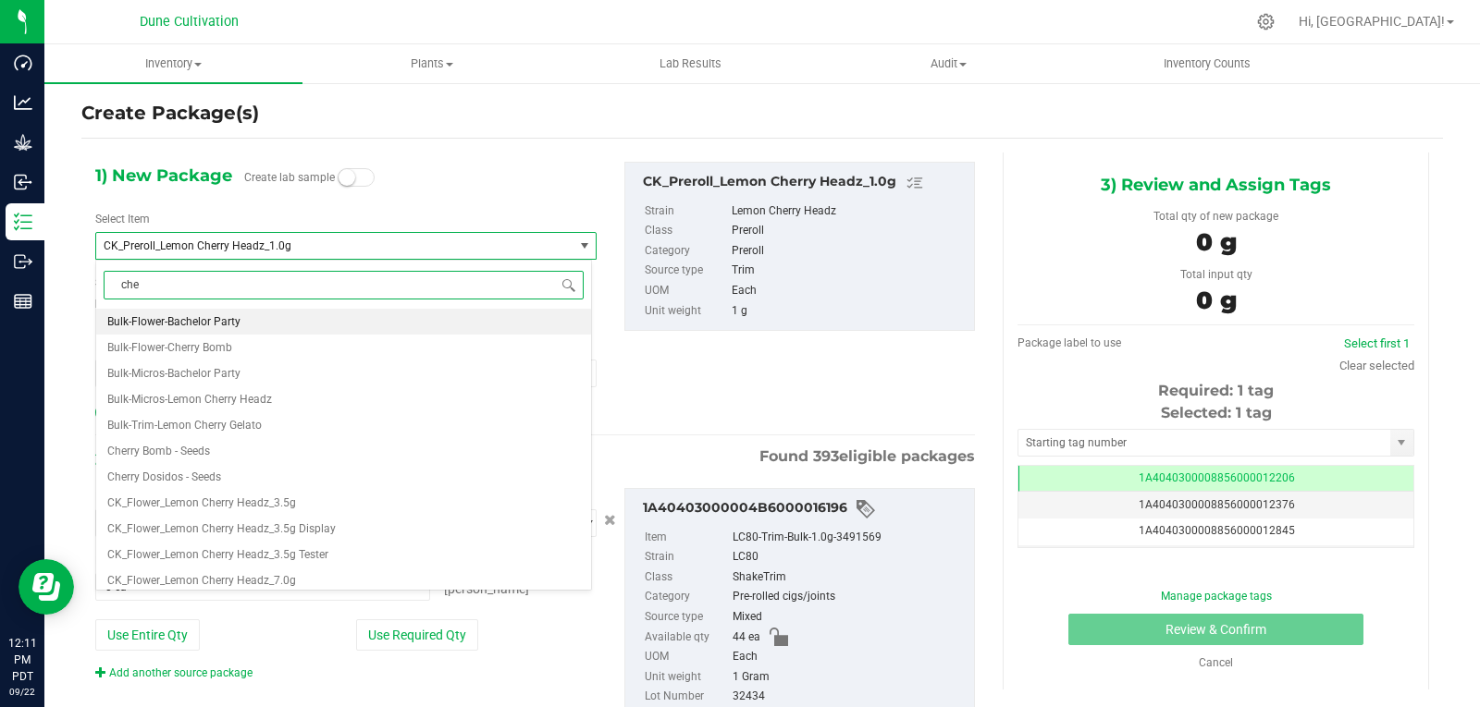
type input "chem"
click at [225, 316] on span "HUST_Preroll_Chem Dawg_1.0g" at bounding box center [186, 321] width 158 height 13
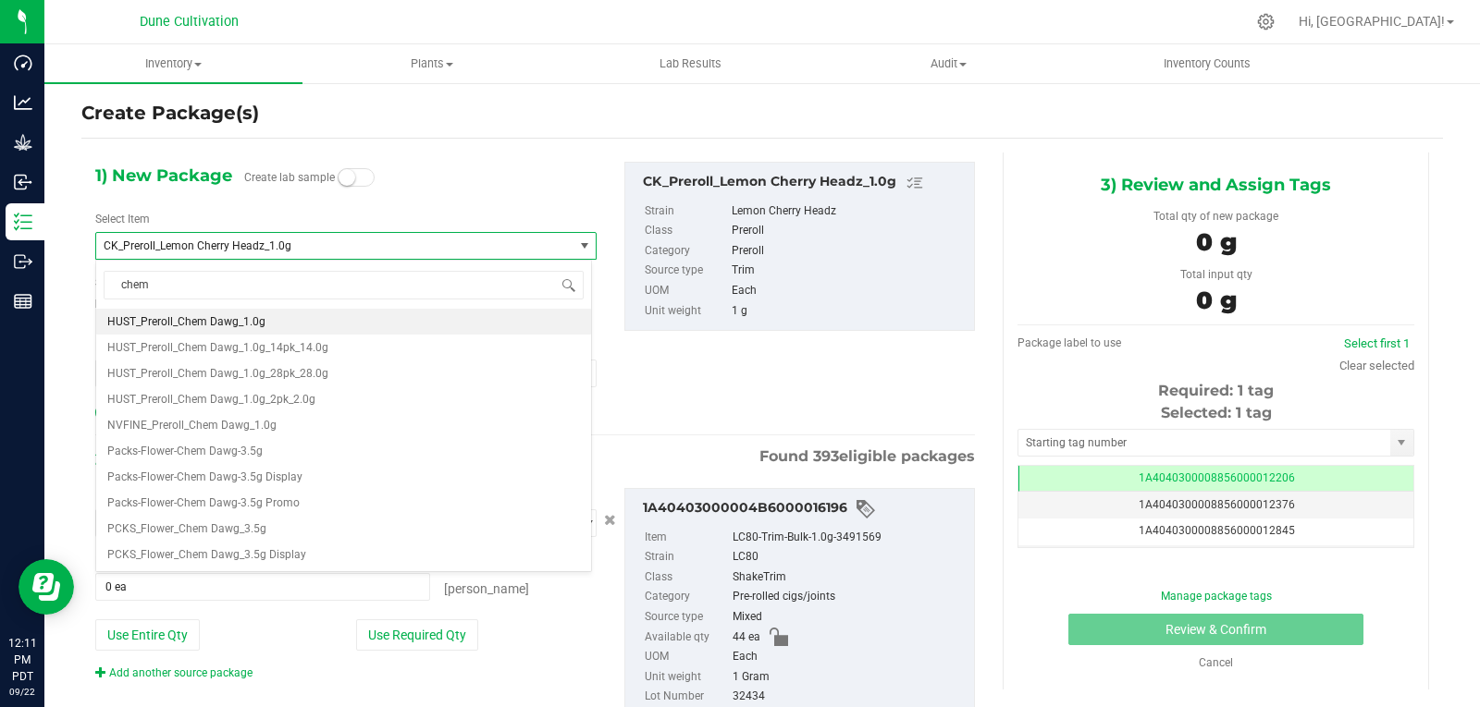
click at [225, 316] on div "HUST_Preroll_Chem Dawg_1.0g HUST_Preroll_Chem Dawg_1.0g_14pk_14.0g HUST_Preroll…" at bounding box center [343, 438] width 495 height 259
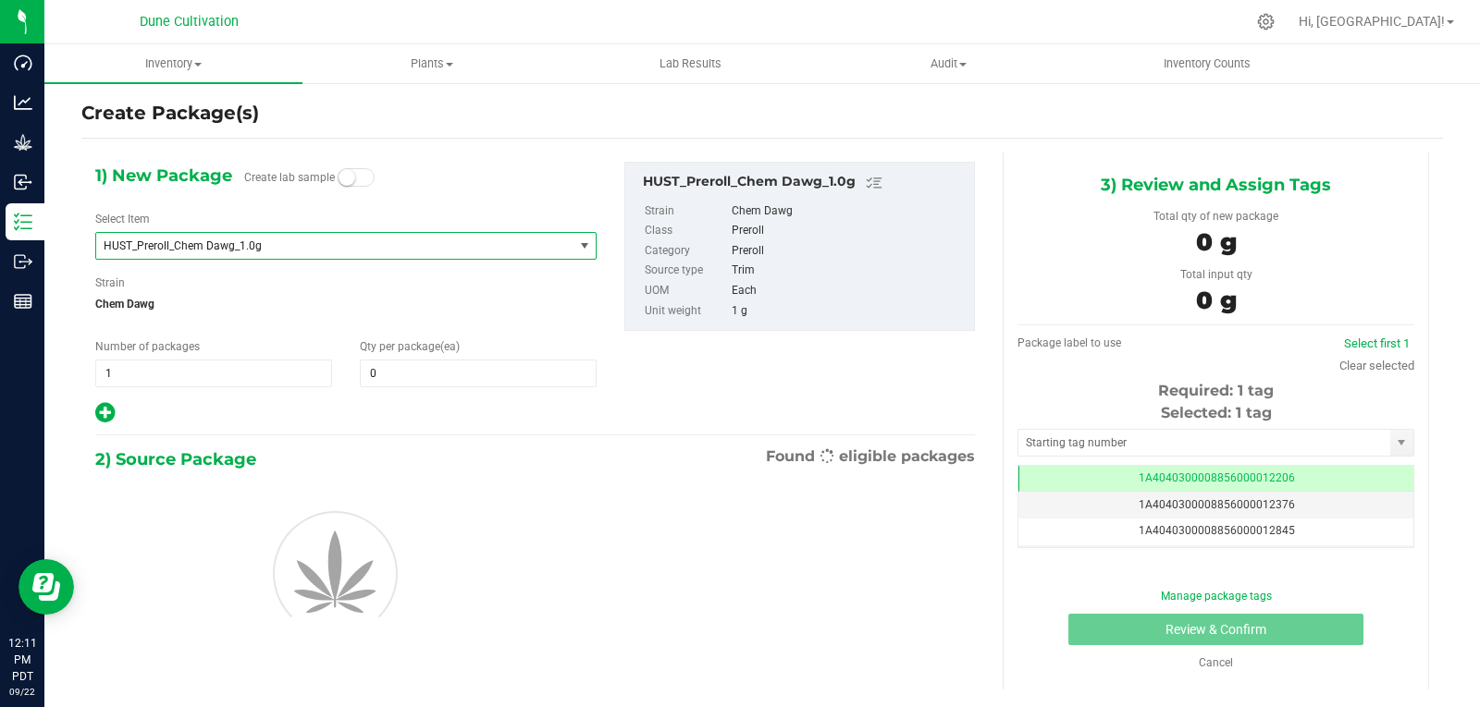
type input "0"
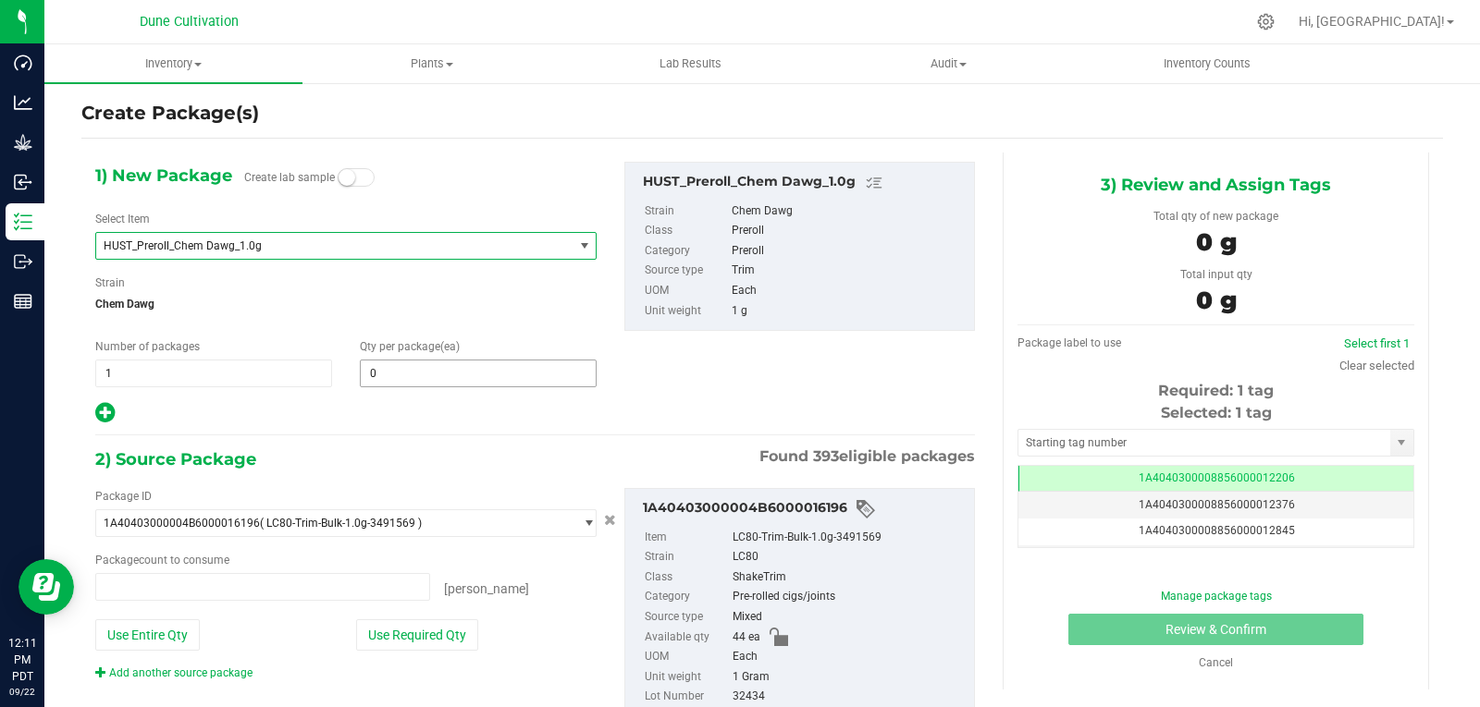
type input "0 ea"
click at [396, 366] on span at bounding box center [478, 374] width 237 height 28
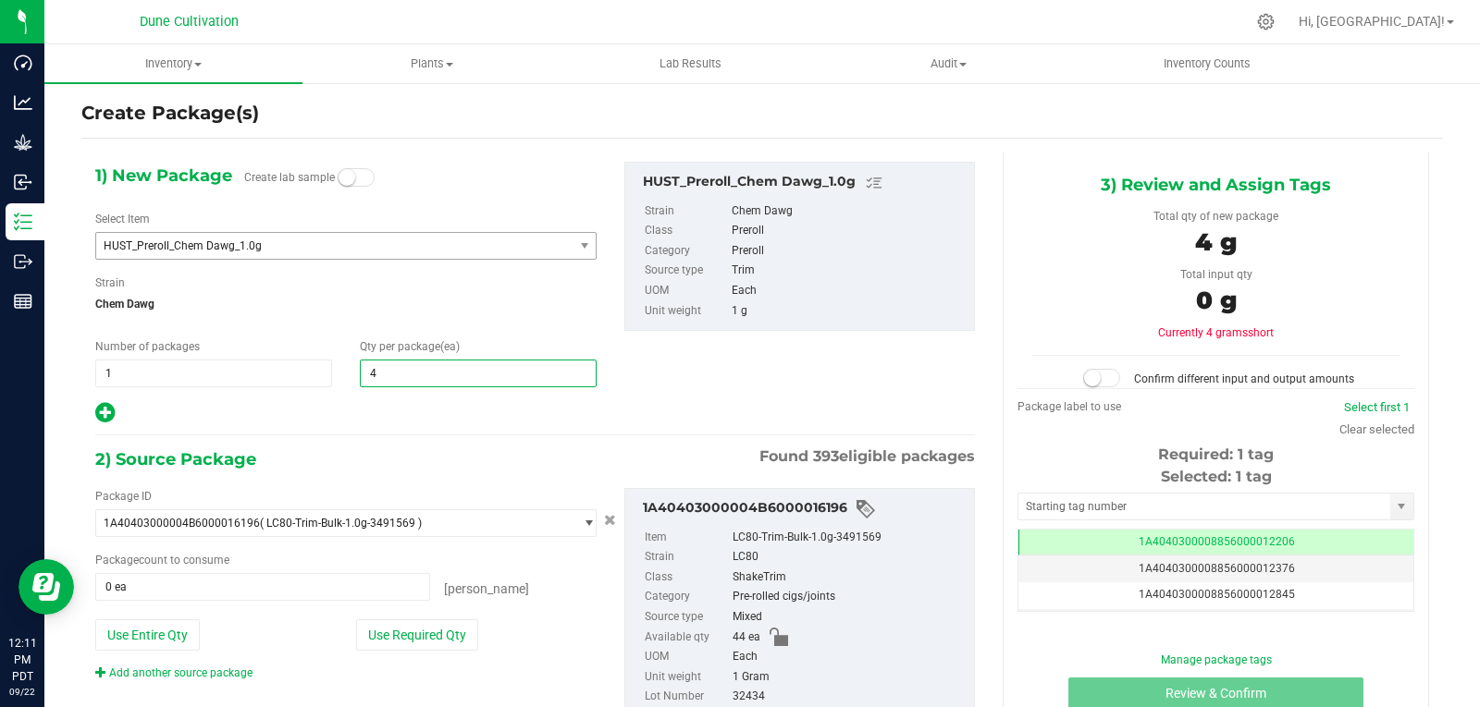
type input "44"
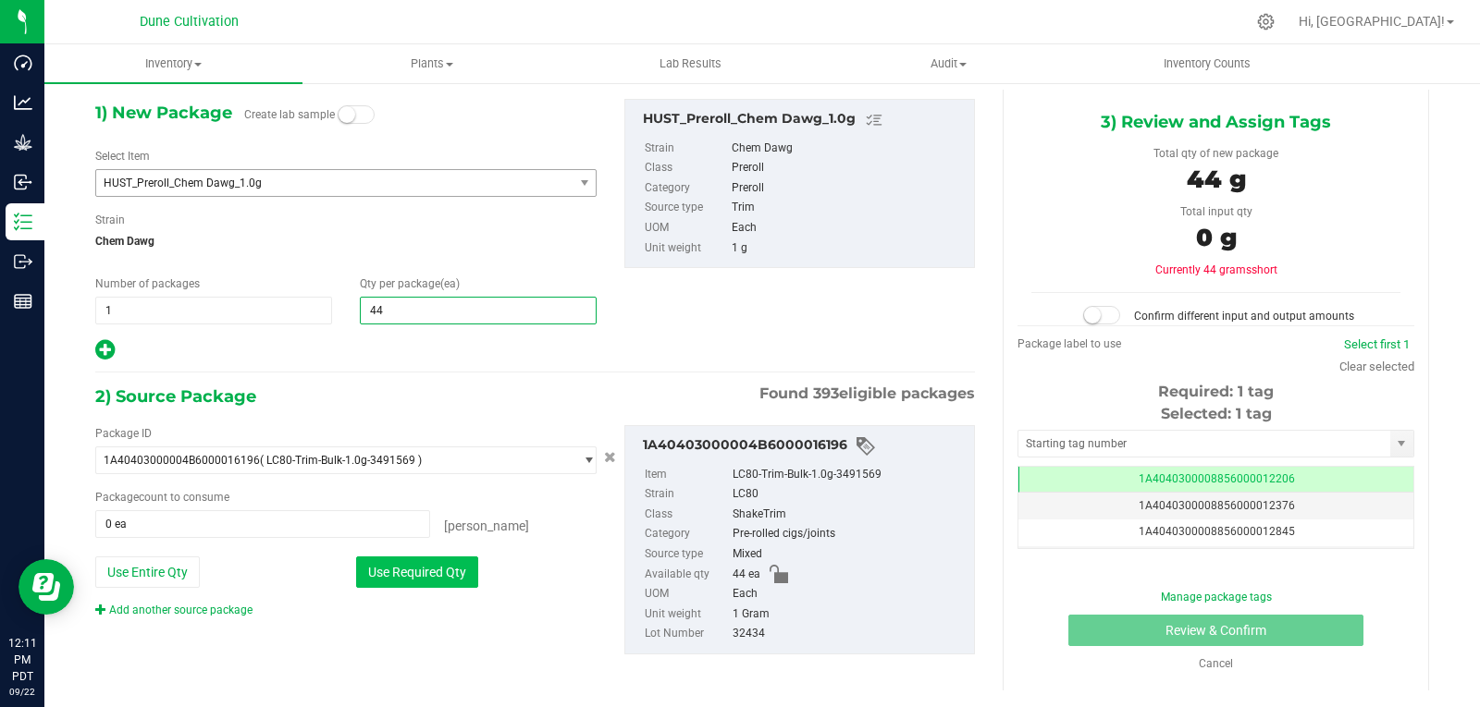
type input "44"
drag, startPoint x: 444, startPoint y: 580, endPoint x: 432, endPoint y: 584, distance: 12.6
click at [443, 579] on button "Use Required Qty" at bounding box center [417, 572] width 122 height 31
type input "44 ea"
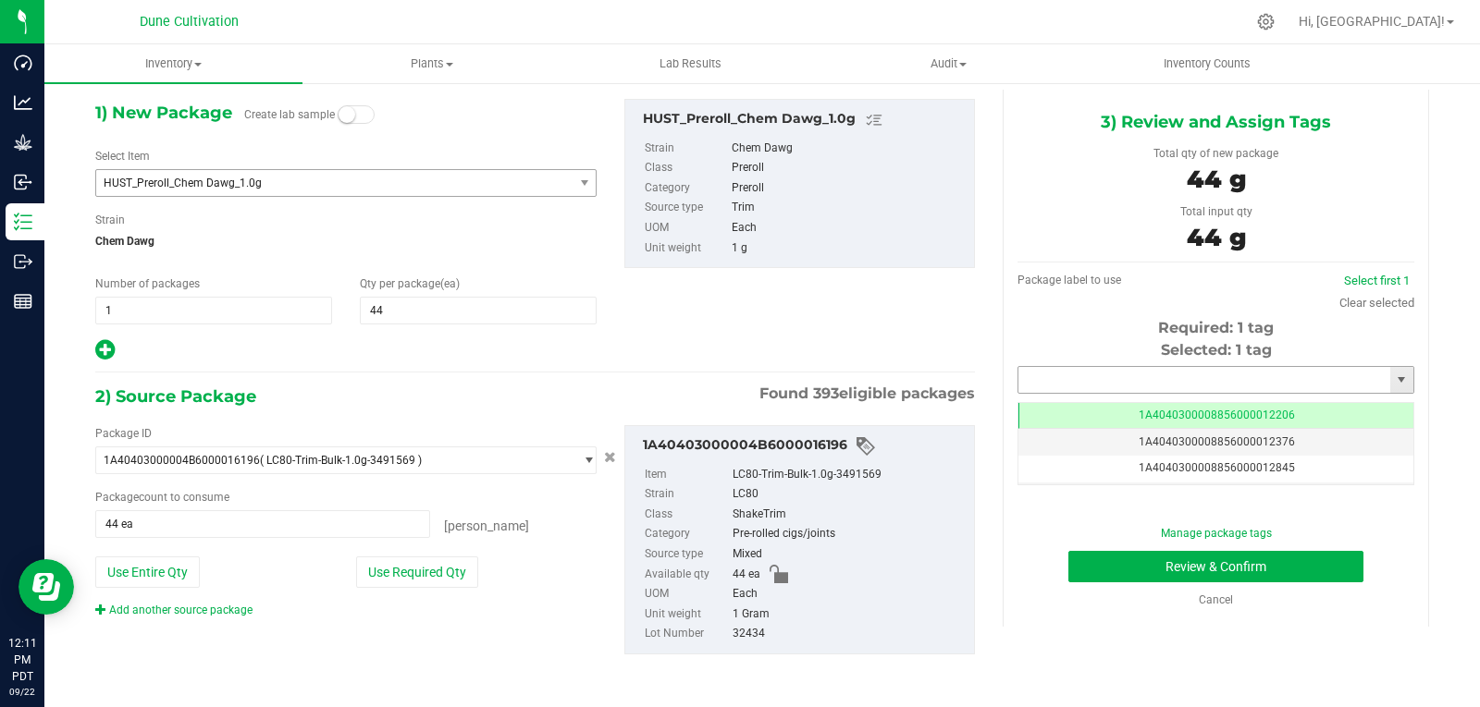
click at [1196, 378] on input "text" at bounding box center [1204, 380] width 372 height 26
click at [1190, 413] on li "1A4040300008856000029266" at bounding box center [1204, 412] width 390 height 28
type input "1A4040300008856000029266"
click at [1158, 563] on button "Review & Confirm" at bounding box center [1215, 566] width 295 height 31
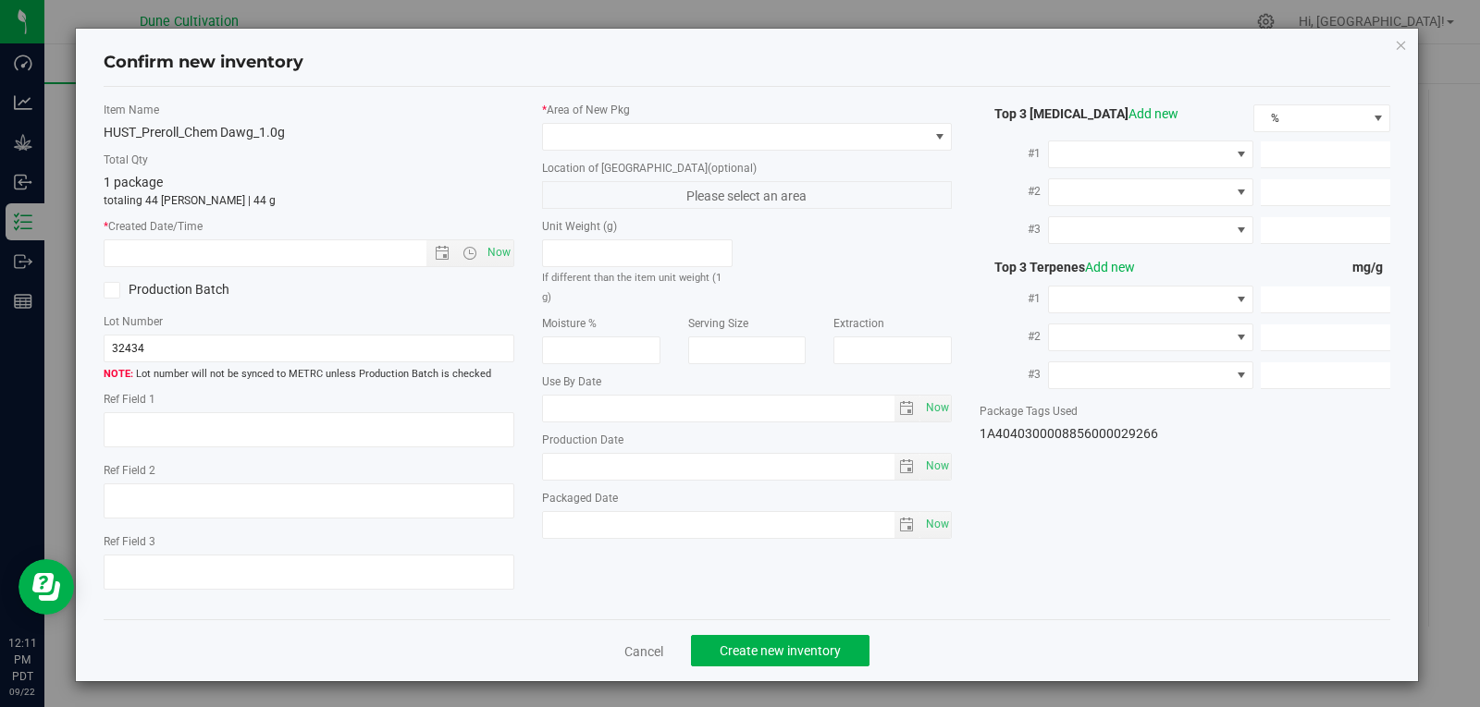
type textarea "37.1151%"
type textarea "Chem Dawg"
type textarea "0.0650295%"
type input "397.9170"
type input "21.7662"
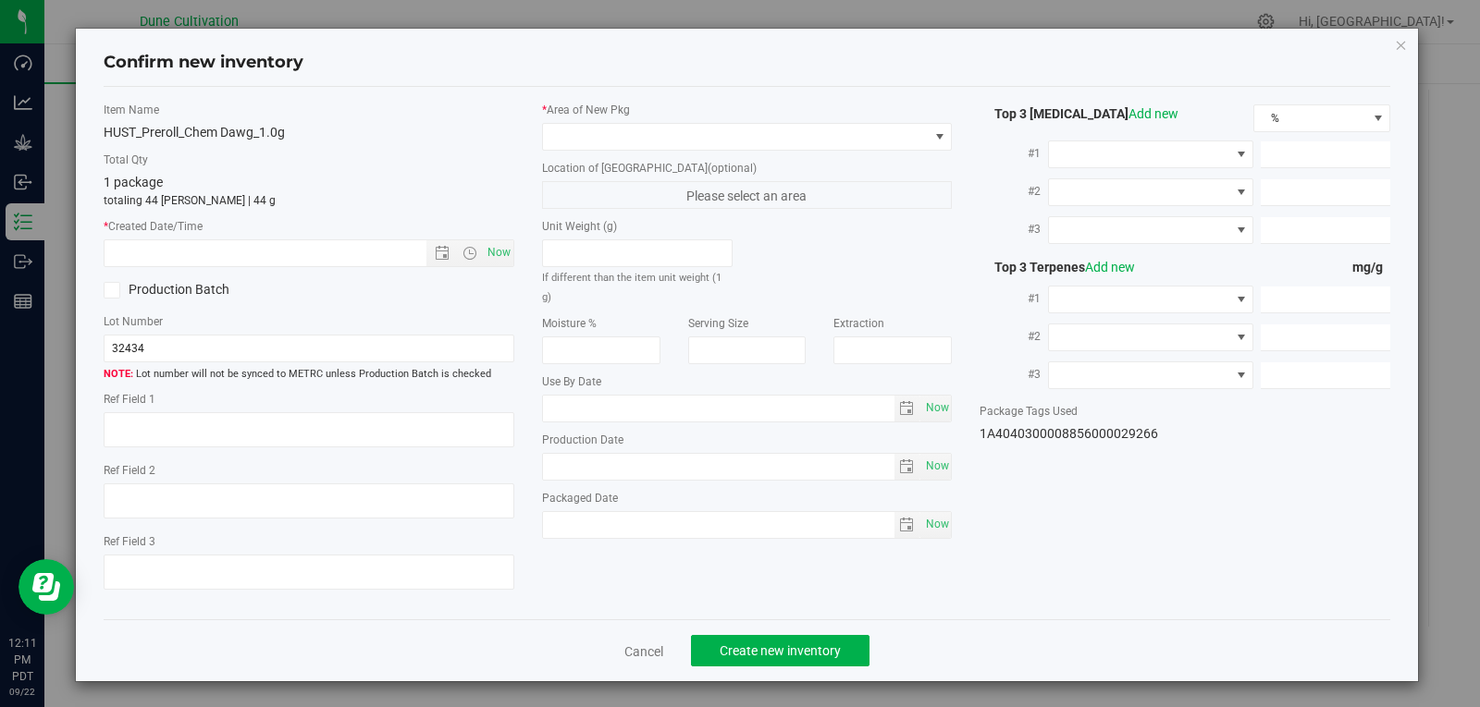
type input "7.2697"
type input "9.5820"
type input "5.4930"
type input "4.7920"
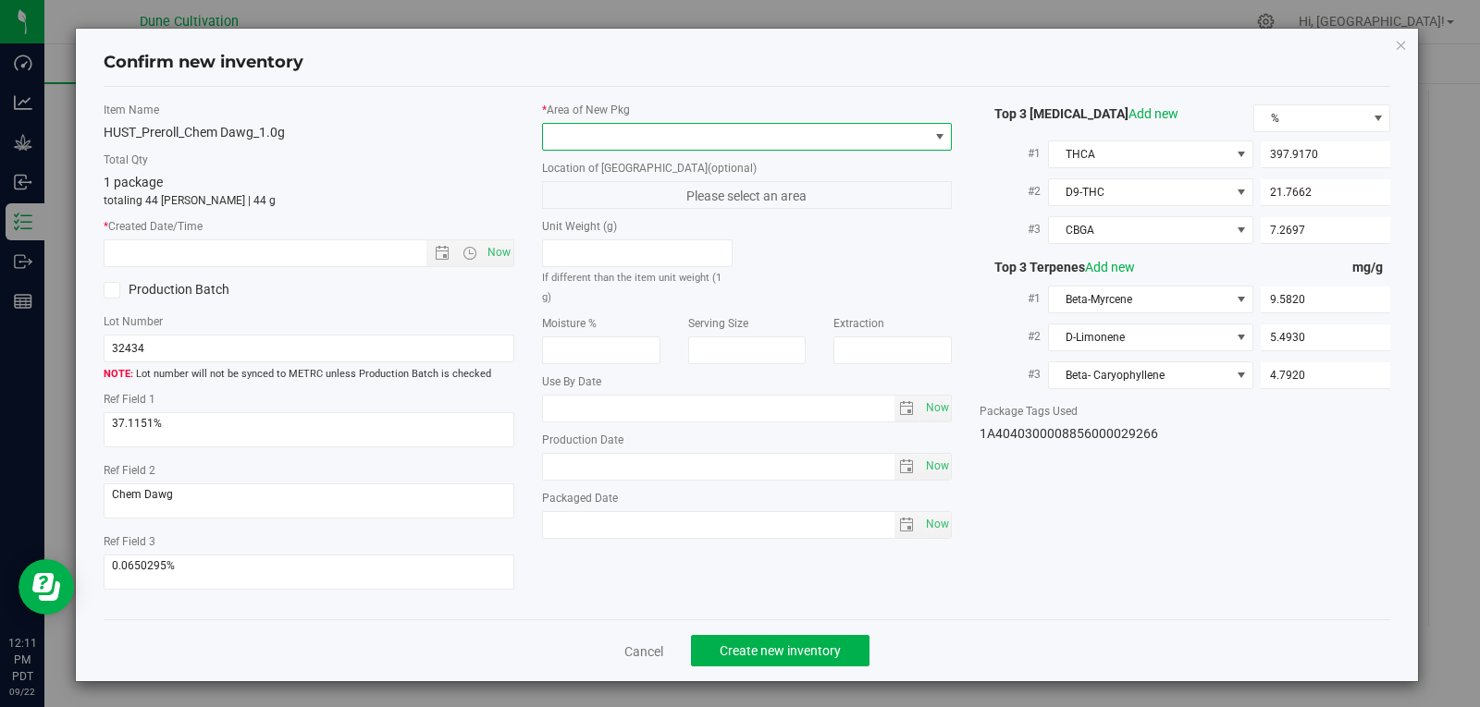
click at [734, 142] on span at bounding box center [736, 137] width 386 height 26
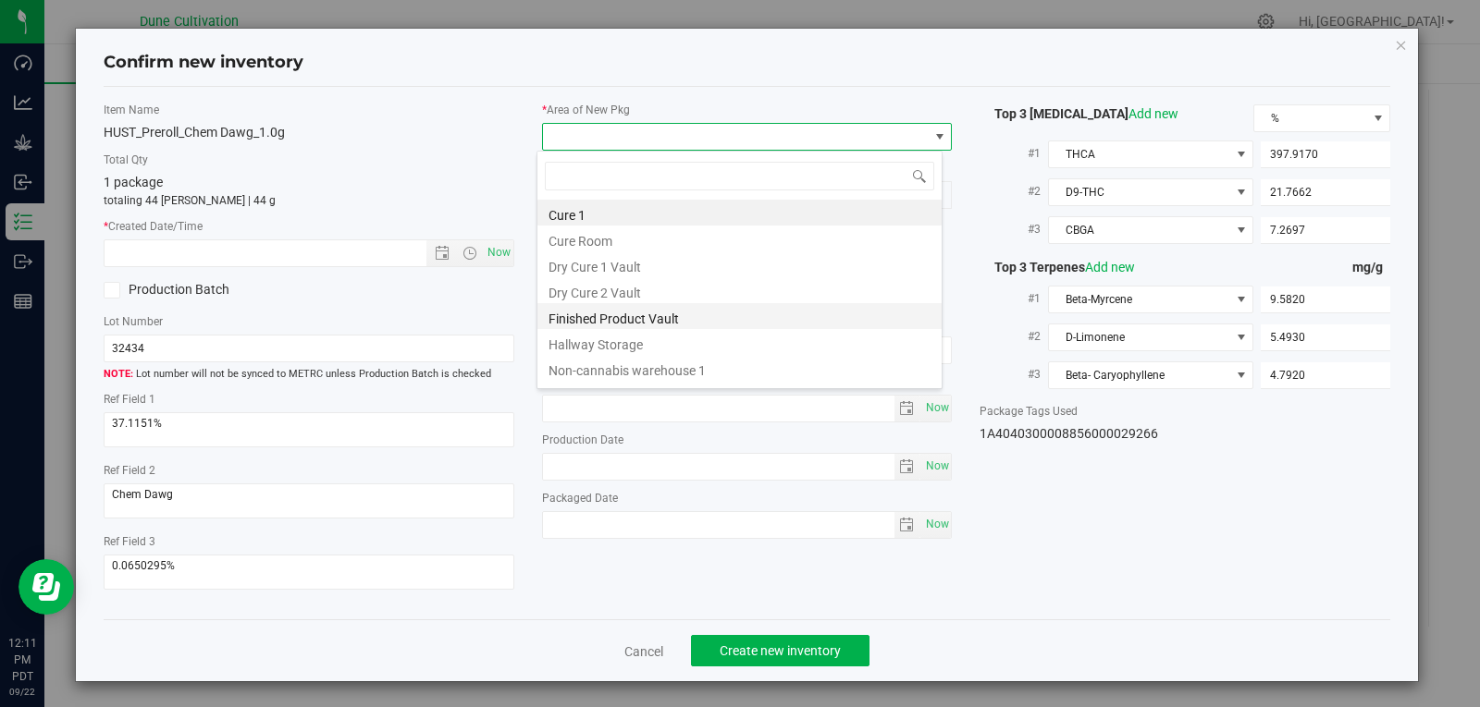
click at [712, 326] on li "Finished Product Vault" at bounding box center [739, 316] width 404 height 26
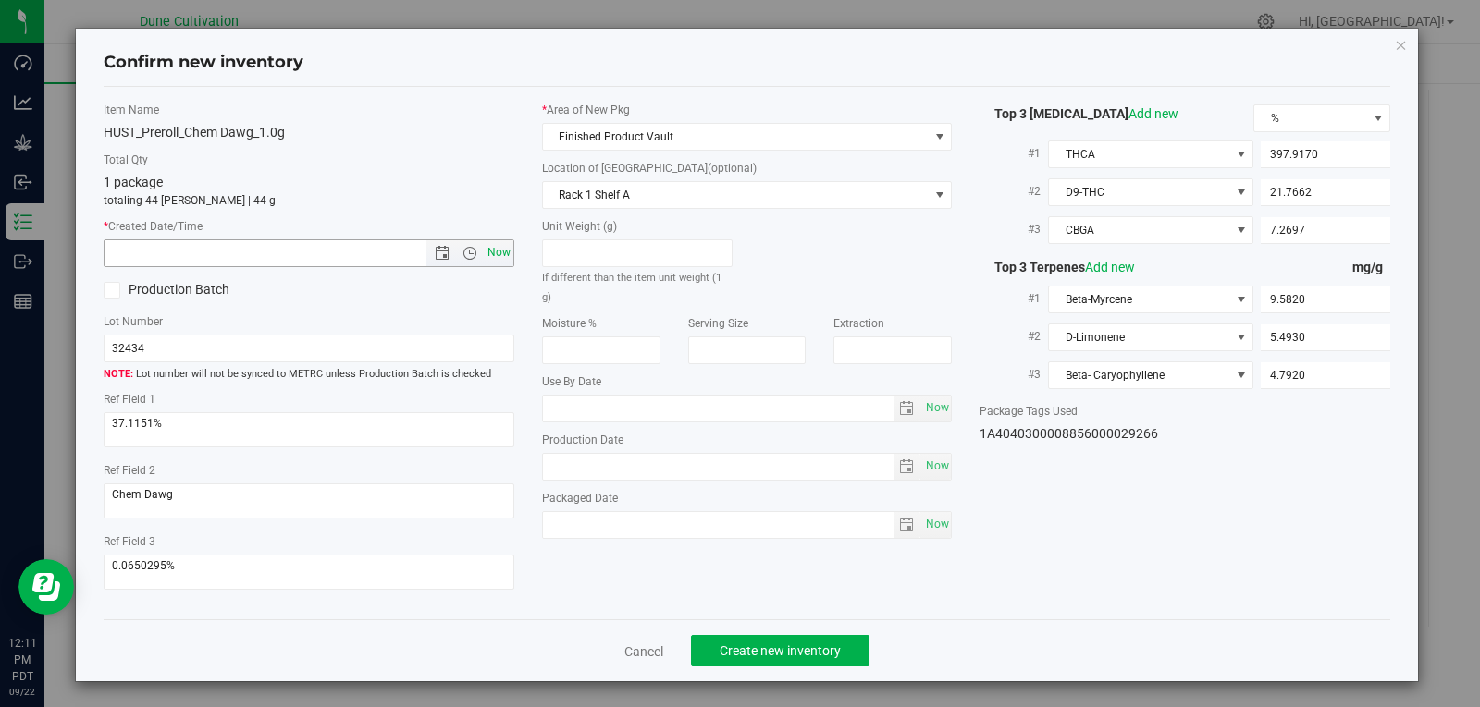
click at [495, 252] on span "Now" at bounding box center [498, 253] width 31 height 27
type input "[DATE] 12:11 PM"
click at [754, 647] on span "Create new inventory" at bounding box center [780, 651] width 121 height 15
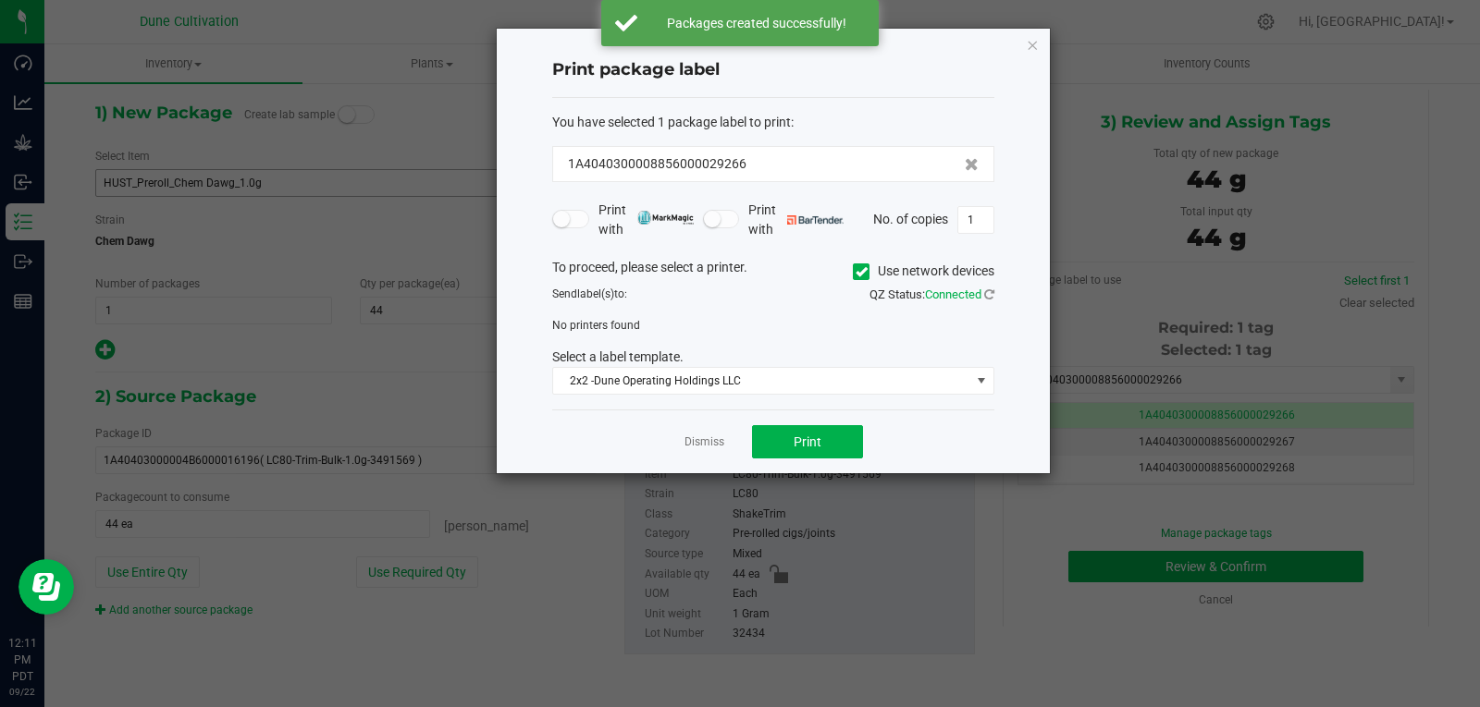
click at [706, 433] on app-cancel-button "Dismiss" at bounding box center [704, 442] width 40 height 19
click at [704, 442] on link "Dismiss" at bounding box center [704, 443] width 40 height 16
